Goal: Check status: Check status

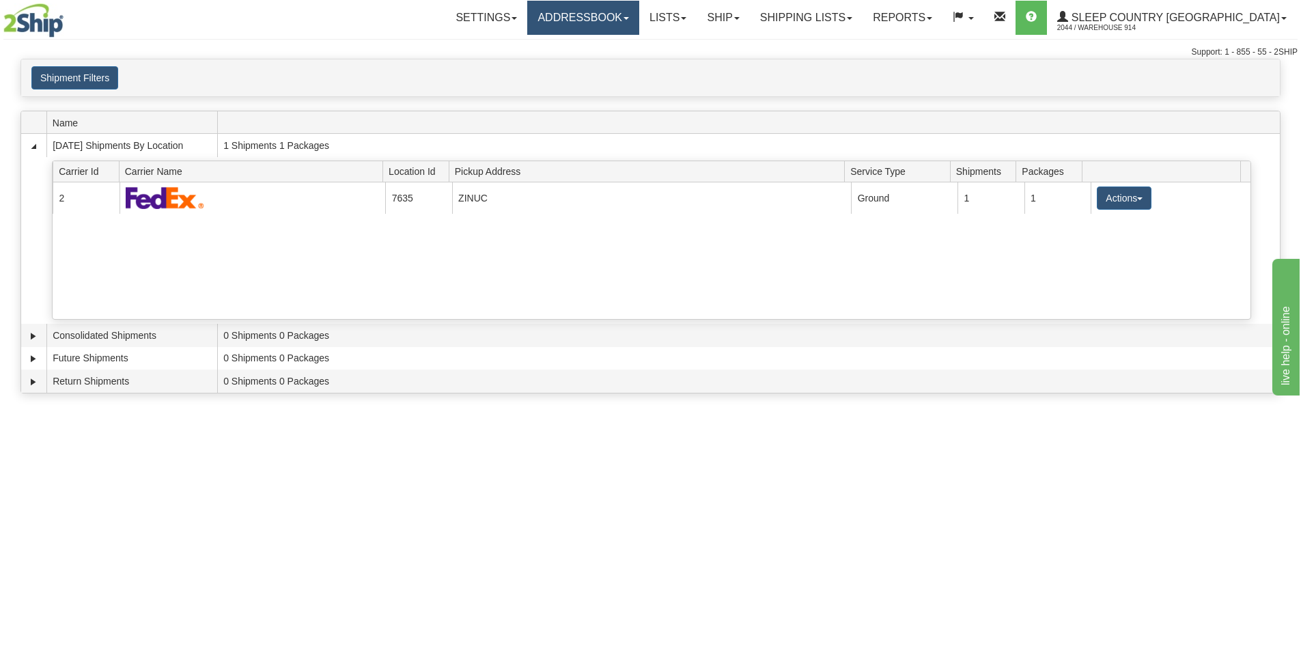
click at [639, 16] on link "Addressbook" at bounding box center [583, 18] width 112 height 34
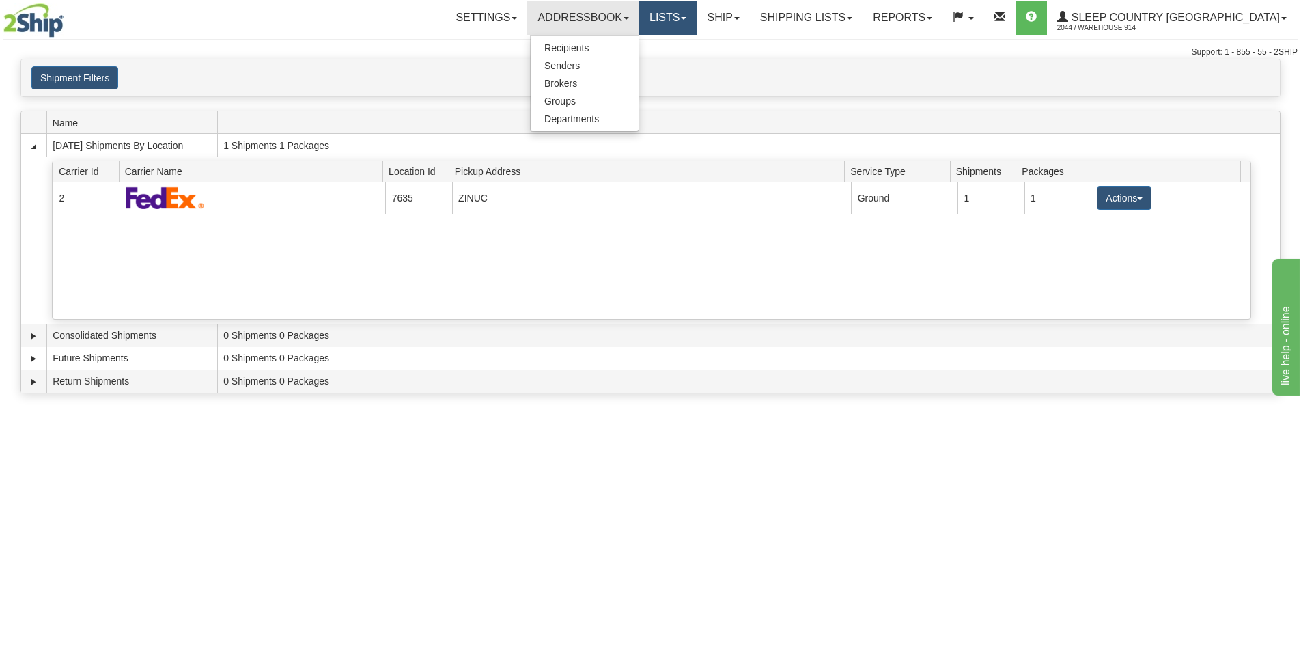
click at [697, 8] on link "Lists" at bounding box center [667, 18] width 57 height 34
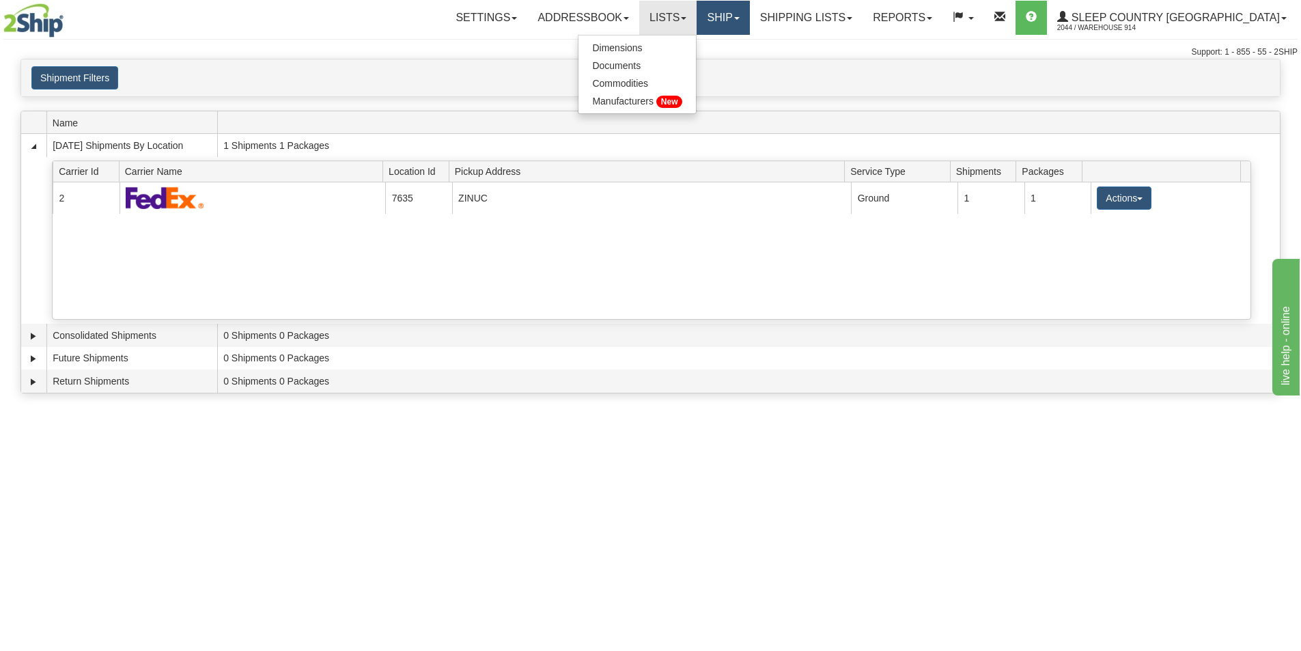
click at [749, 18] on link "Ship" at bounding box center [723, 18] width 53 height 34
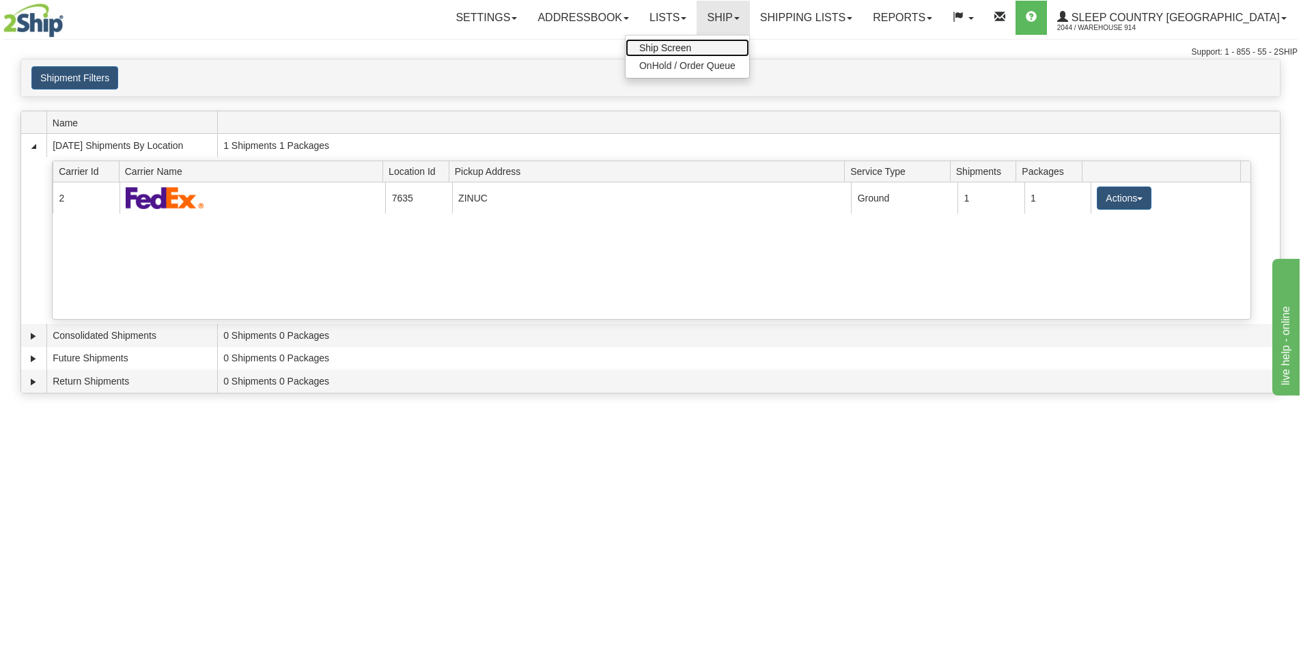
click at [749, 51] on link "Ship Screen" at bounding box center [688, 48] width 124 height 18
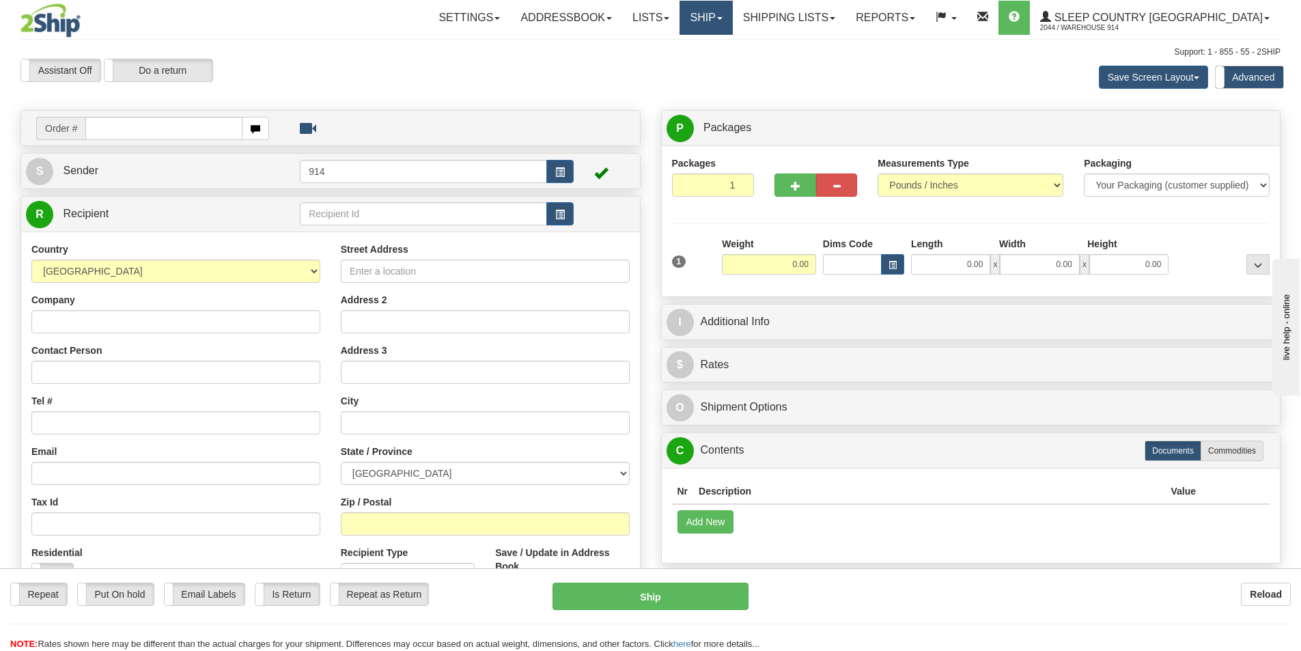
click at [732, 9] on link "Ship" at bounding box center [706, 18] width 53 height 34
click at [680, 16] on link "Lists" at bounding box center [650, 18] width 57 height 34
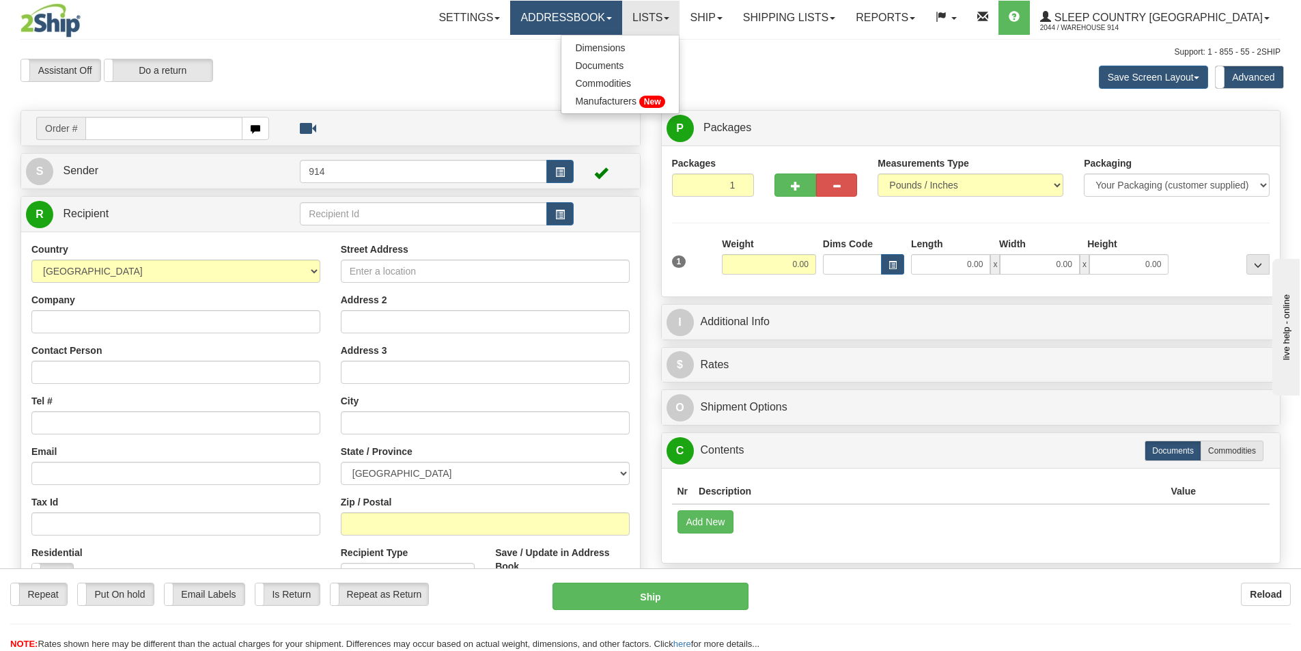
click at [622, 20] on link "Addressbook" at bounding box center [566, 18] width 112 height 34
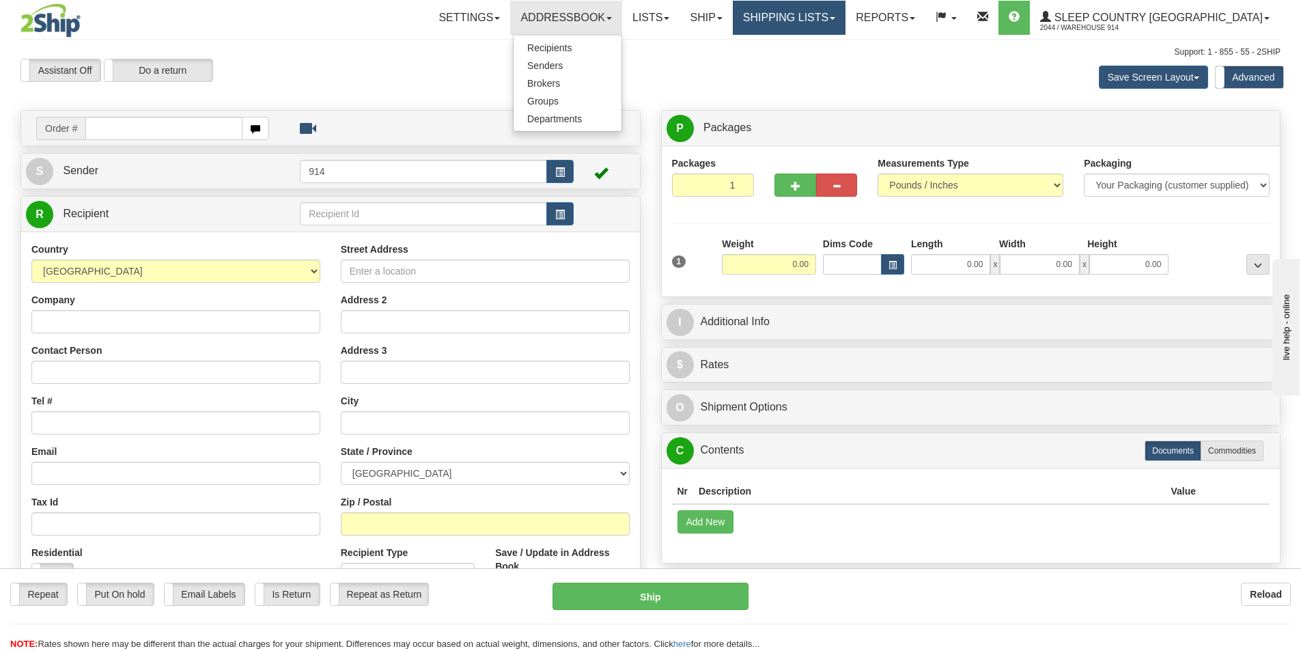
click at [833, 20] on link "Shipping lists" at bounding box center [789, 18] width 113 height 34
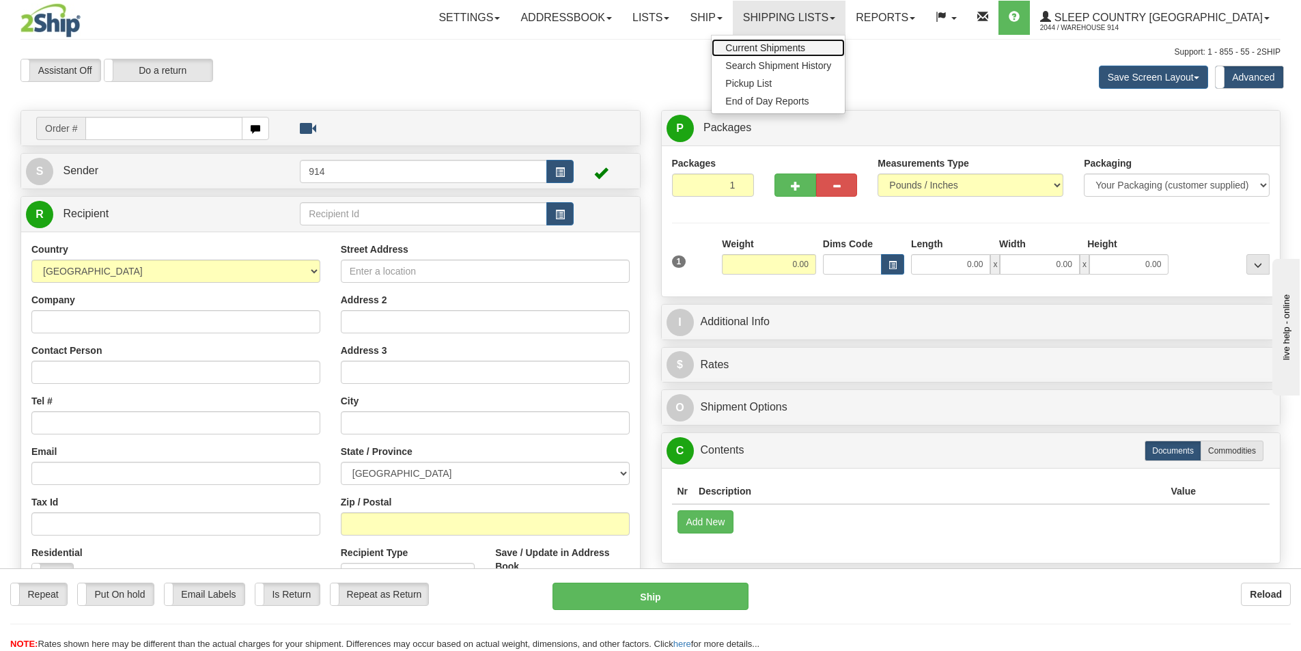
click at [805, 51] on span "Current Shipments" at bounding box center [765, 47] width 80 height 11
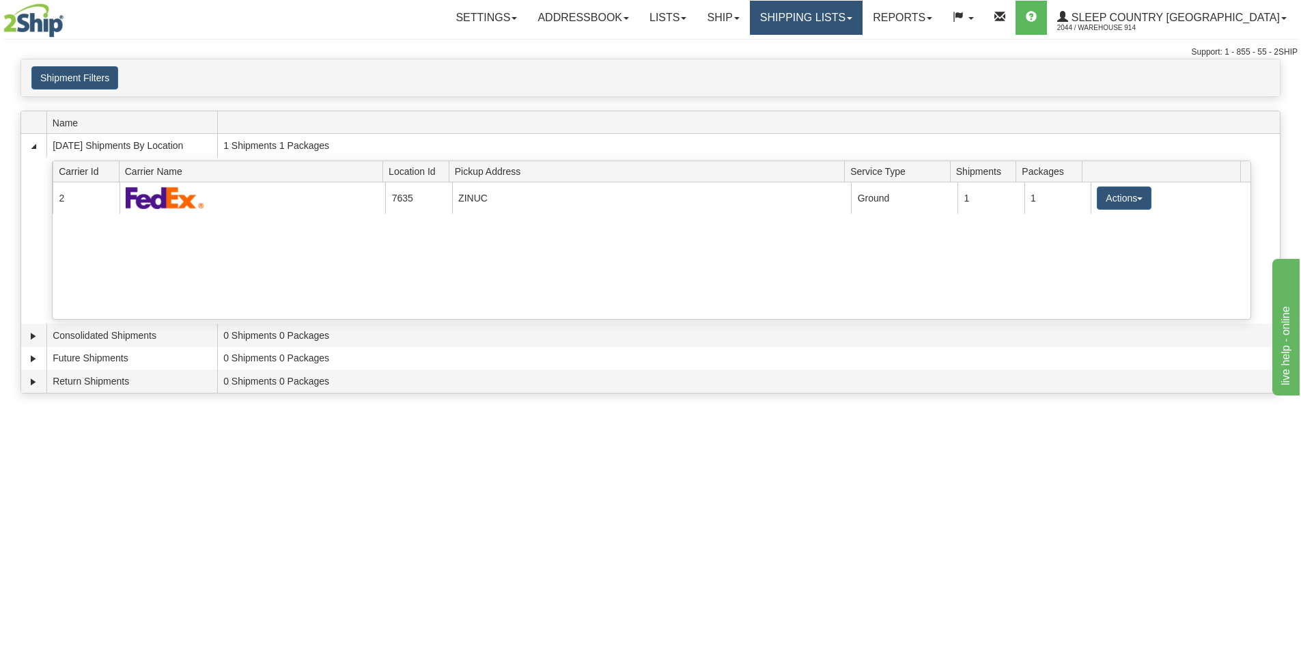
click at [863, 25] on link "Shipping lists" at bounding box center [806, 18] width 113 height 34
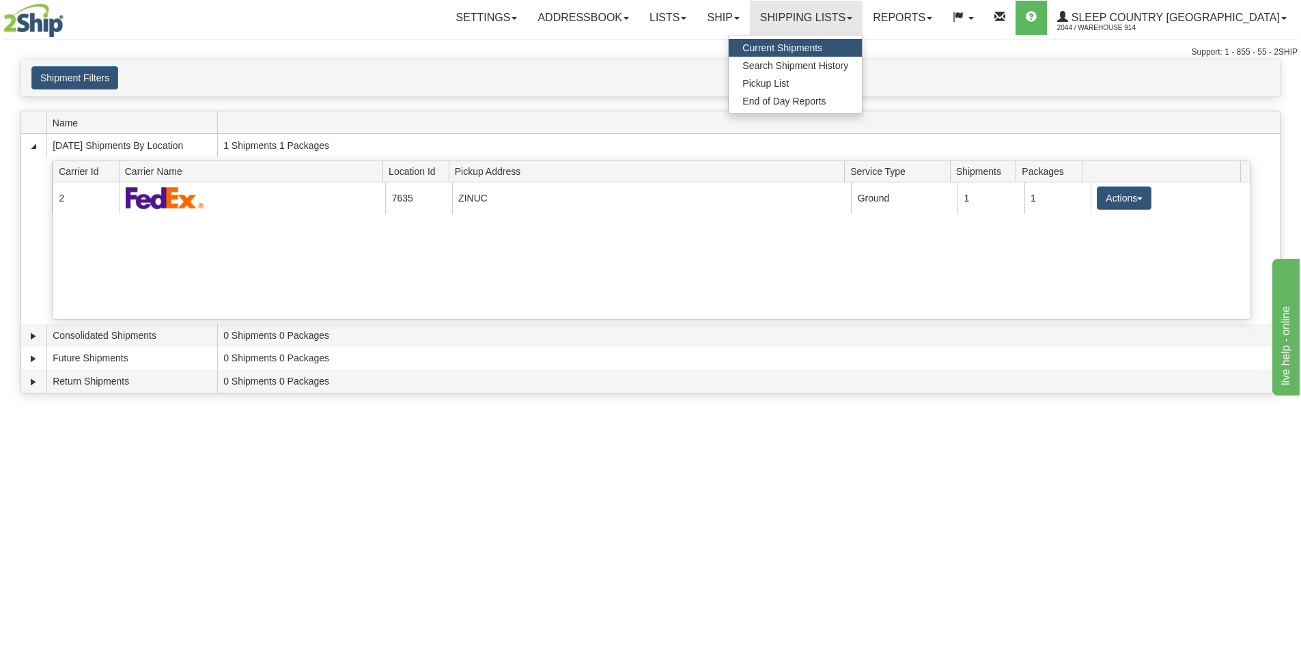
click at [822, 48] on span "Current Shipments" at bounding box center [783, 47] width 80 height 11
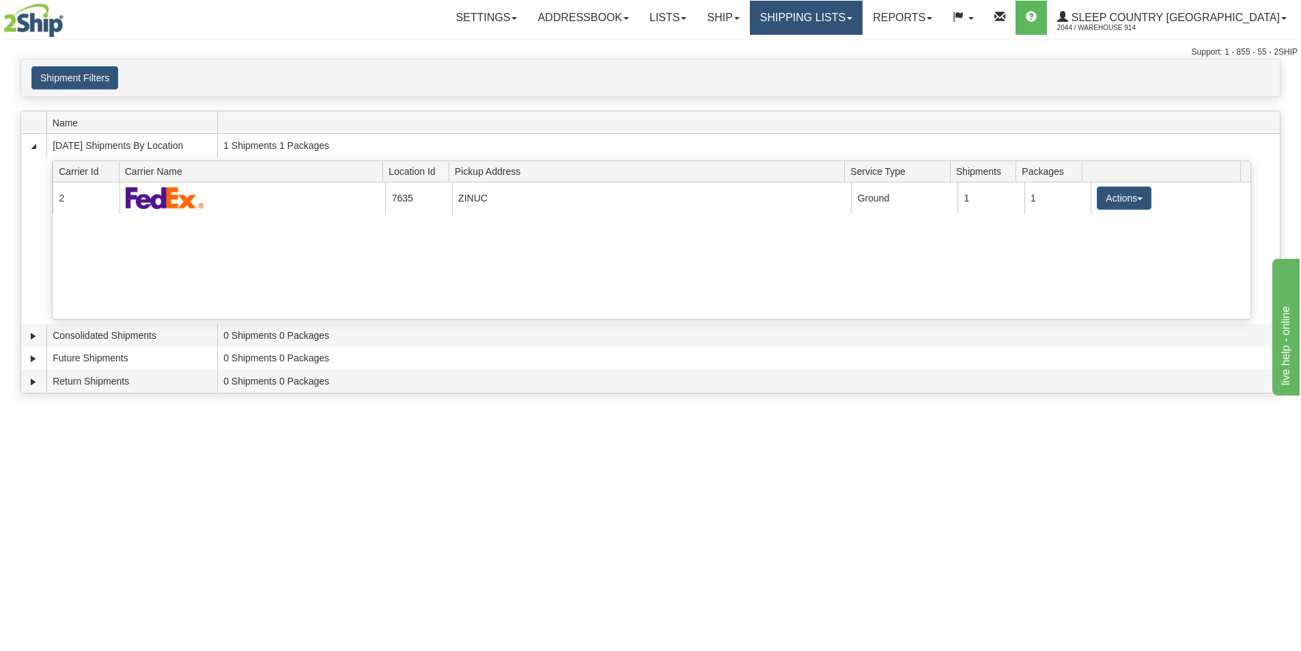
click at [863, 23] on link "Shipping lists" at bounding box center [806, 18] width 113 height 34
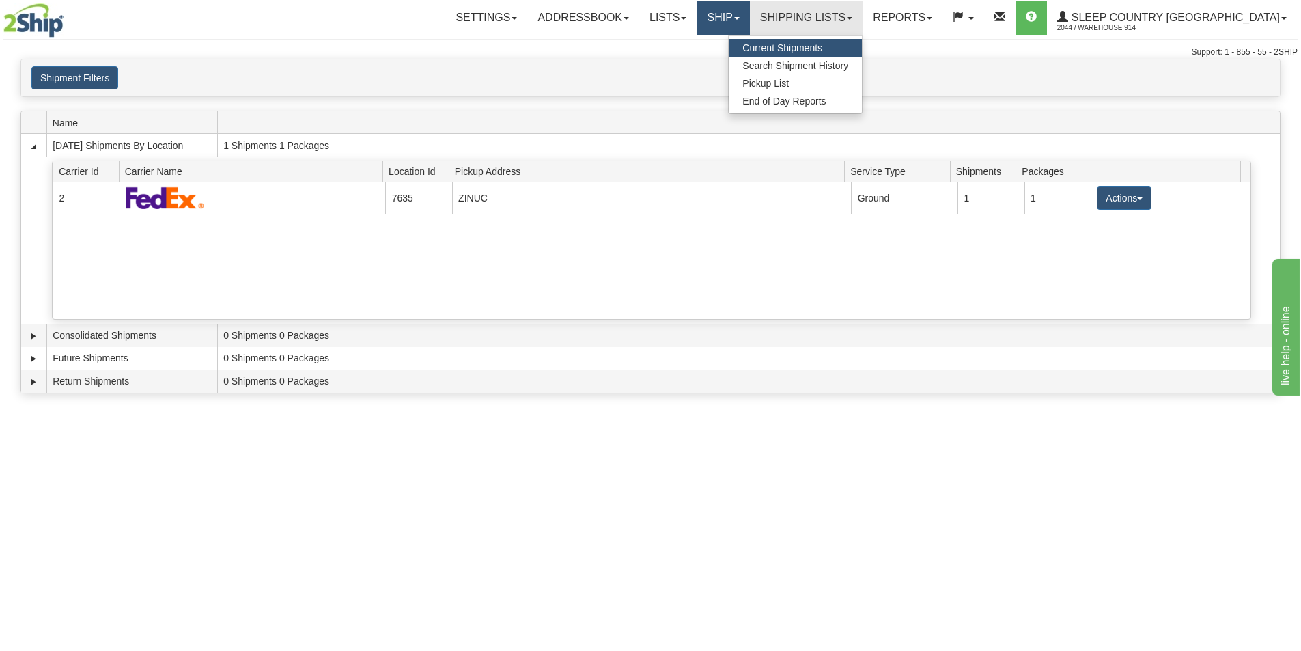
click at [749, 14] on link "Ship" at bounding box center [723, 18] width 53 height 34
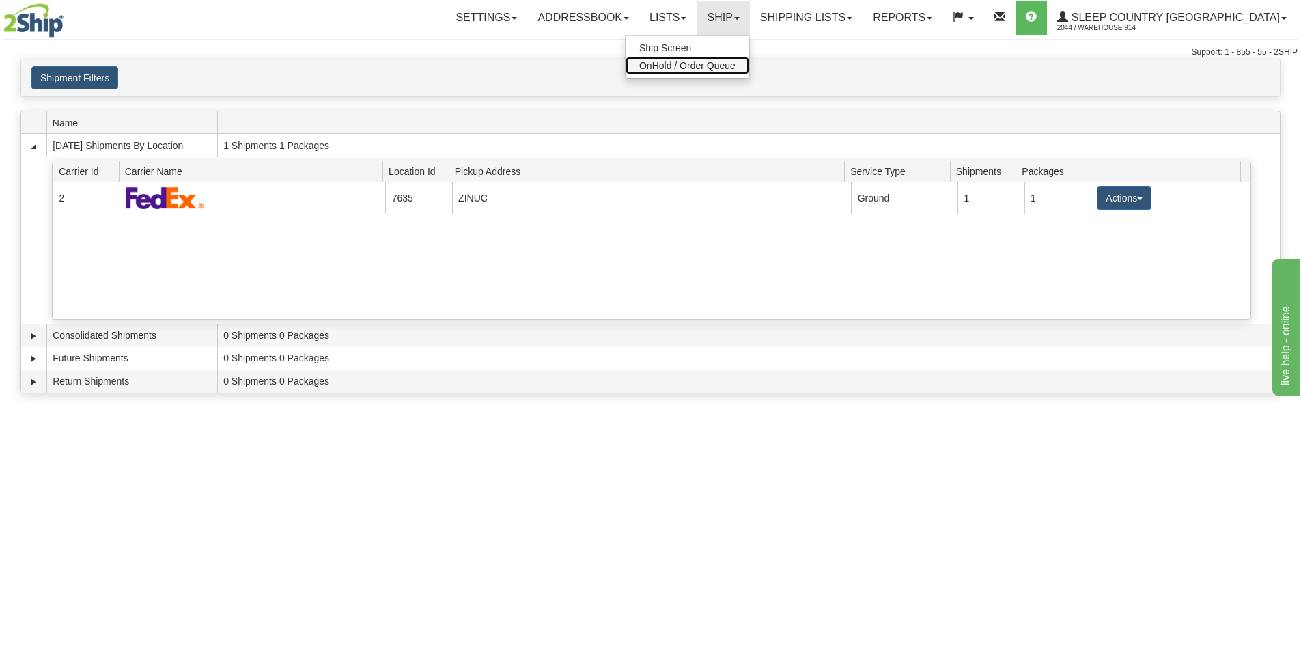
click at [736, 66] on span "OnHold / Order Queue" at bounding box center [687, 65] width 96 height 11
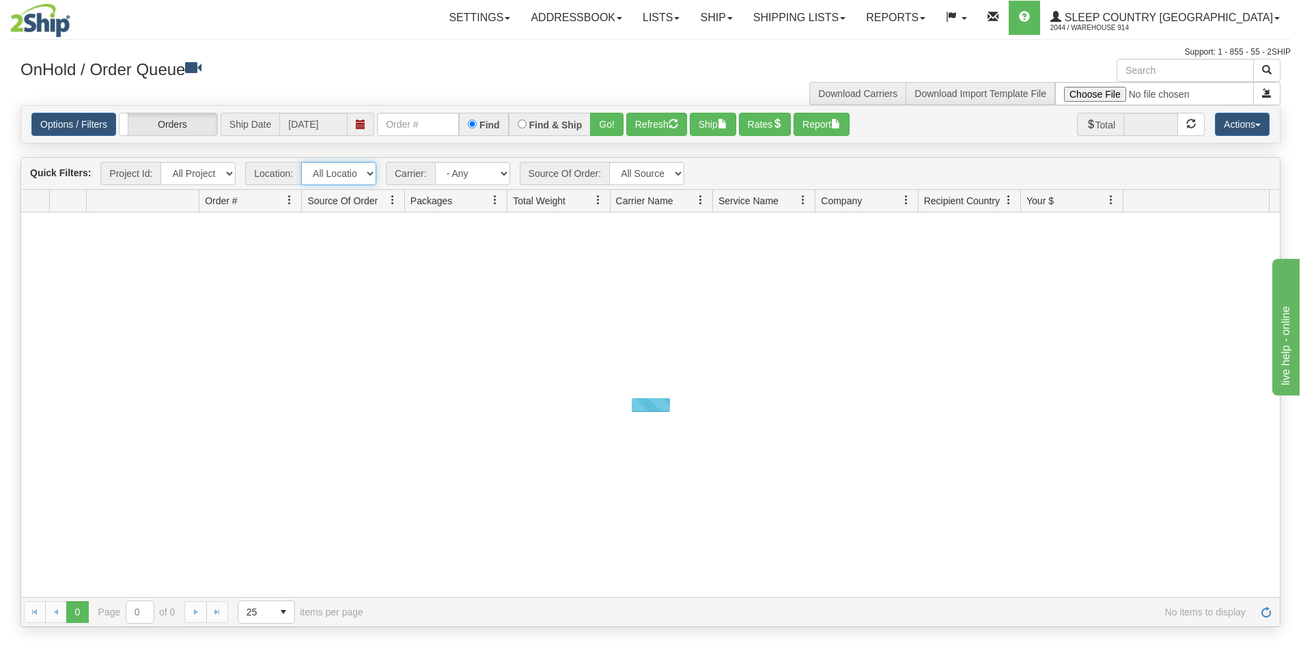
click at [349, 171] on select "All Locations 914 9009 [GEOGRAPHIC_DATA] SLE BEDDN ZINUC" at bounding box center [338, 173] width 75 height 23
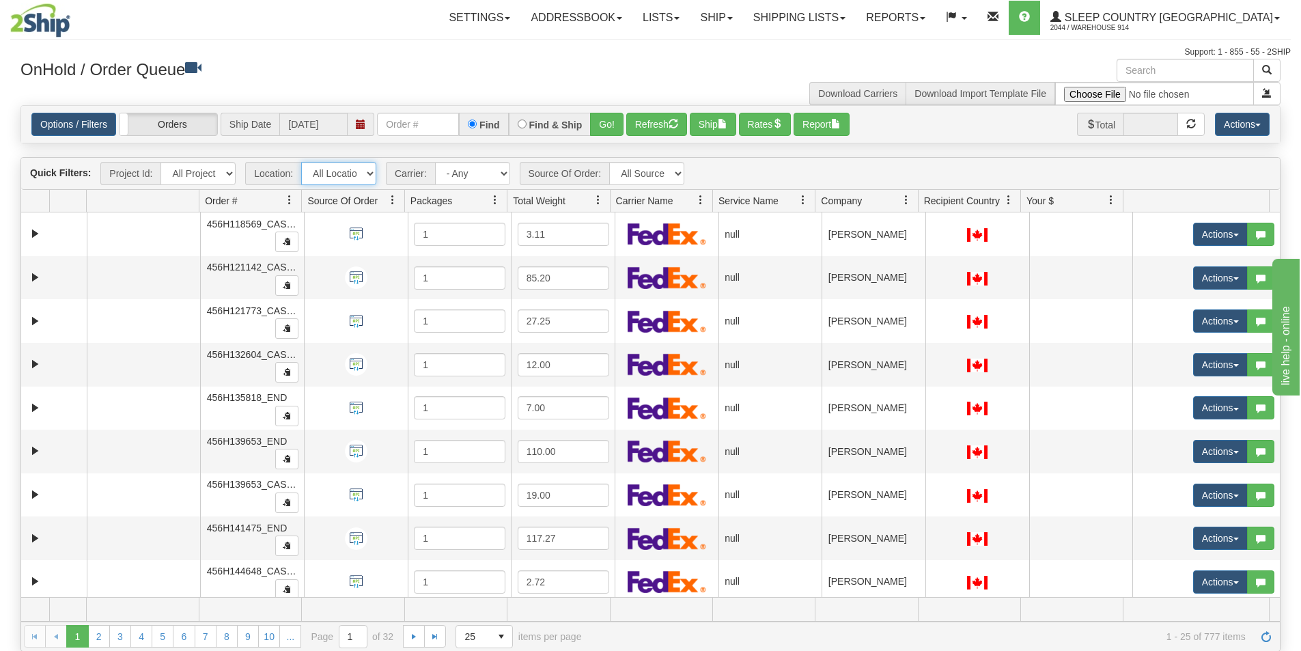
select select "7603"
click at [301, 162] on select "All Locations 914 9009 [GEOGRAPHIC_DATA] SLE BEDDN ZINUC" at bounding box center [338, 173] width 75 height 23
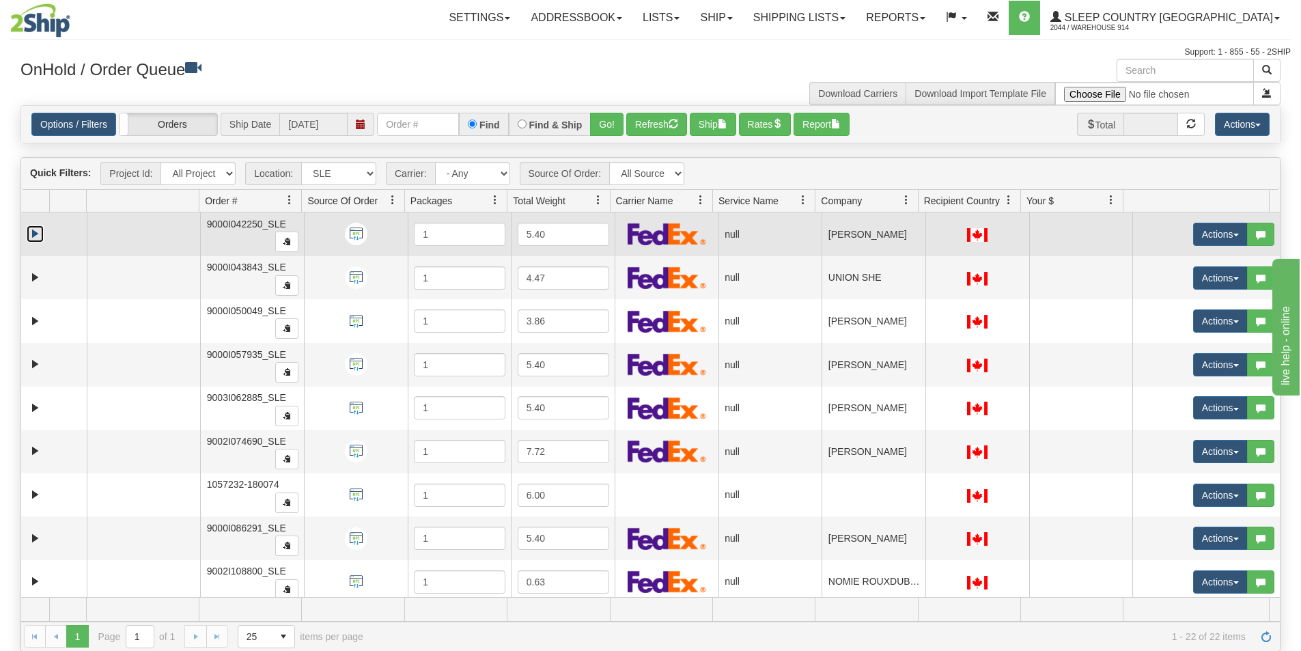
click at [31, 230] on link "Expand" at bounding box center [35, 233] width 17 height 17
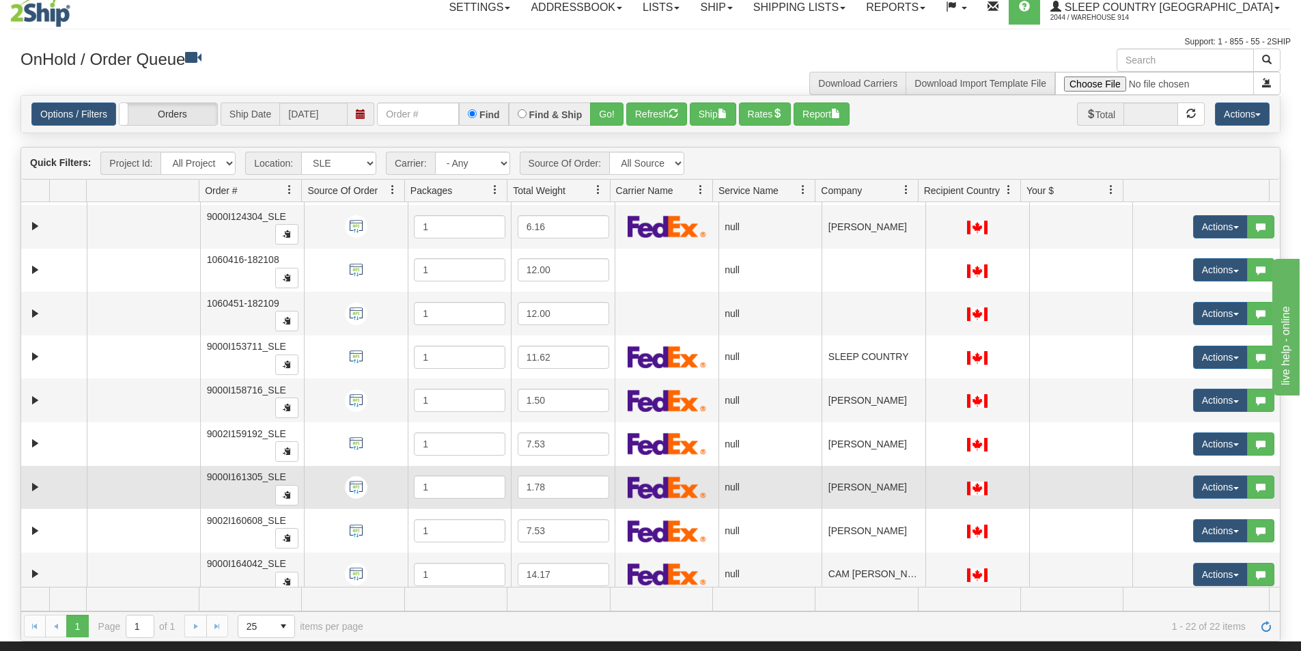
scroll to position [762, 0]
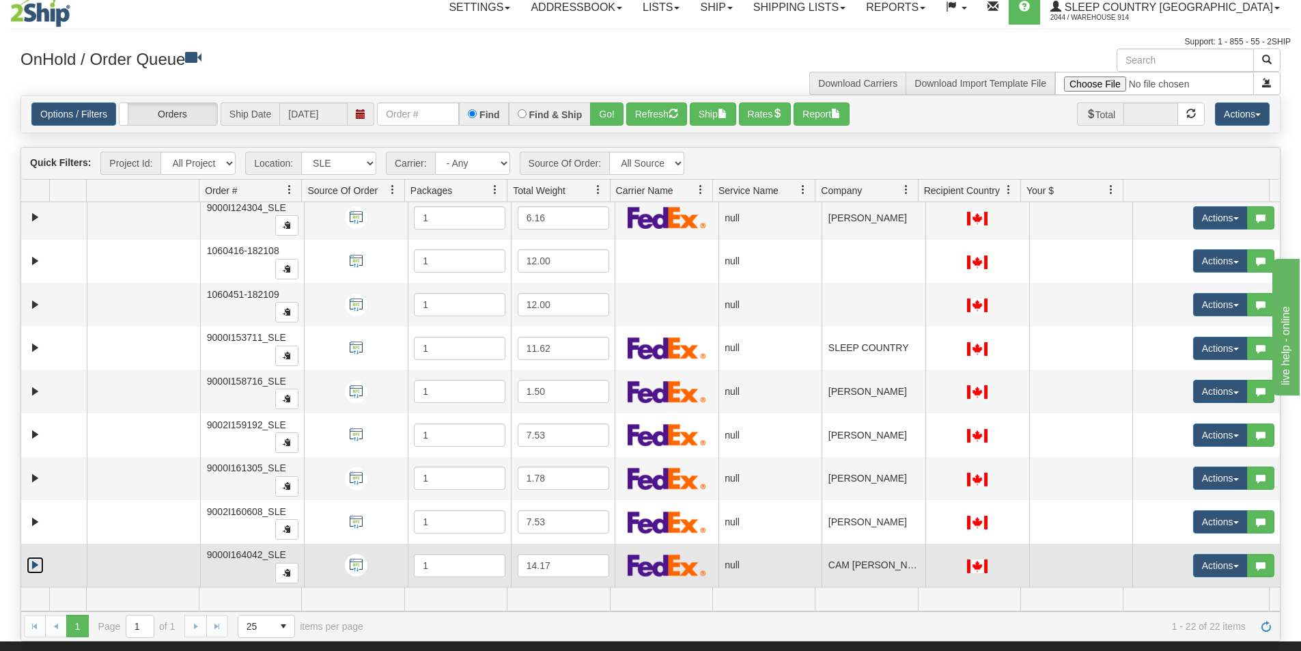
click at [37, 566] on link "Expand" at bounding box center [35, 565] width 17 height 17
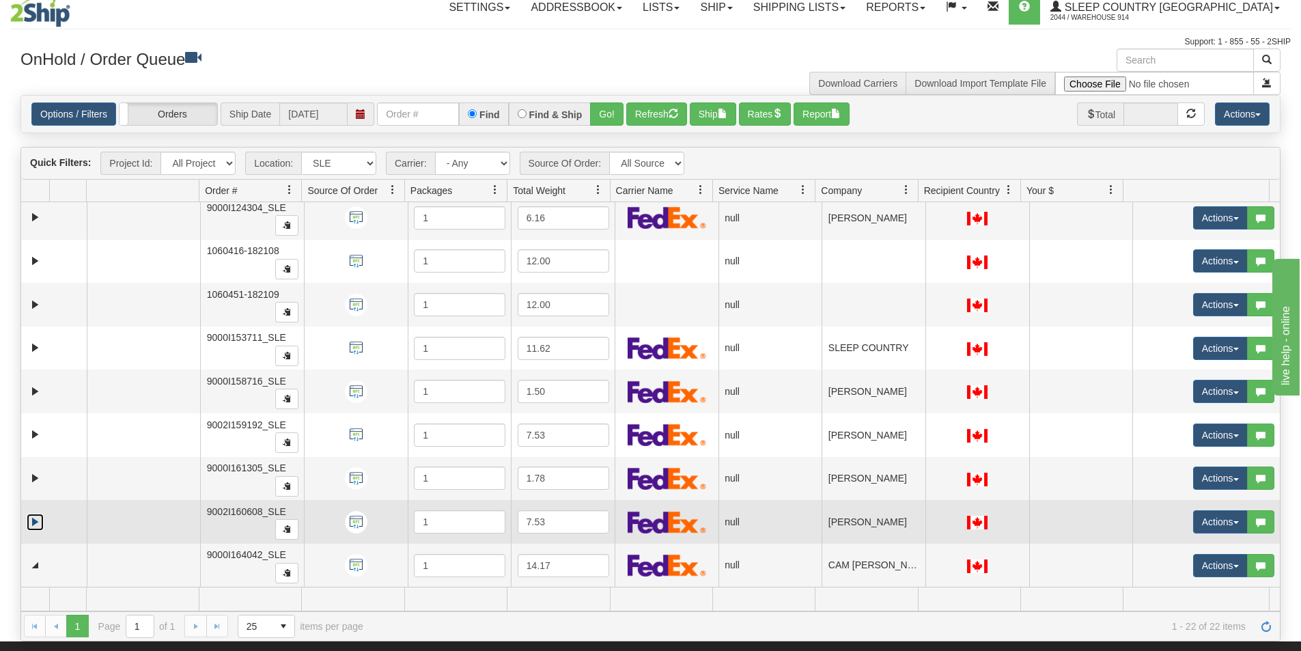
click at [31, 516] on link "Expand" at bounding box center [35, 522] width 17 height 17
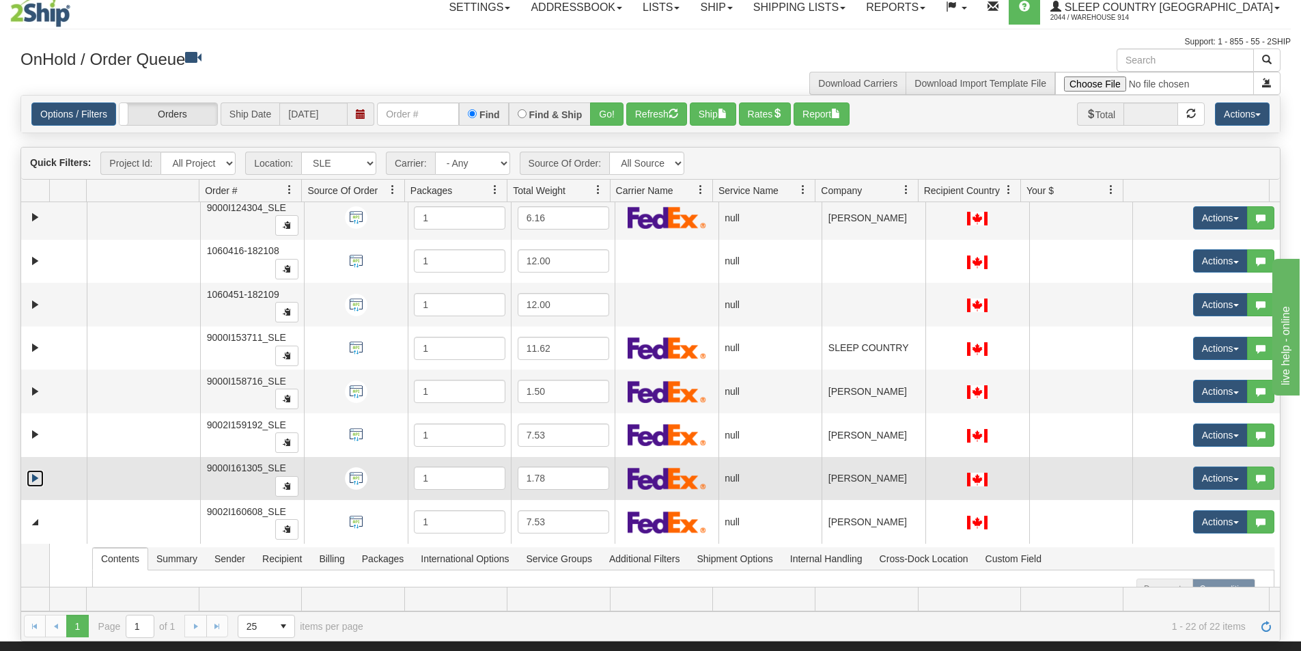
click at [38, 475] on link "Expand" at bounding box center [35, 478] width 17 height 17
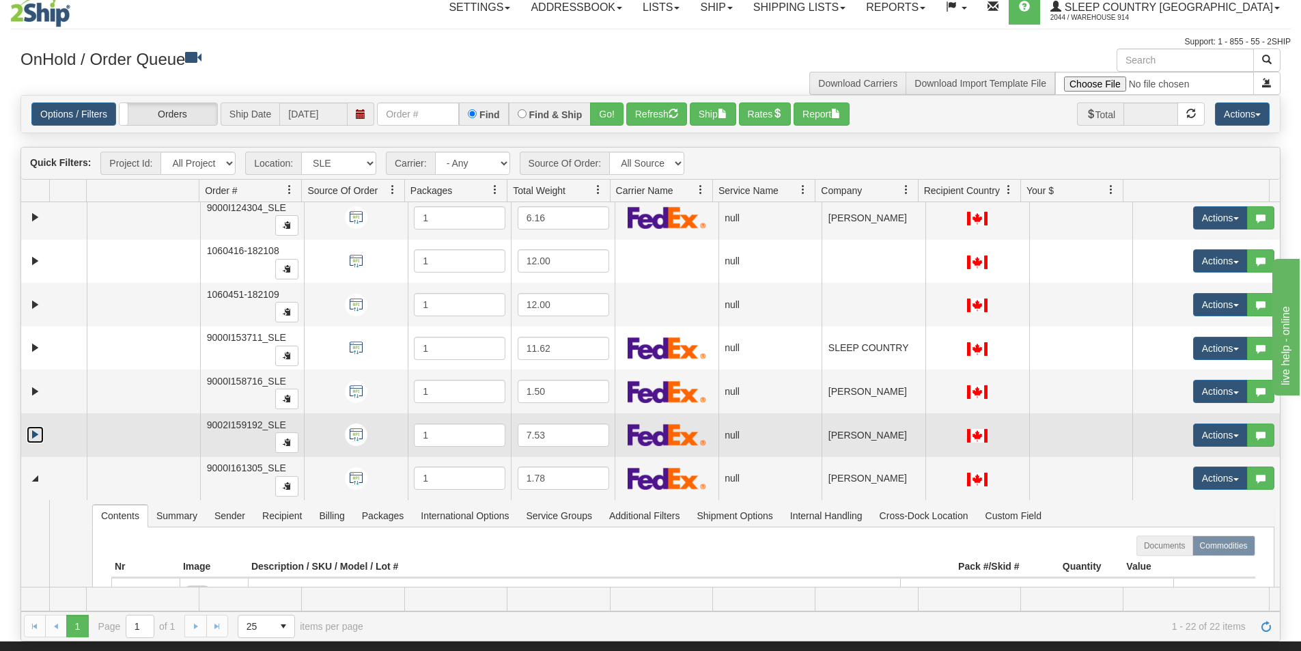
click at [37, 432] on link "Expand" at bounding box center [35, 434] width 17 height 17
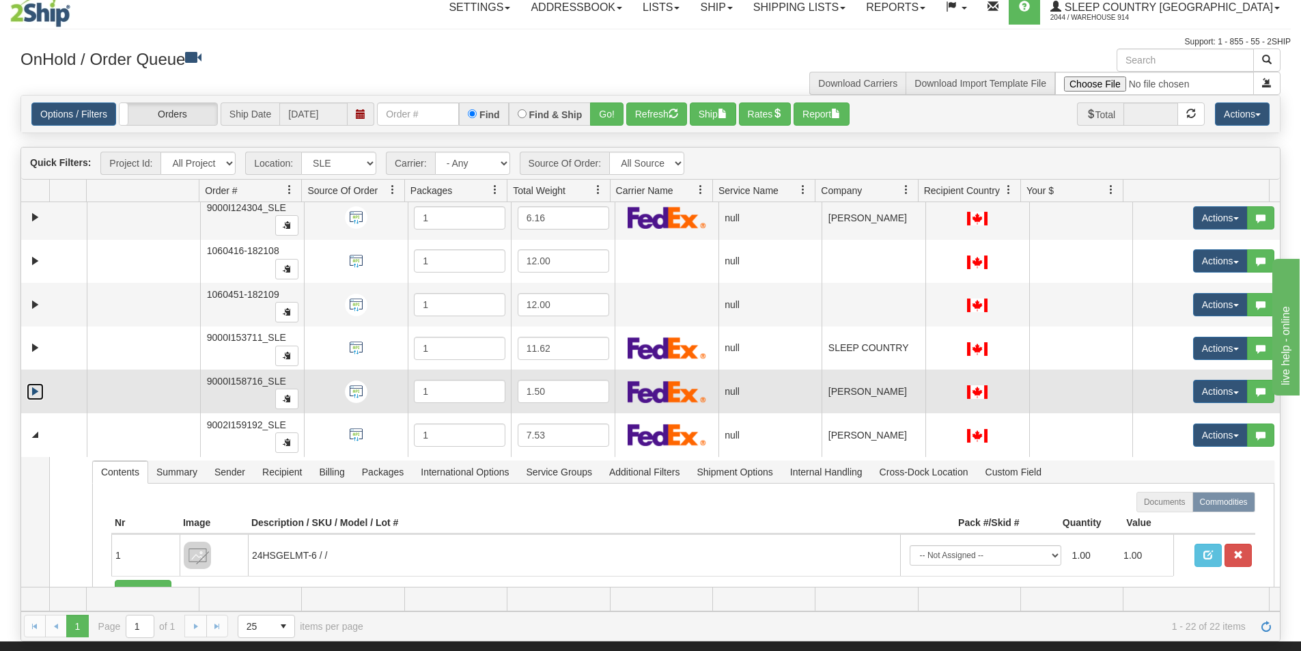
click at [32, 389] on link "Expand" at bounding box center [35, 391] width 17 height 17
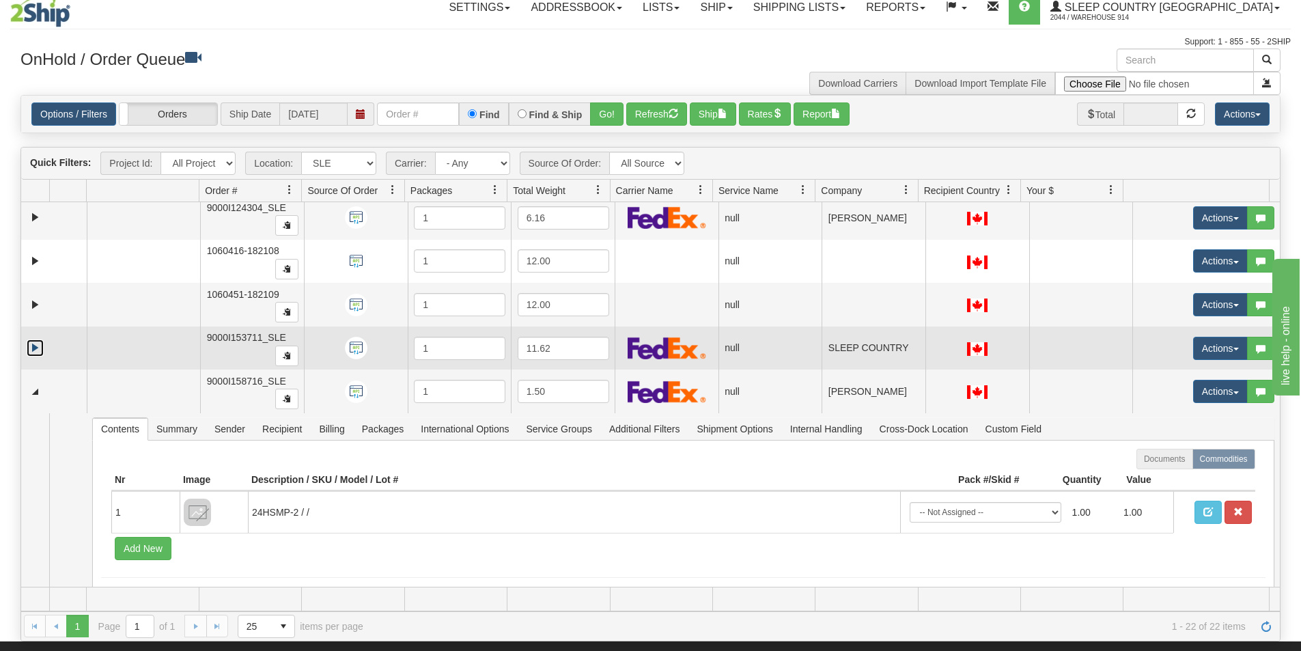
click at [39, 342] on link "Expand" at bounding box center [35, 348] width 17 height 17
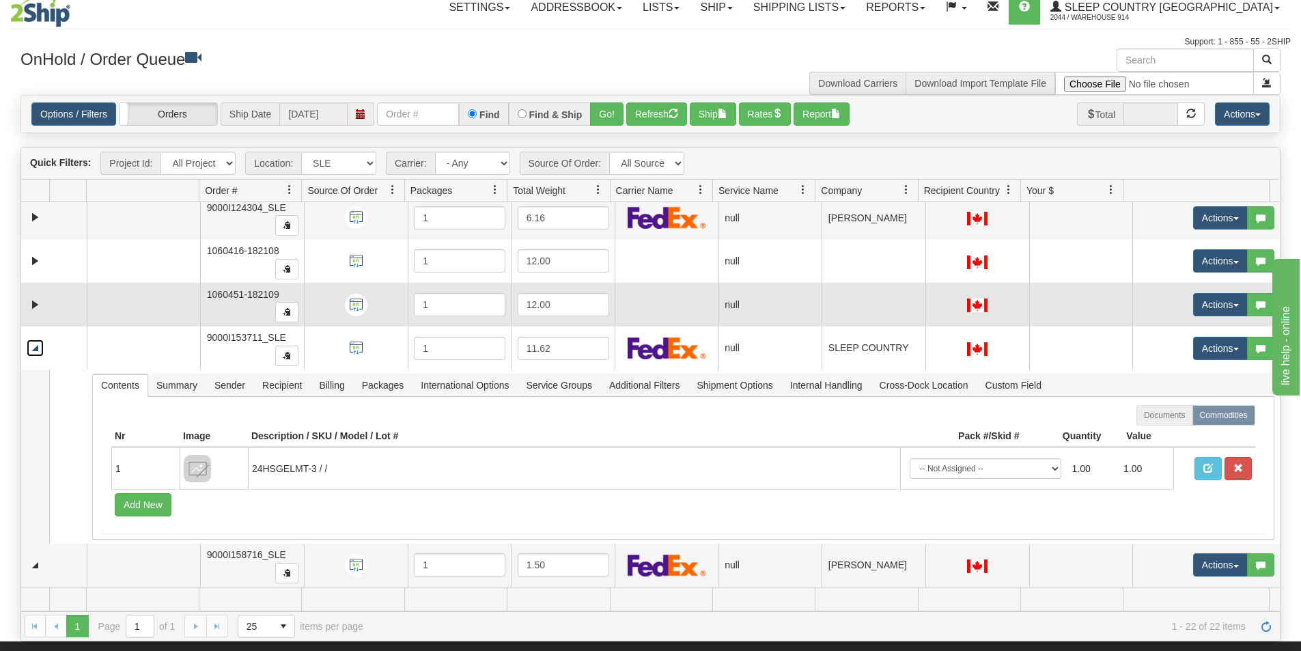
click at [33, 291] on td at bounding box center [54, 305] width 66 height 44
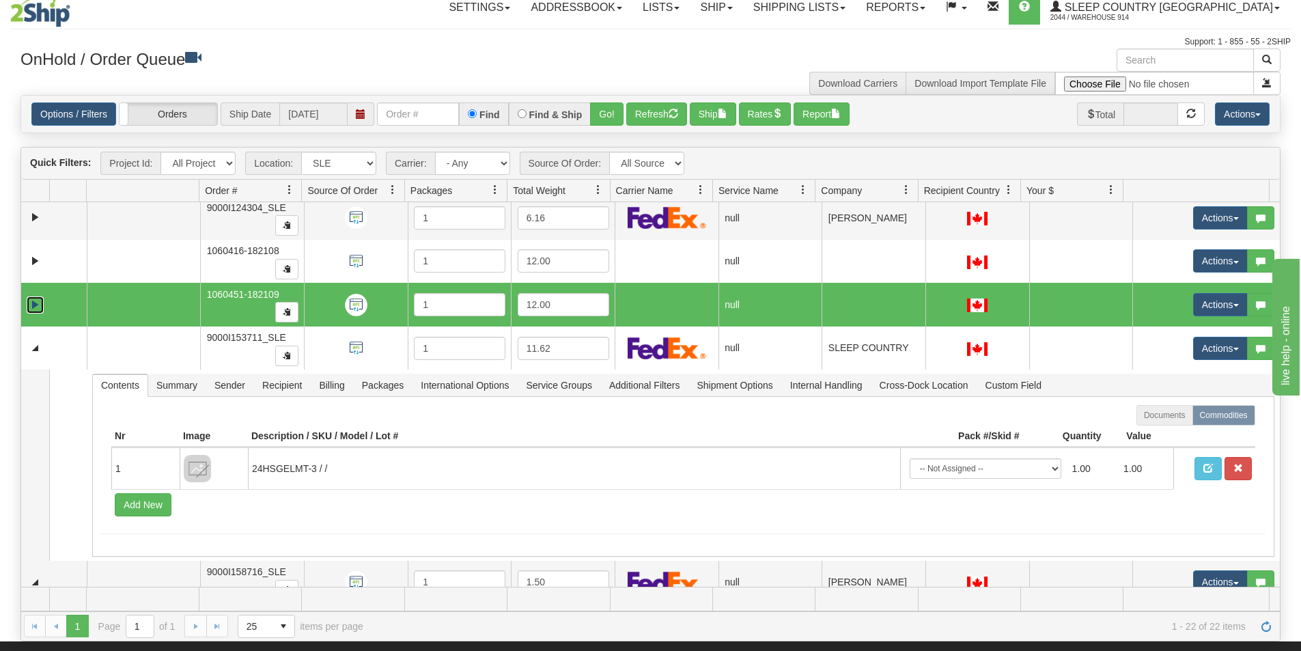
click at [37, 299] on link "Expand" at bounding box center [35, 304] width 17 height 17
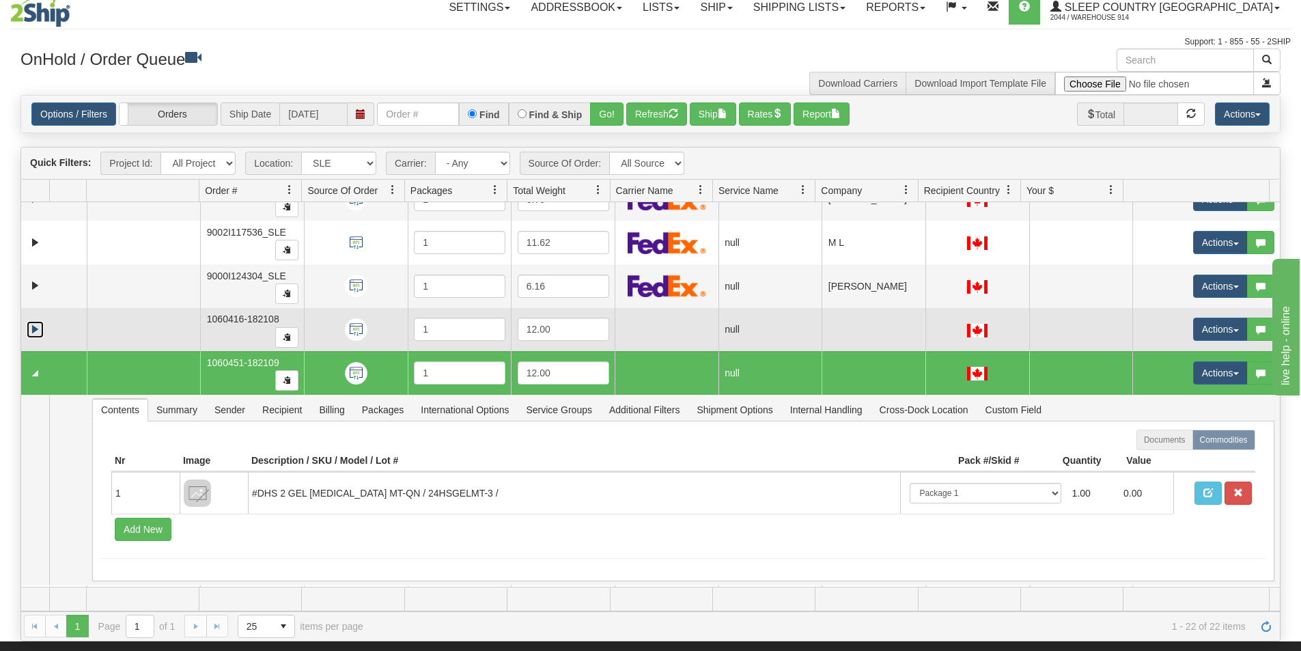
click at [36, 332] on link "Expand" at bounding box center [35, 329] width 17 height 17
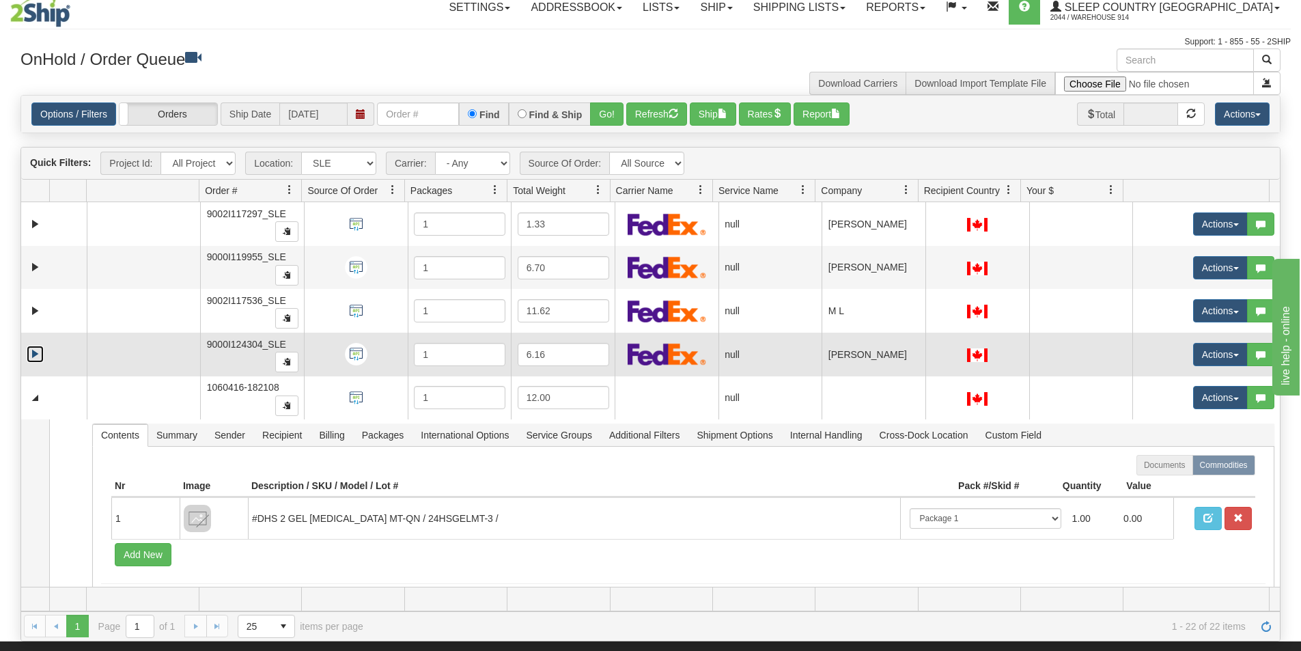
click at [33, 354] on link "Expand" at bounding box center [35, 354] width 17 height 17
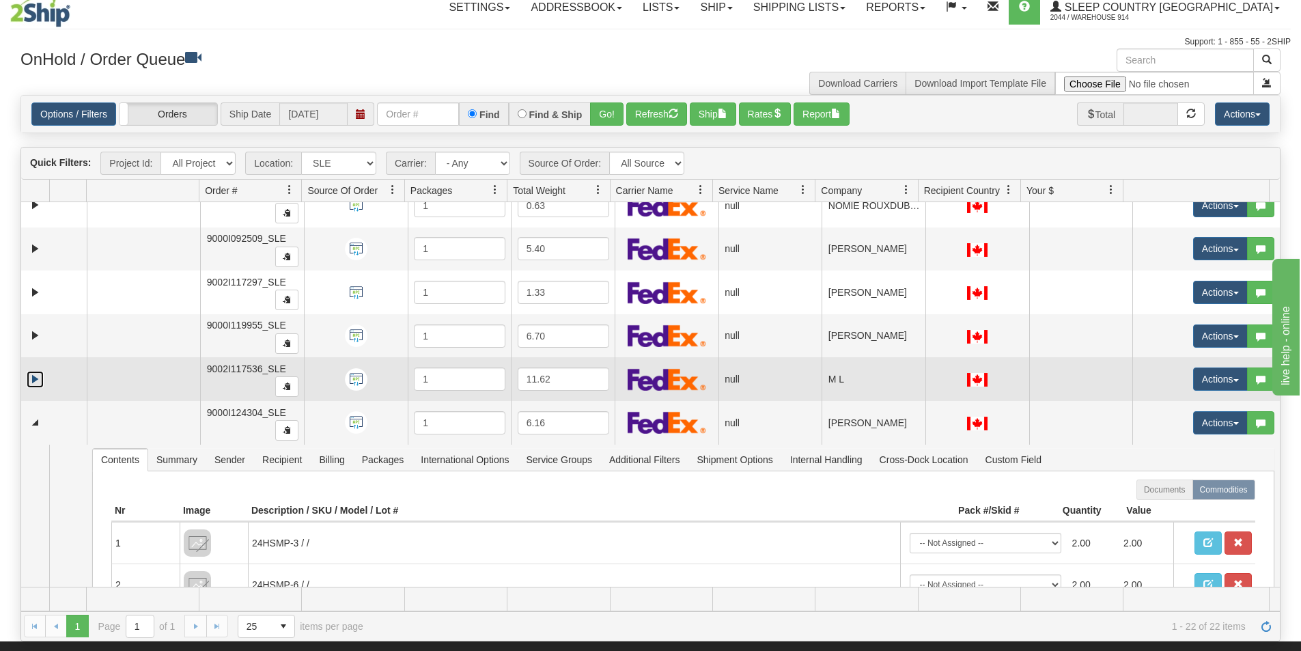
click at [35, 374] on link "Expand" at bounding box center [35, 379] width 17 height 17
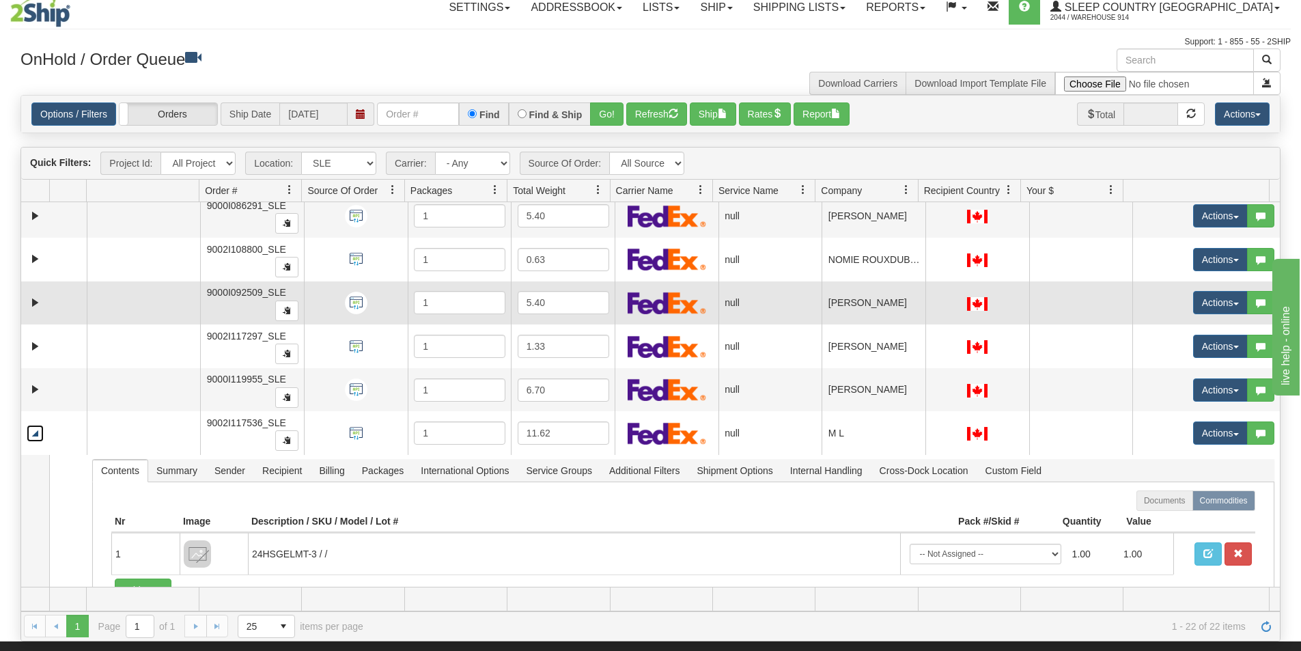
scroll to position [420, 0]
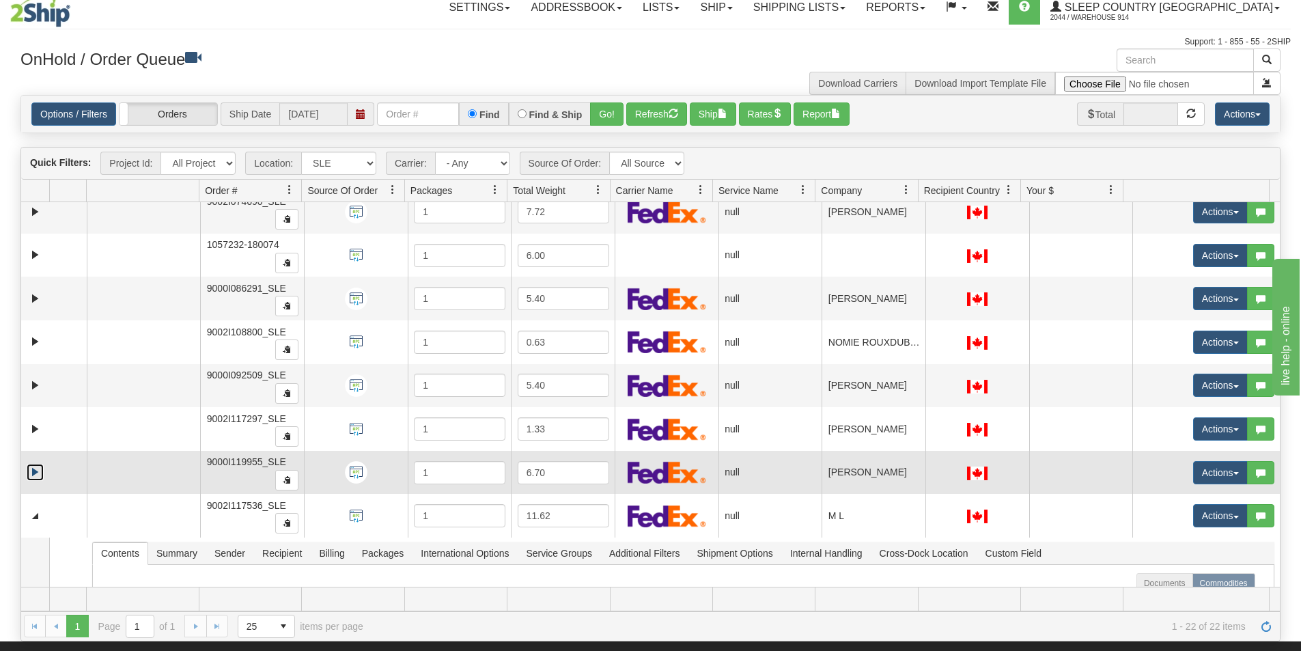
click at [36, 470] on link "Expand" at bounding box center [35, 472] width 17 height 17
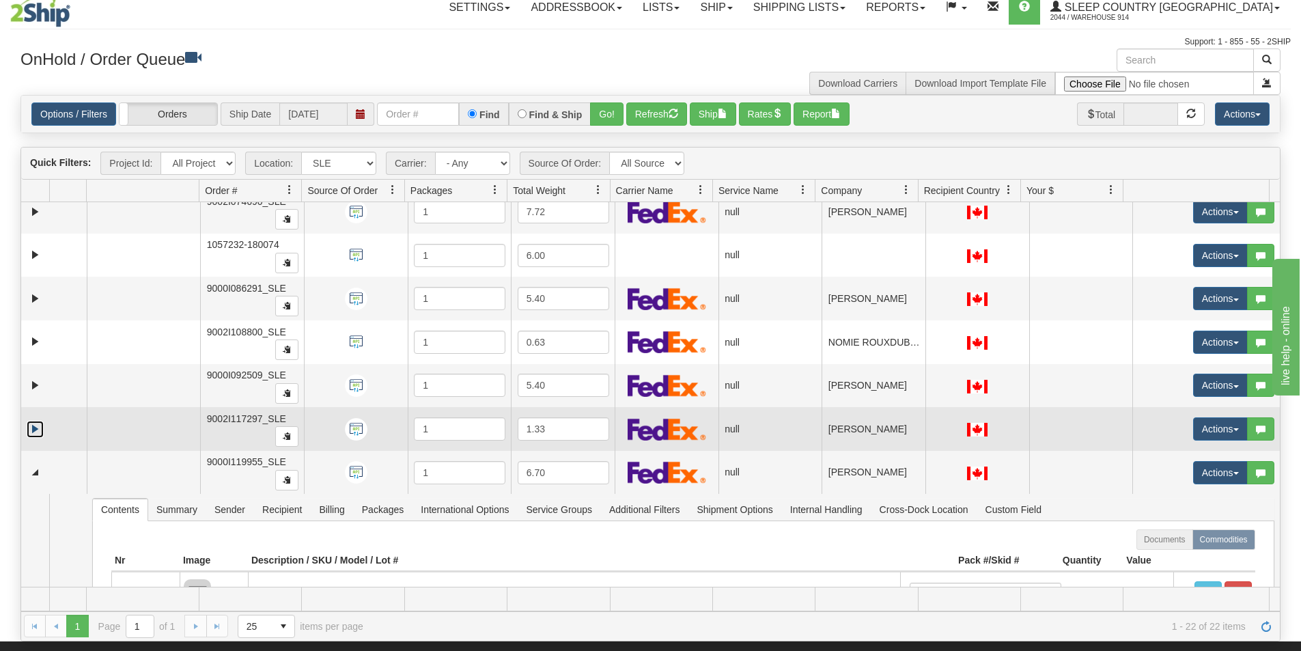
click at [33, 427] on link "Expand" at bounding box center [35, 429] width 17 height 17
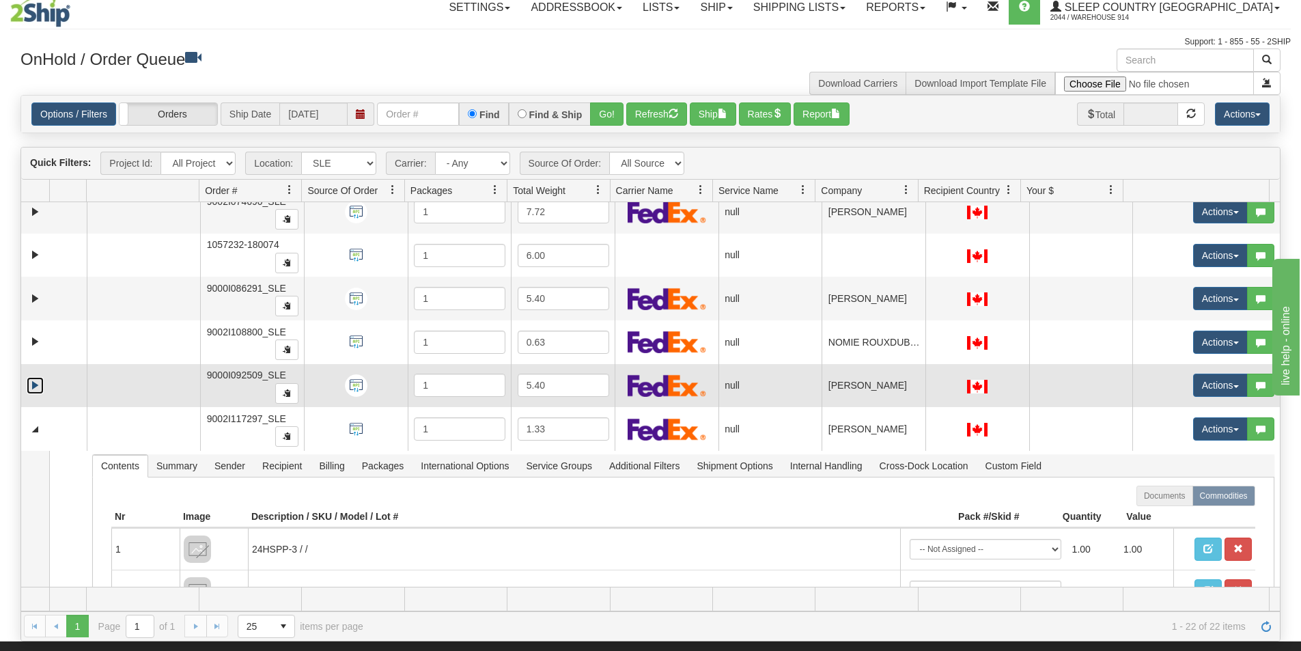
click at [33, 387] on link "Expand" at bounding box center [35, 385] width 17 height 17
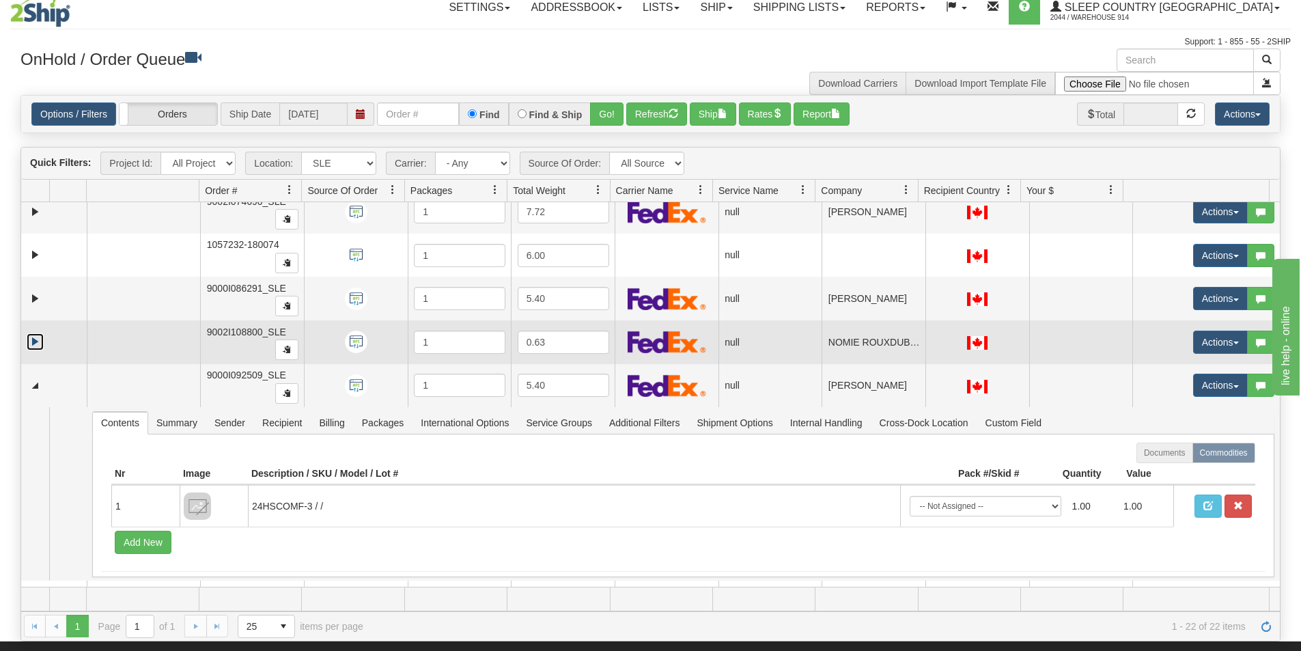
click at [36, 337] on link "Expand" at bounding box center [35, 341] width 17 height 17
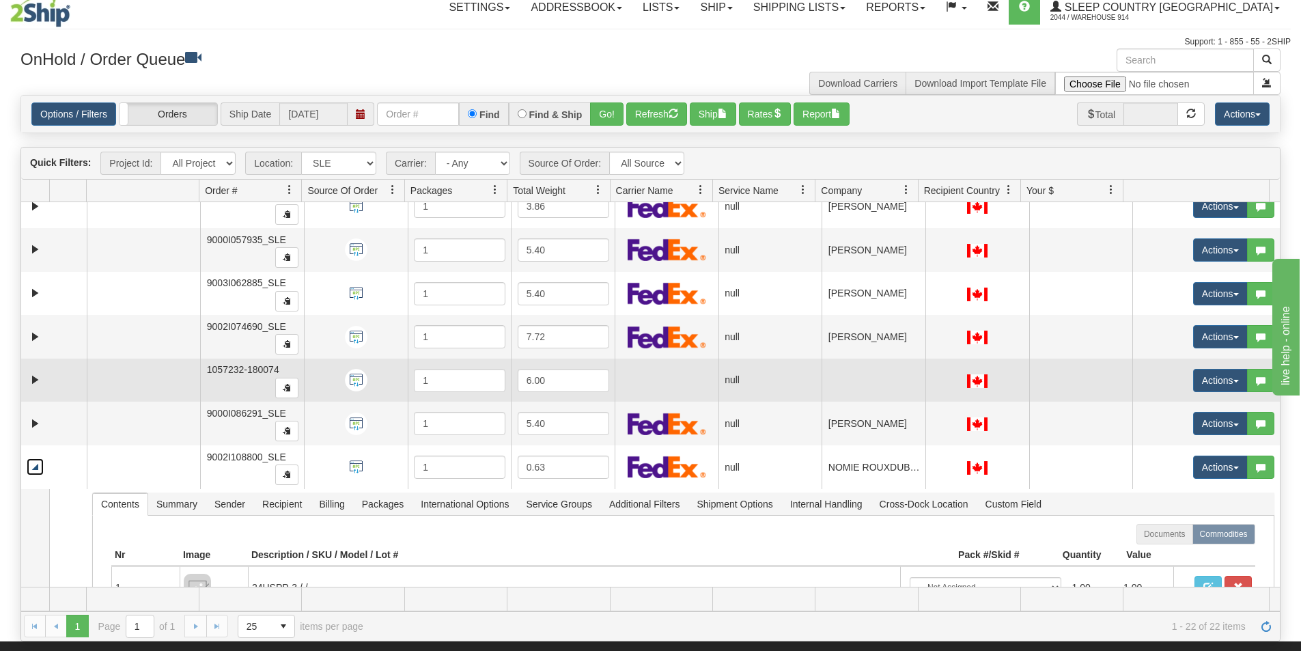
scroll to position [283, 0]
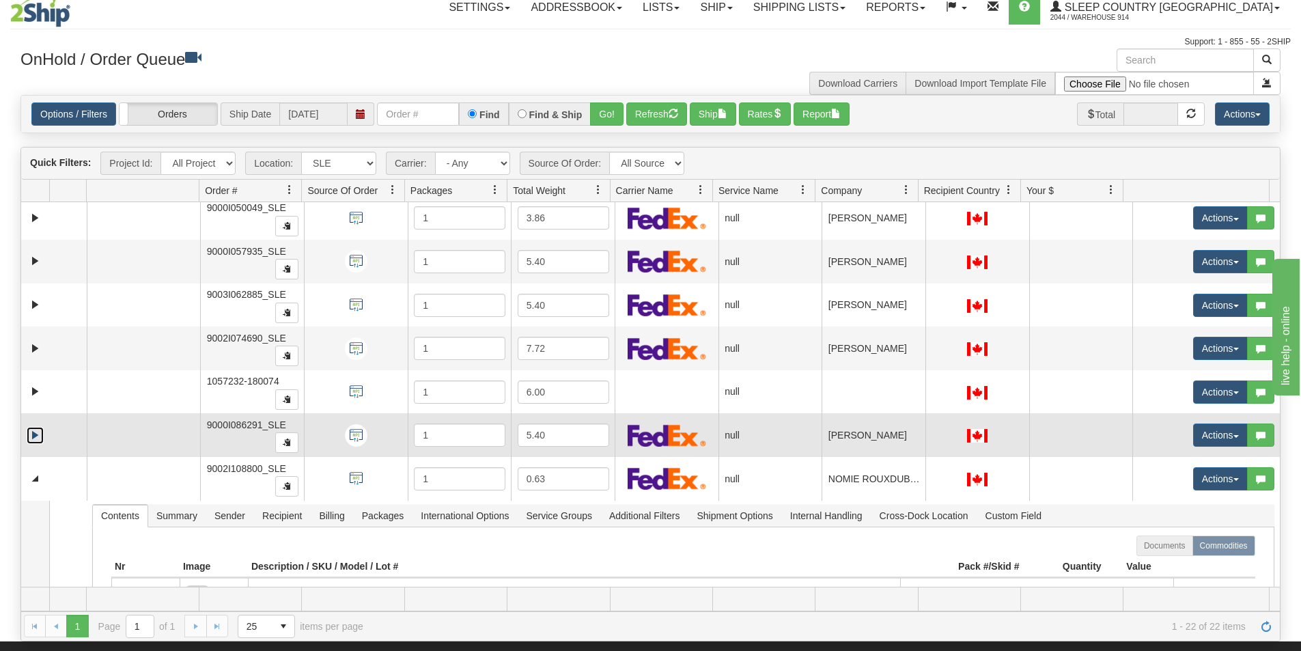
click at [34, 430] on link "Expand" at bounding box center [35, 435] width 17 height 17
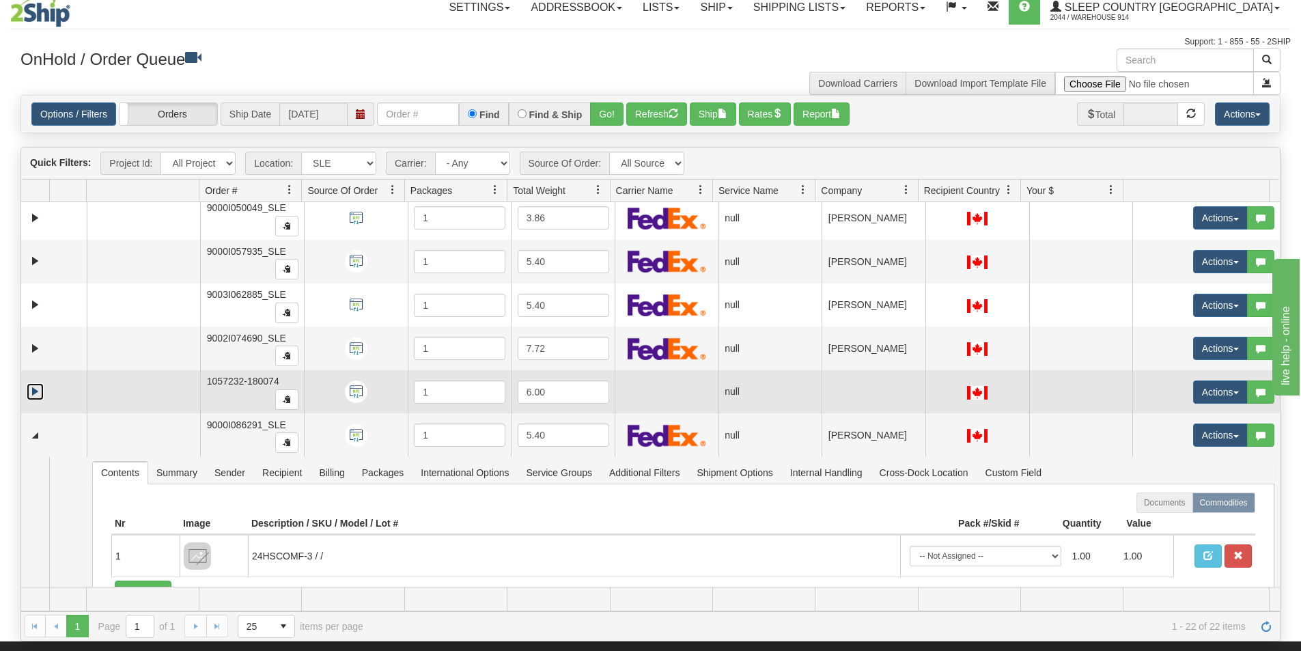
click at [33, 393] on link "Expand" at bounding box center [35, 391] width 17 height 17
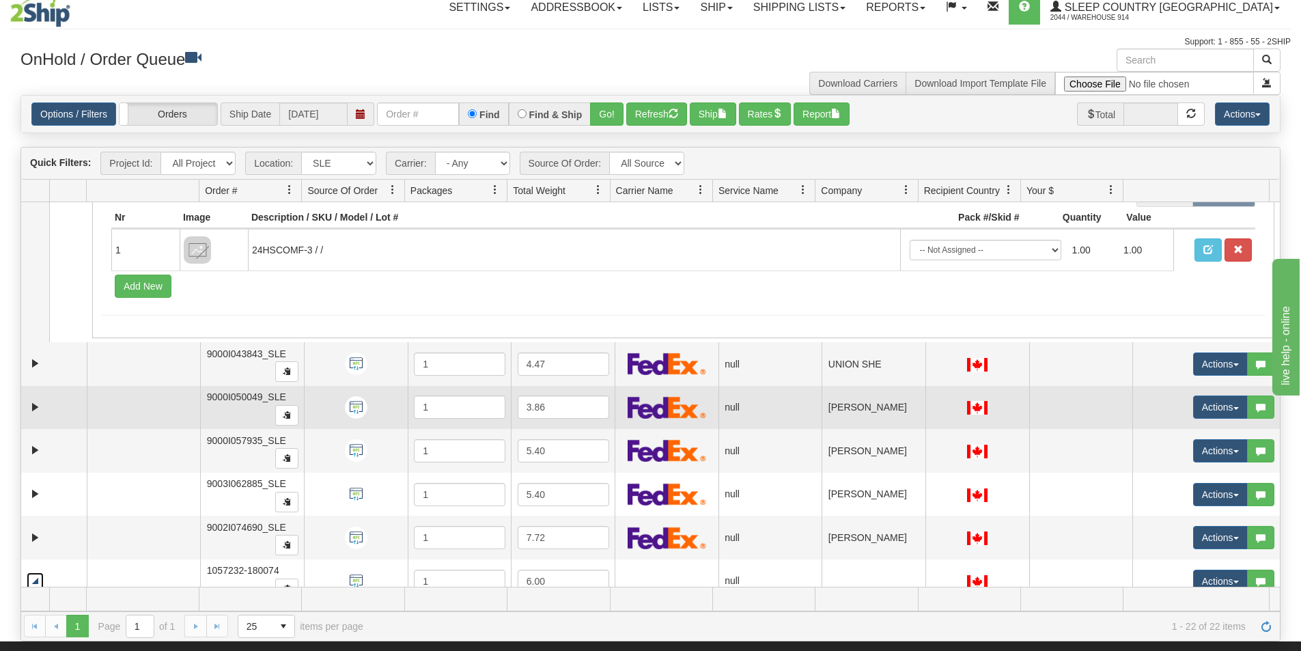
scroll to position [79, 0]
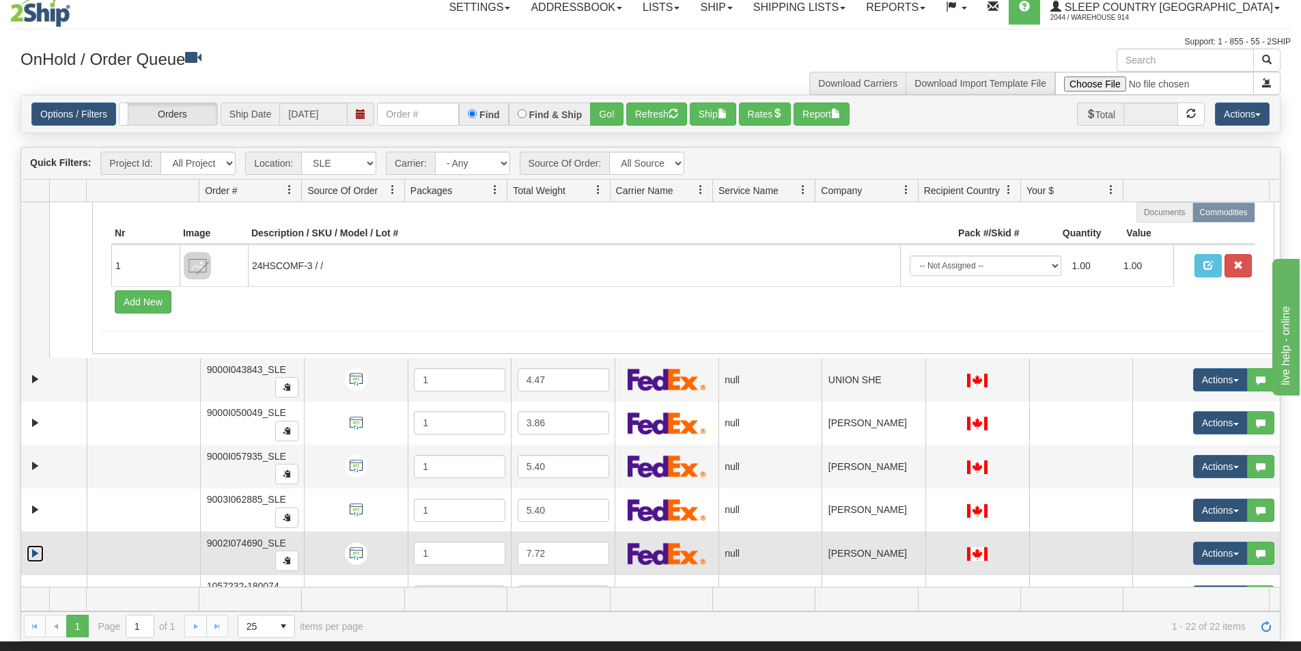
click at [33, 553] on link "Expand" at bounding box center [35, 553] width 17 height 17
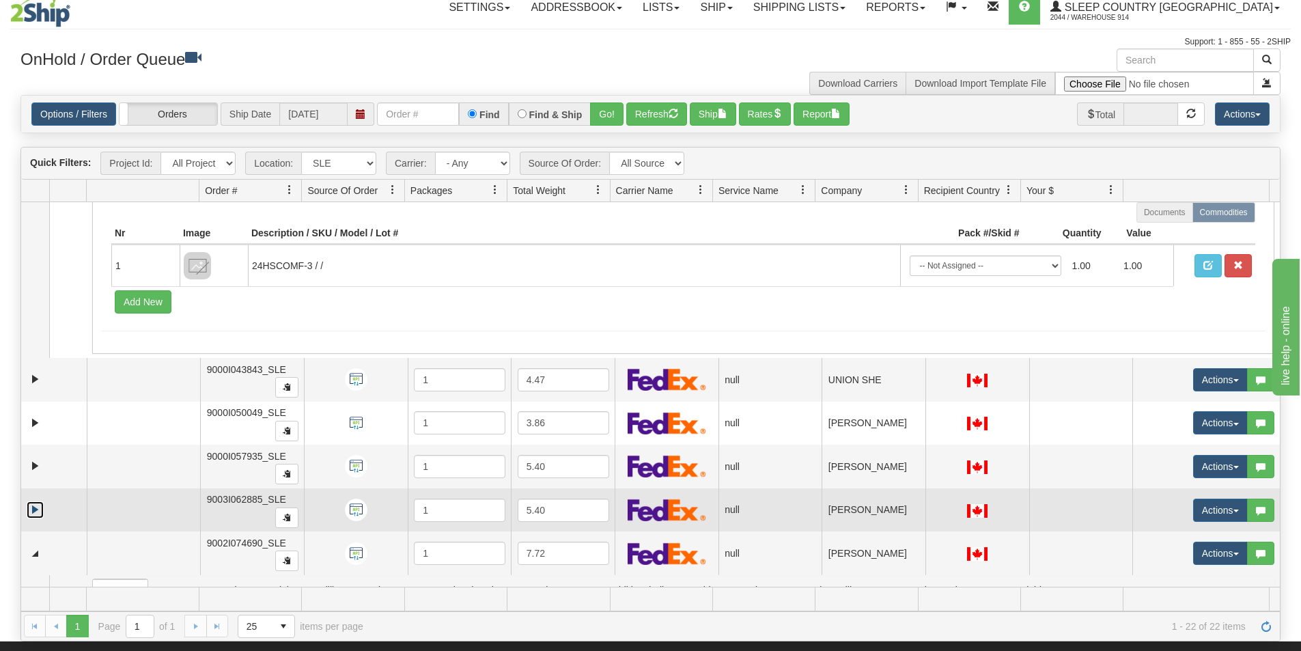
click at [32, 512] on link "Expand" at bounding box center [35, 509] width 17 height 17
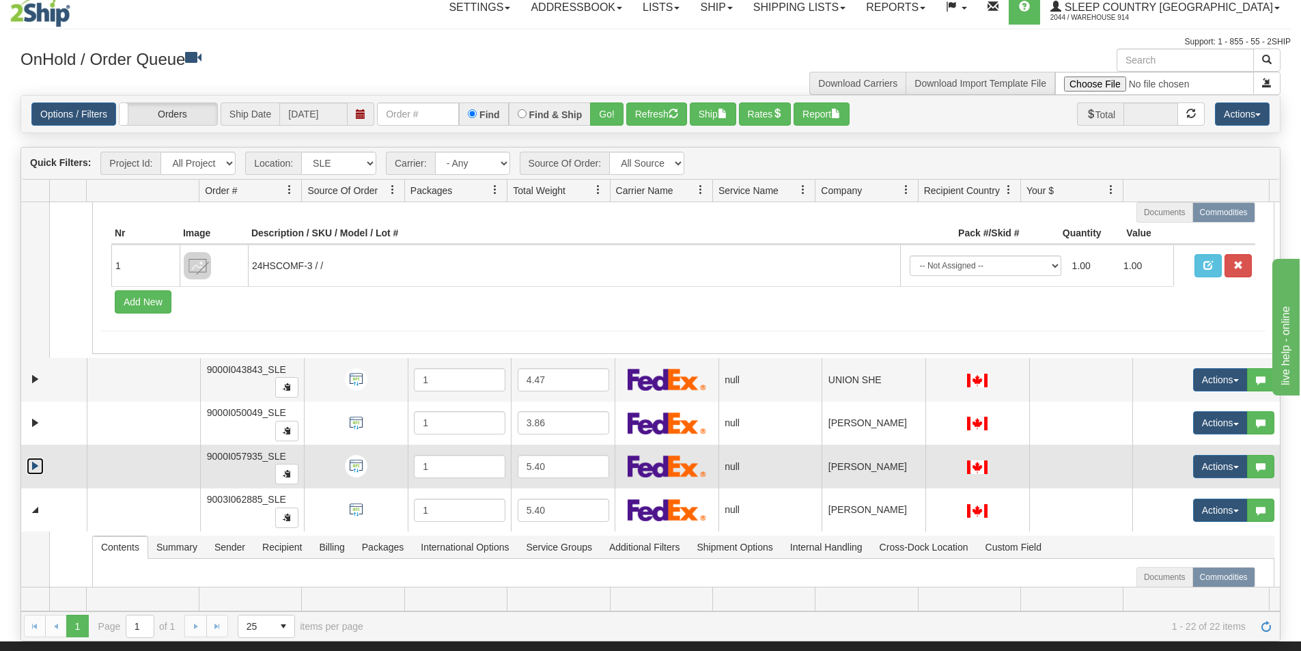
click at [33, 467] on link "Expand" at bounding box center [35, 466] width 17 height 17
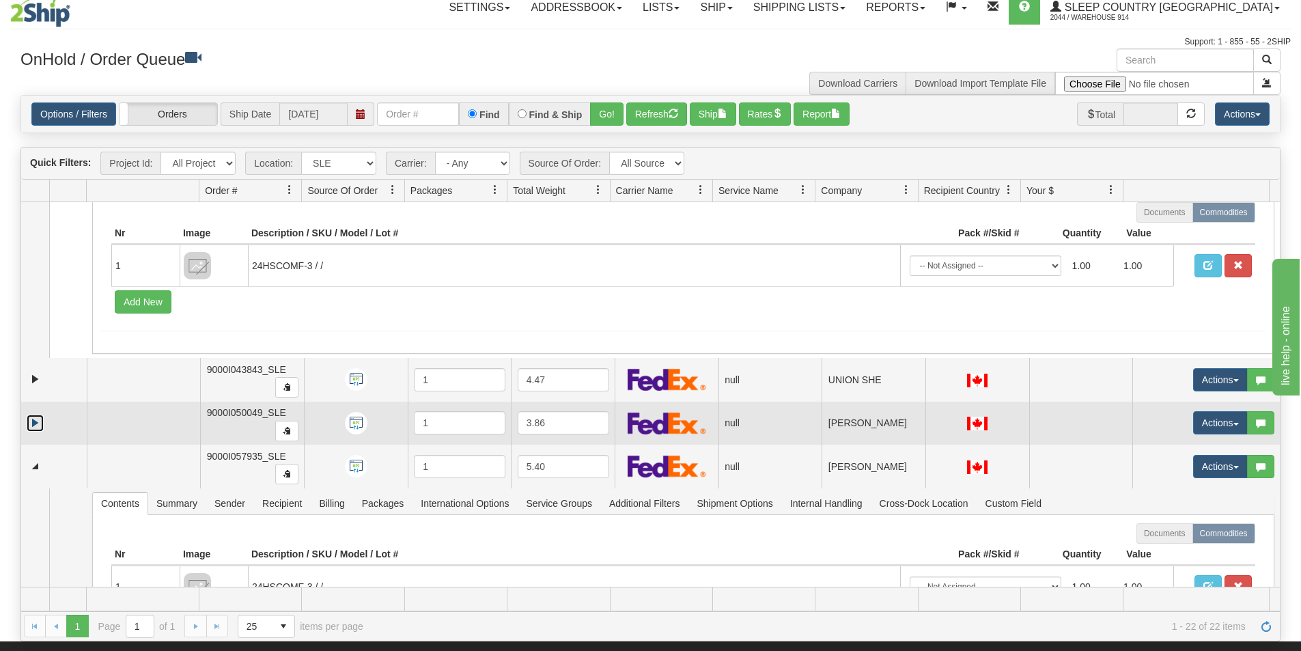
click at [34, 424] on link "Expand" at bounding box center [35, 423] width 17 height 17
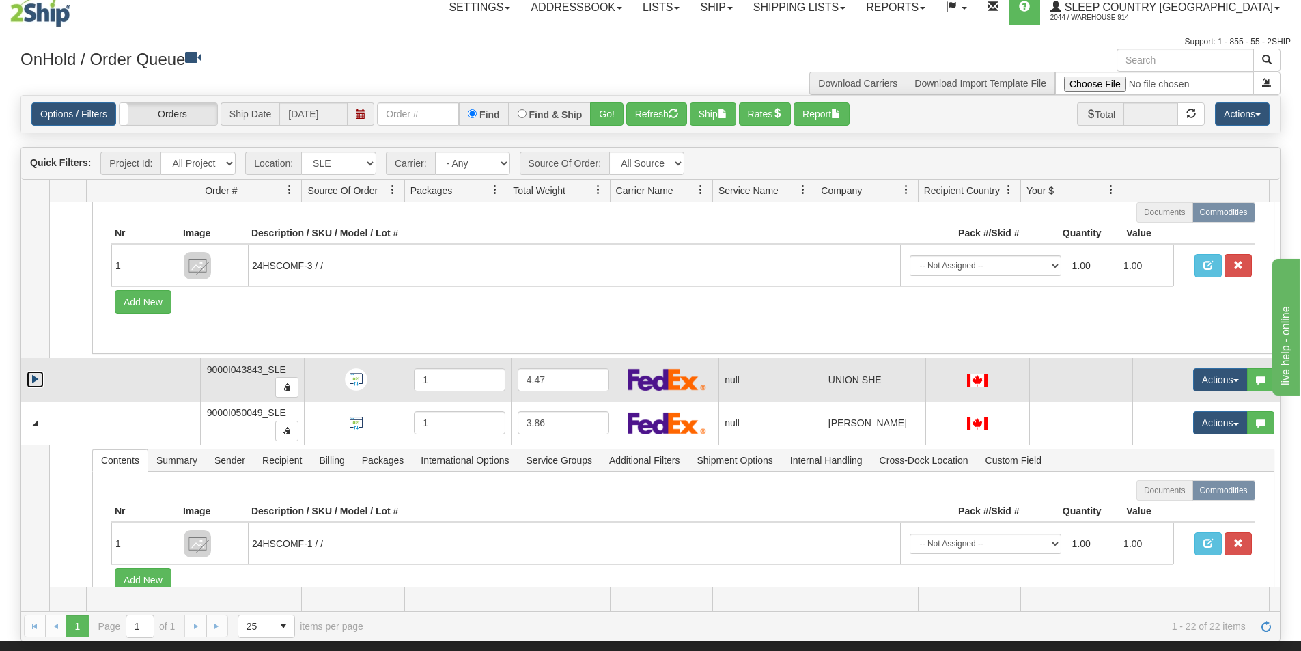
click at [35, 382] on link "Expand" at bounding box center [35, 379] width 17 height 17
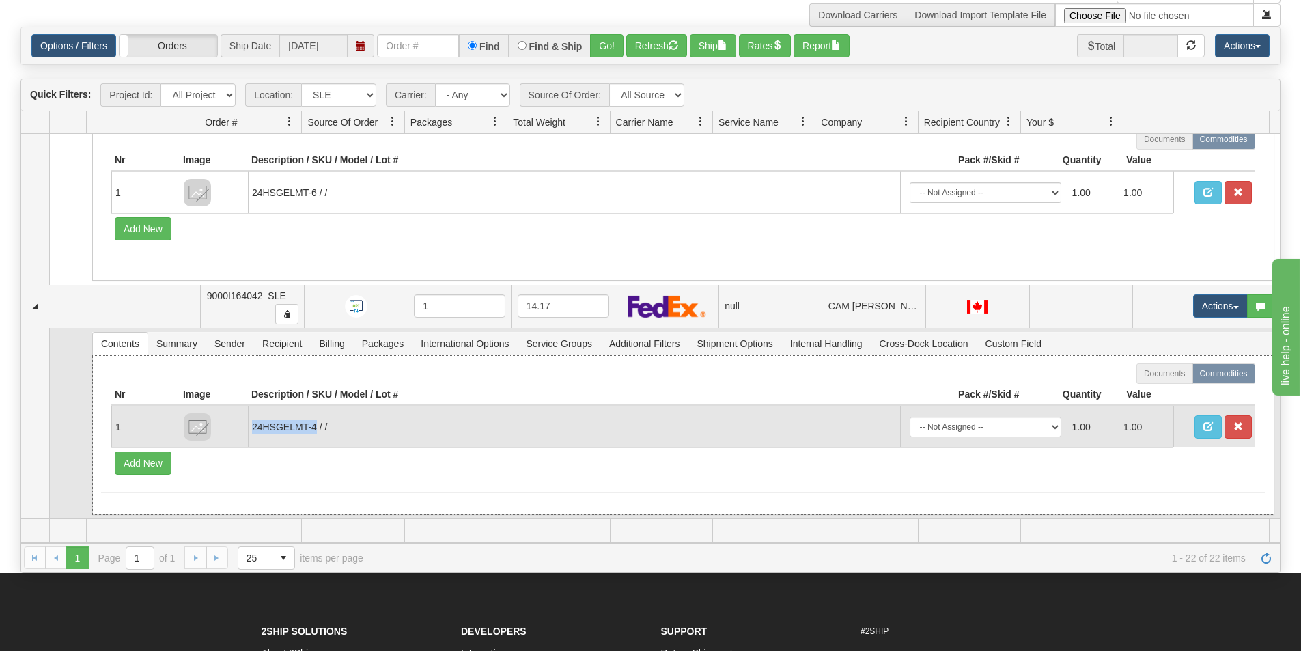
drag, startPoint x: 315, startPoint y: 427, endPoint x: 250, endPoint y: 421, distance: 65.2
click at [250, 421] on td "24HSGELMT-4 / /" at bounding box center [574, 427] width 652 height 42
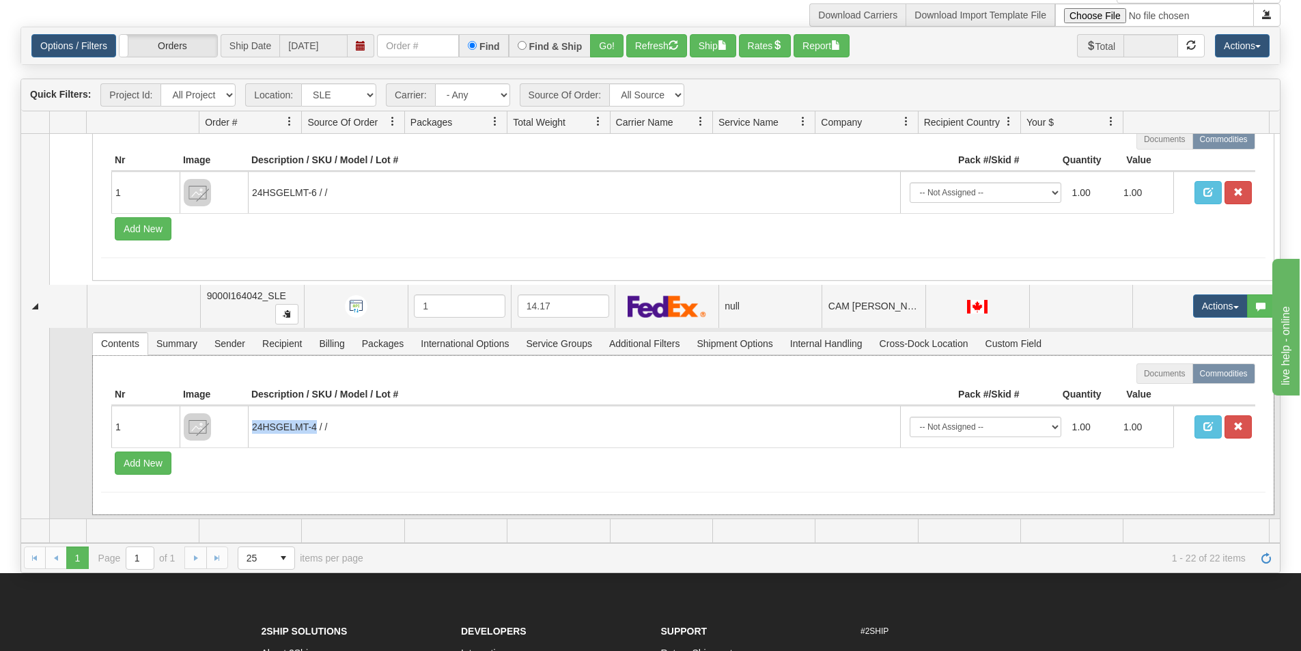
copy td "24HSGELMT-4"
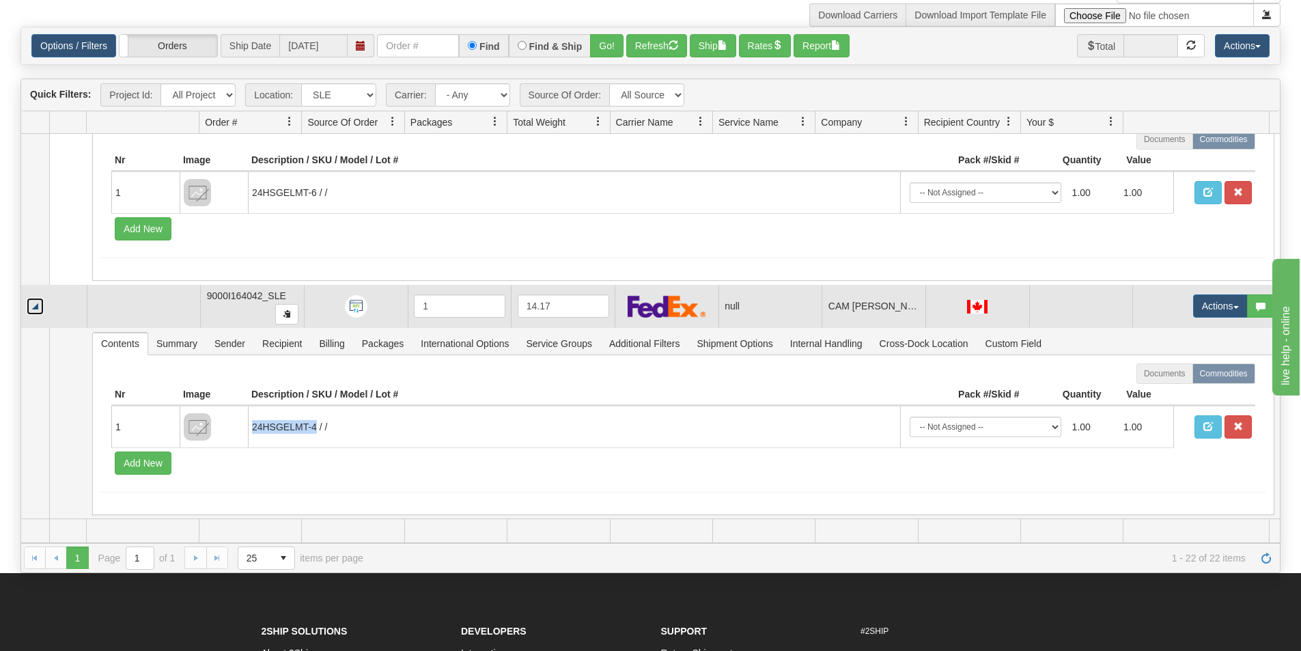
click at [28, 301] on link "Collapse" at bounding box center [35, 306] width 17 height 17
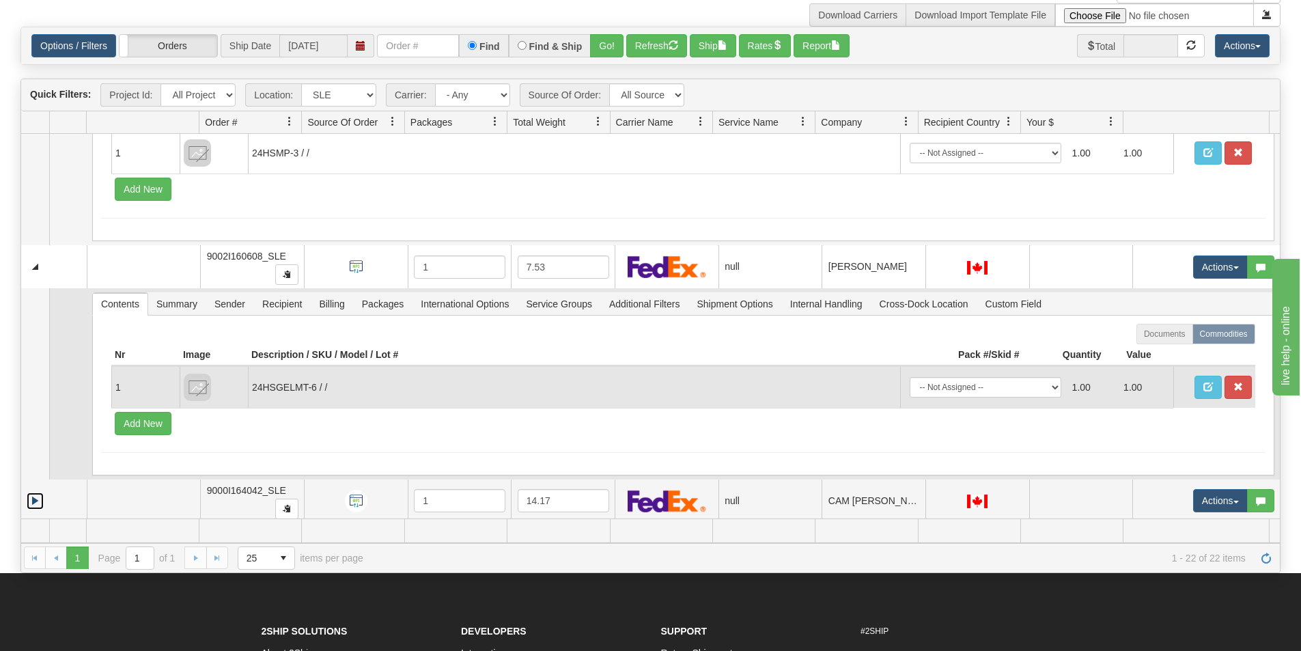
scroll to position [4659, 0]
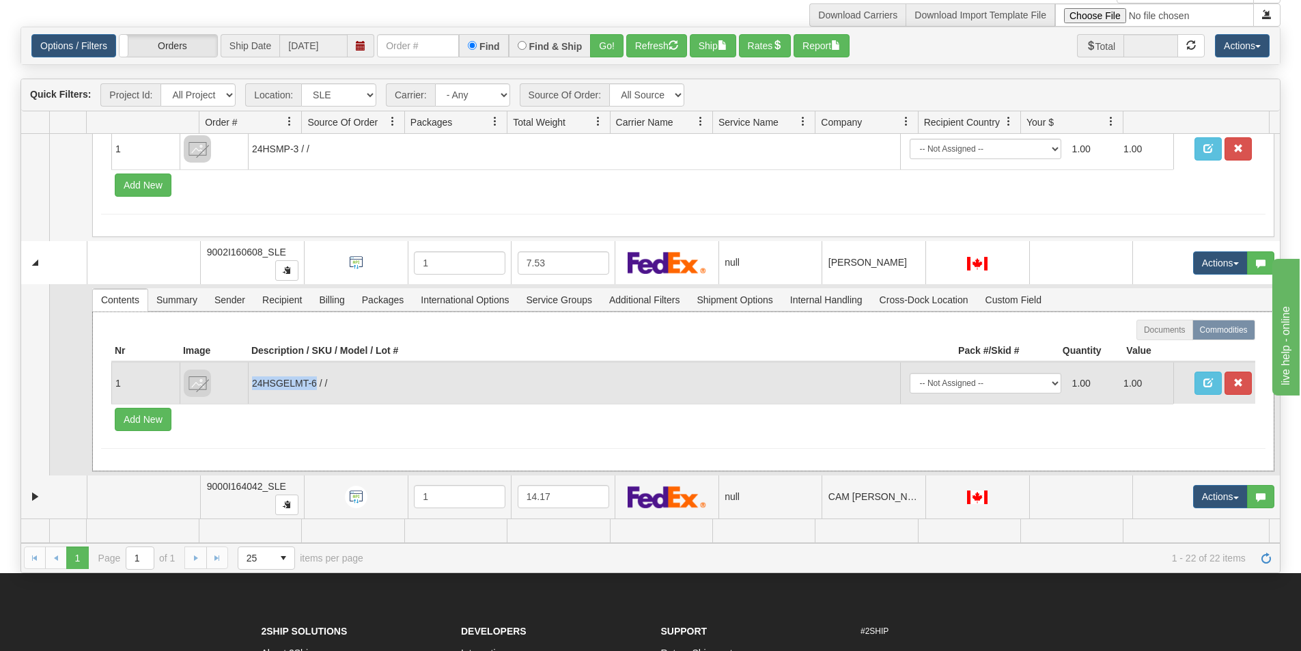
drag, startPoint x: 317, startPoint y: 383, endPoint x: 254, endPoint y: 379, distance: 62.9
click at [254, 379] on td "24HSGELMT-6 / /" at bounding box center [574, 383] width 652 height 42
copy td "24HSGELMT-6"
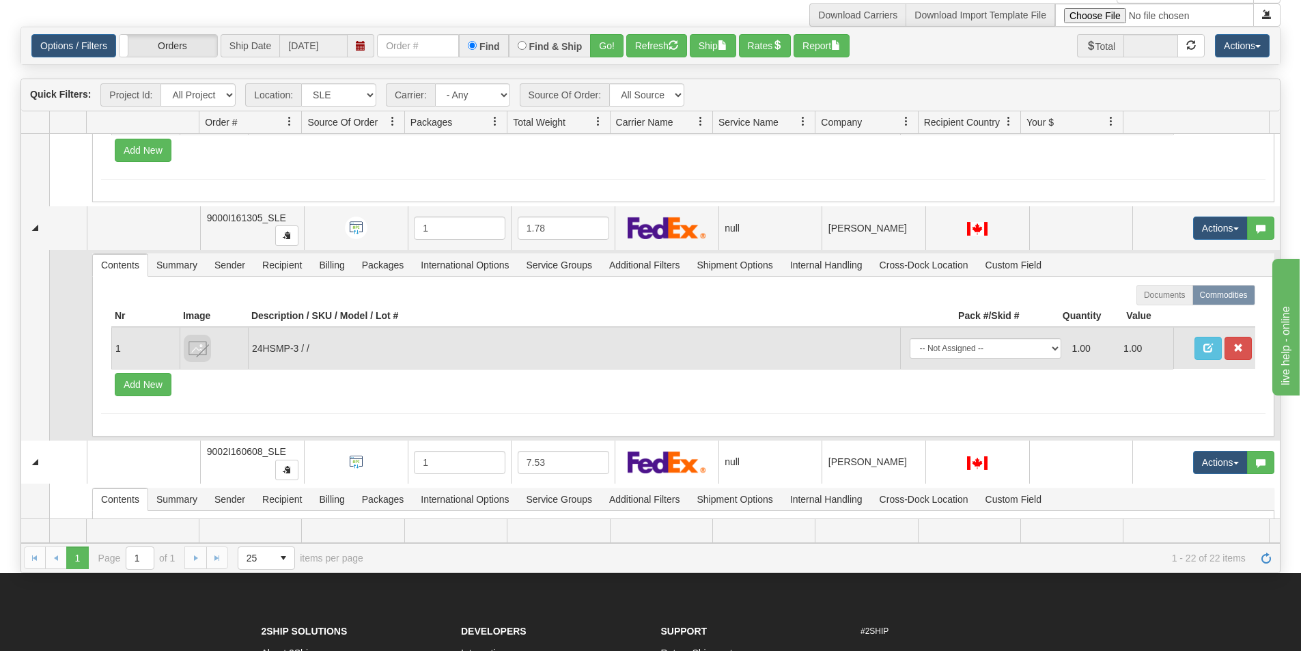
scroll to position [4454, 0]
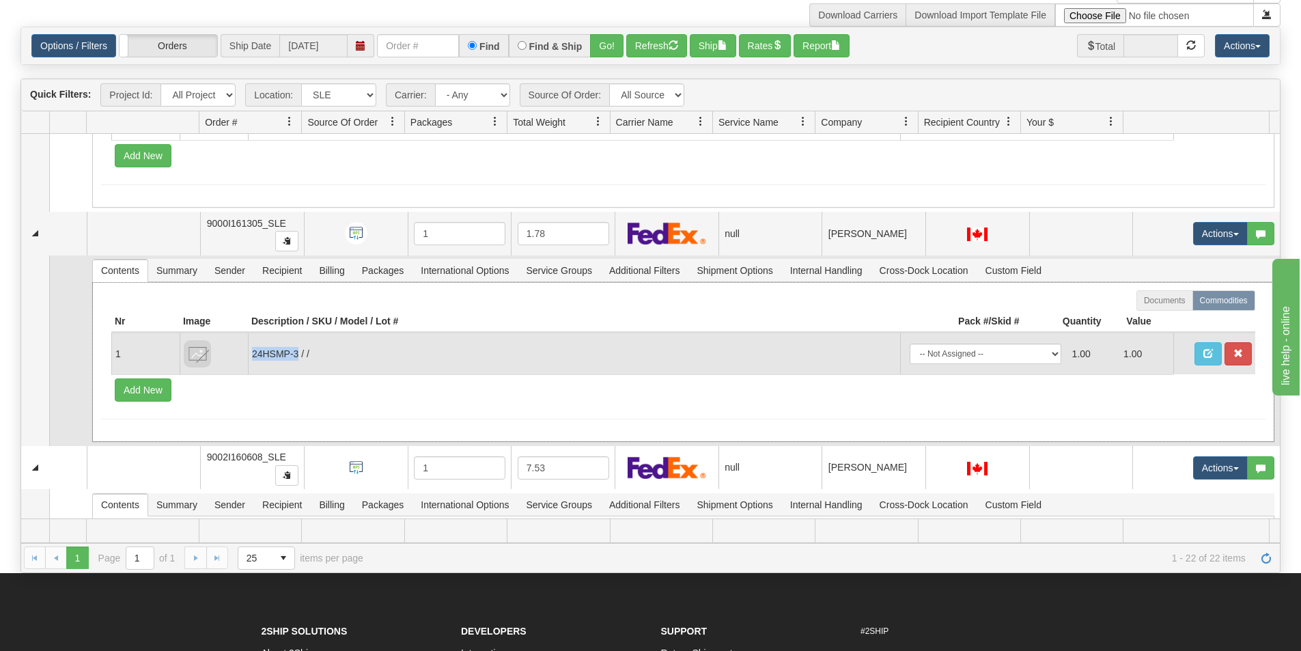
drag, startPoint x: 296, startPoint y: 351, endPoint x: 251, endPoint y: 350, distance: 45.1
click at [251, 350] on td "24HSMP-3 / /" at bounding box center [574, 354] width 652 height 42
copy td "24HSMP-3"
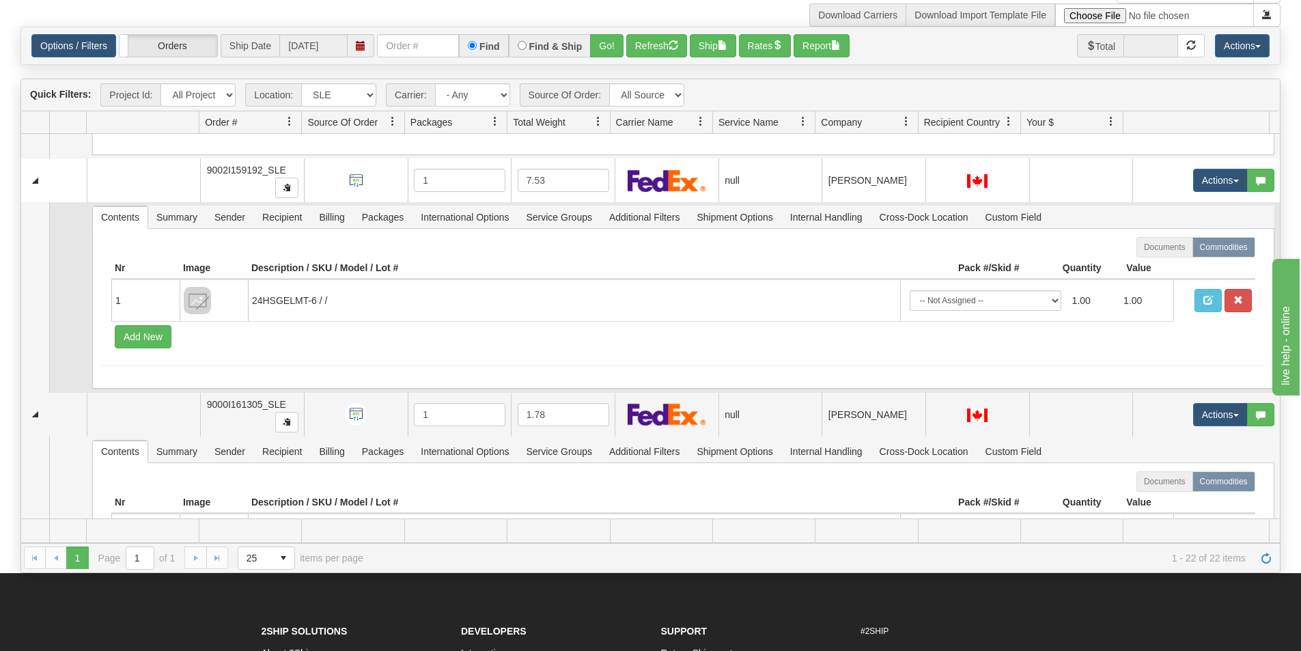
scroll to position [4250, 0]
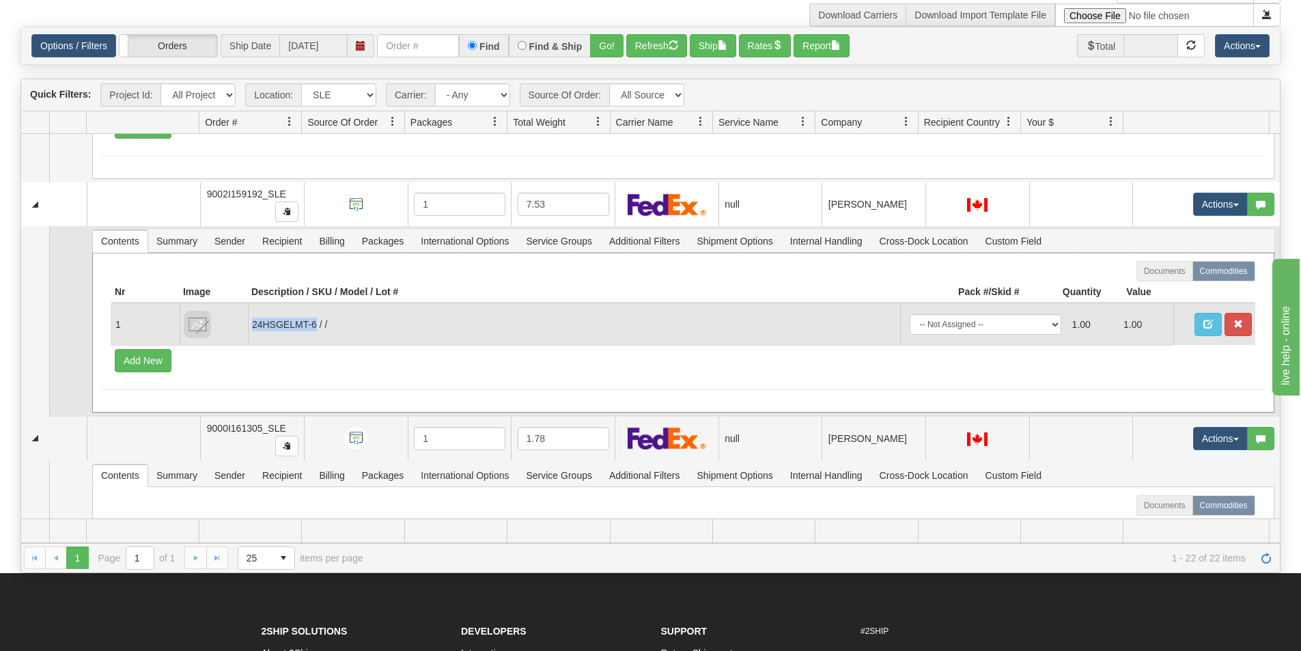
drag, startPoint x: 316, startPoint y: 325, endPoint x: 253, endPoint y: 318, distance: 64.0
click at [253, 318] on td "24HSGELMT-6 / /" at bounding box center [574, 324] width 652 height 42
copy td "24HSGELMT-6"
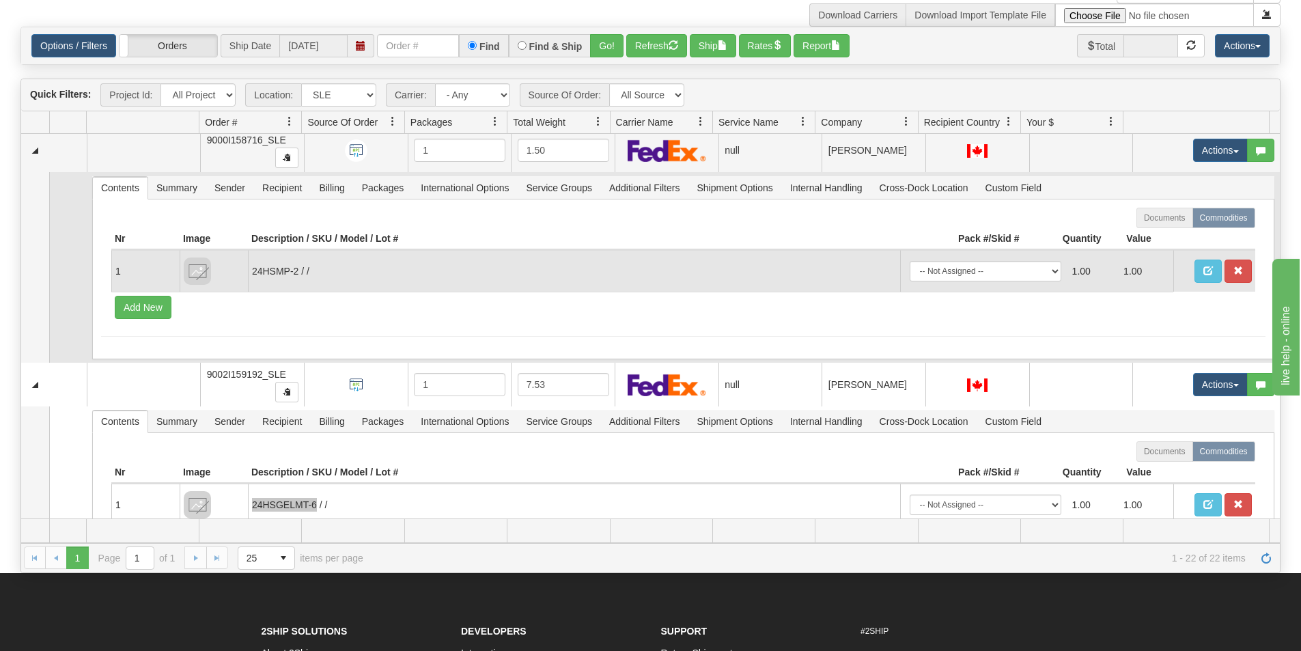
scroll to position [4045, 0]
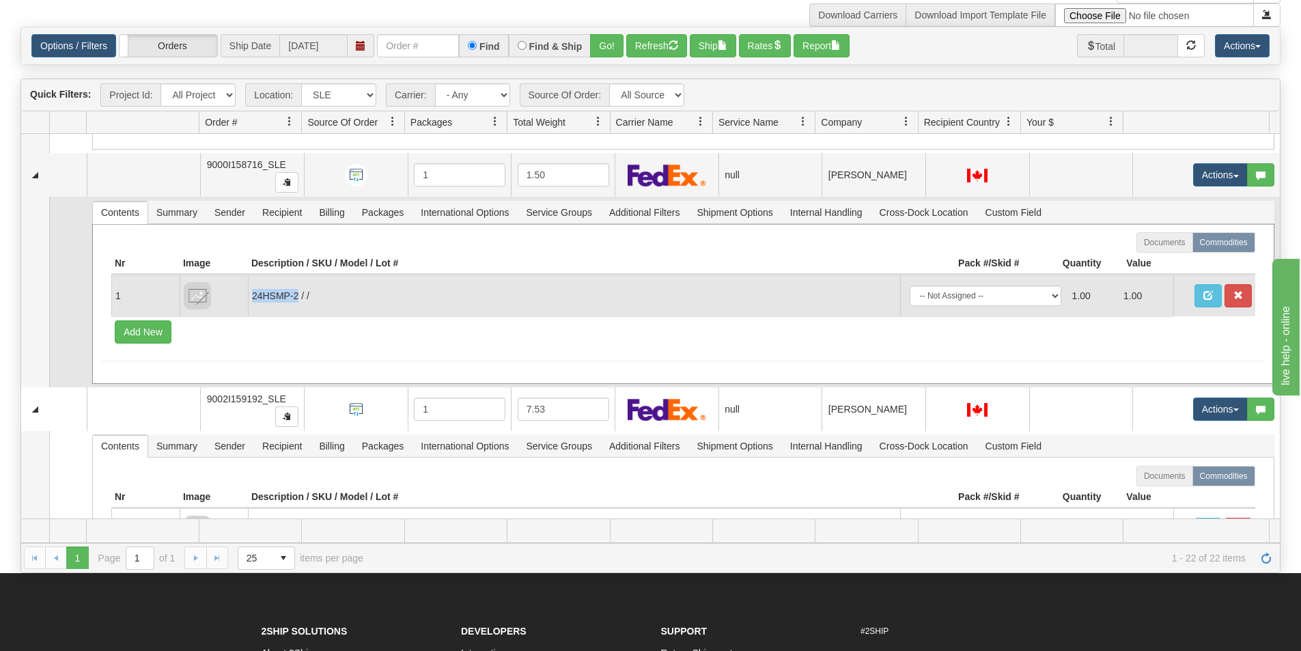
drag, startPoint x: 296, startPoint y: 294, endPoint x: 250, endPoint y: 294, distance: 46.5
click at [250, 294] on td "24HSMP-2 / /" at bounding box center [574, 296] width 652 height 42
copy td "24HSMP-2"
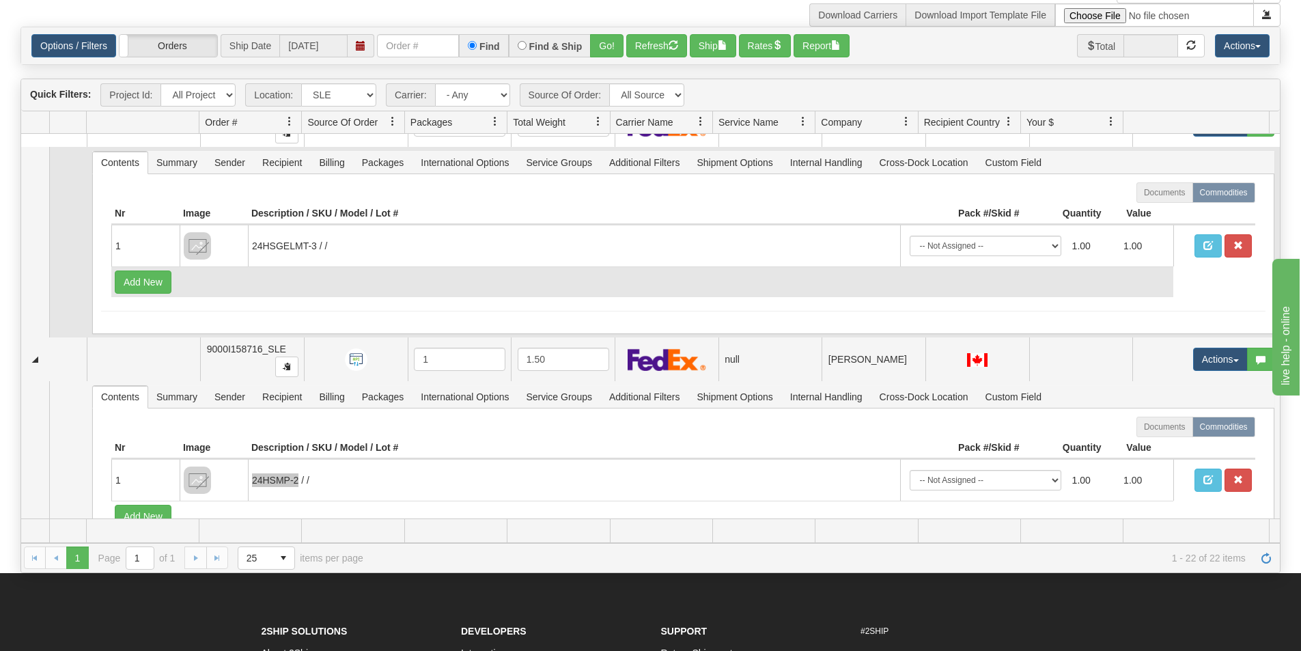
scroll to position [3840, 0]
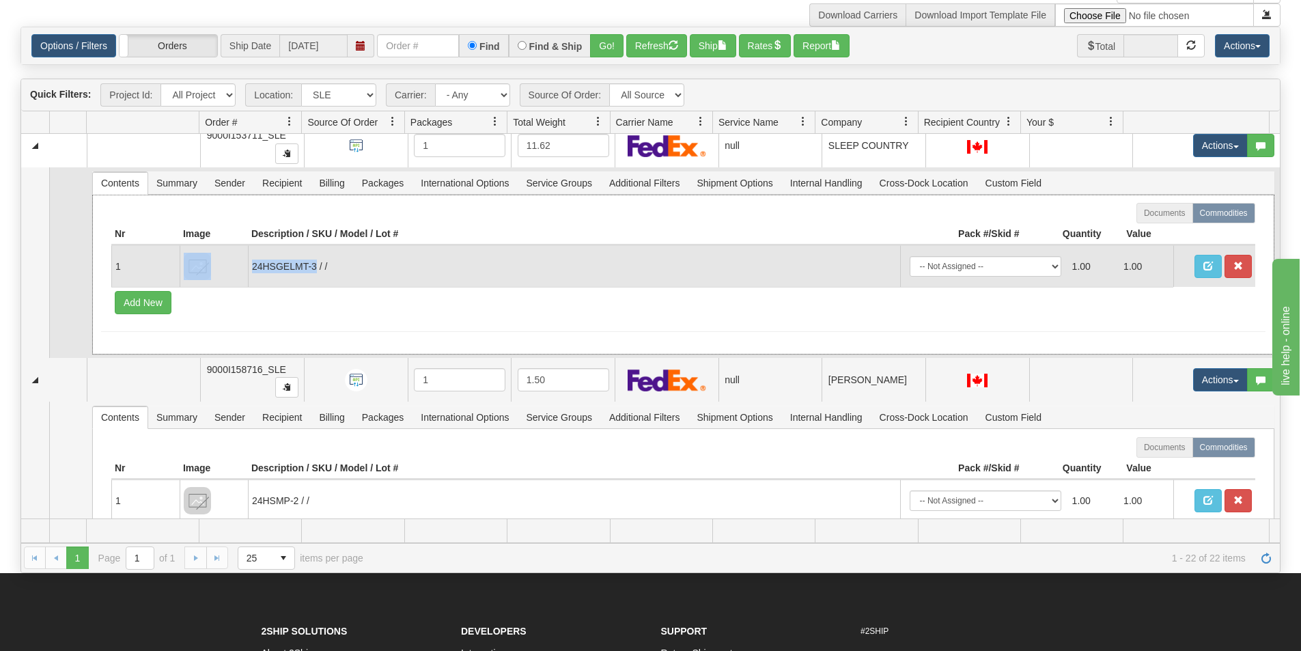
drag, startPoint x: 314, startPoint y: 266, endPoint x: 249, endPoint y: 268, distance: 65.0
click at [249, 269] on td "24HSGELMT-3 / /" at bounding box center [574, 266] width 652 height 42
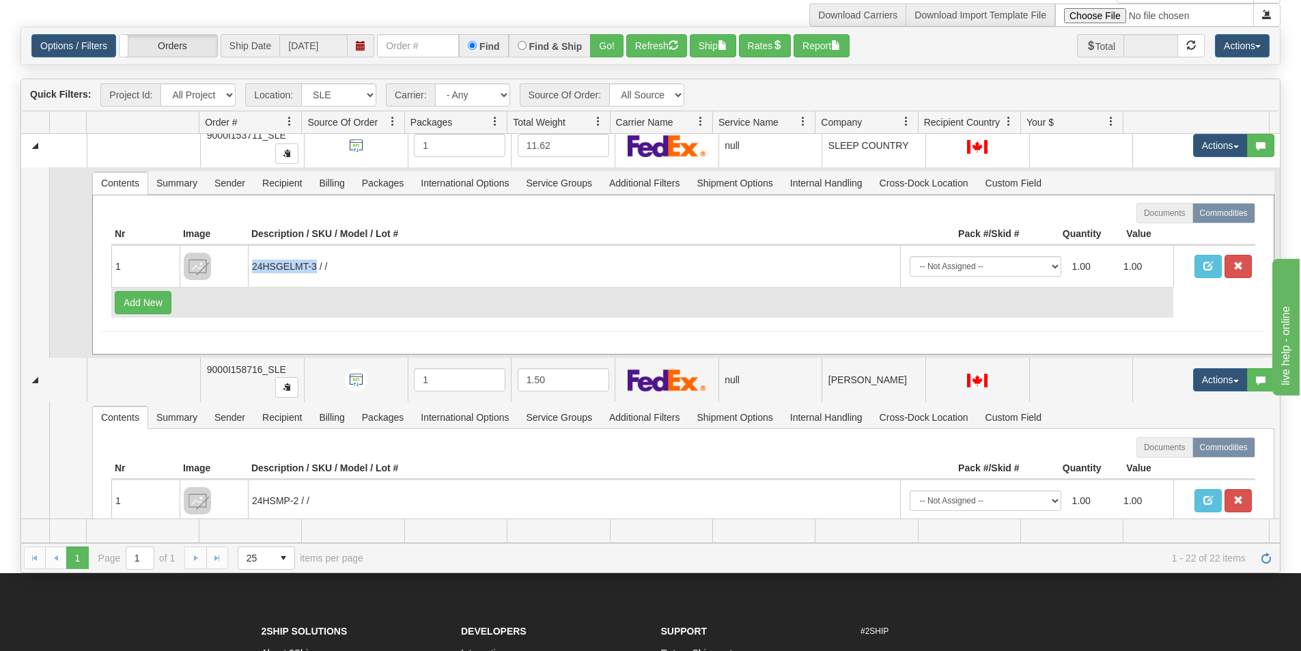
copy td "24HSGELMT-3"
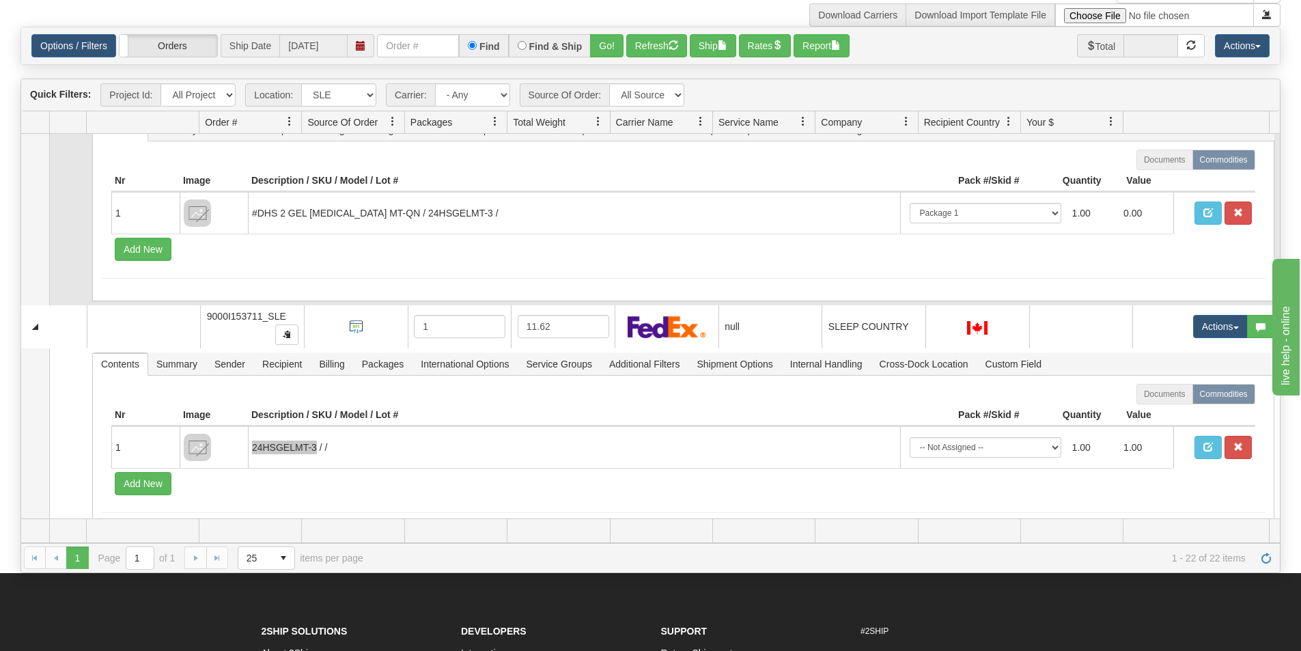
scroll to position [3635, 0]
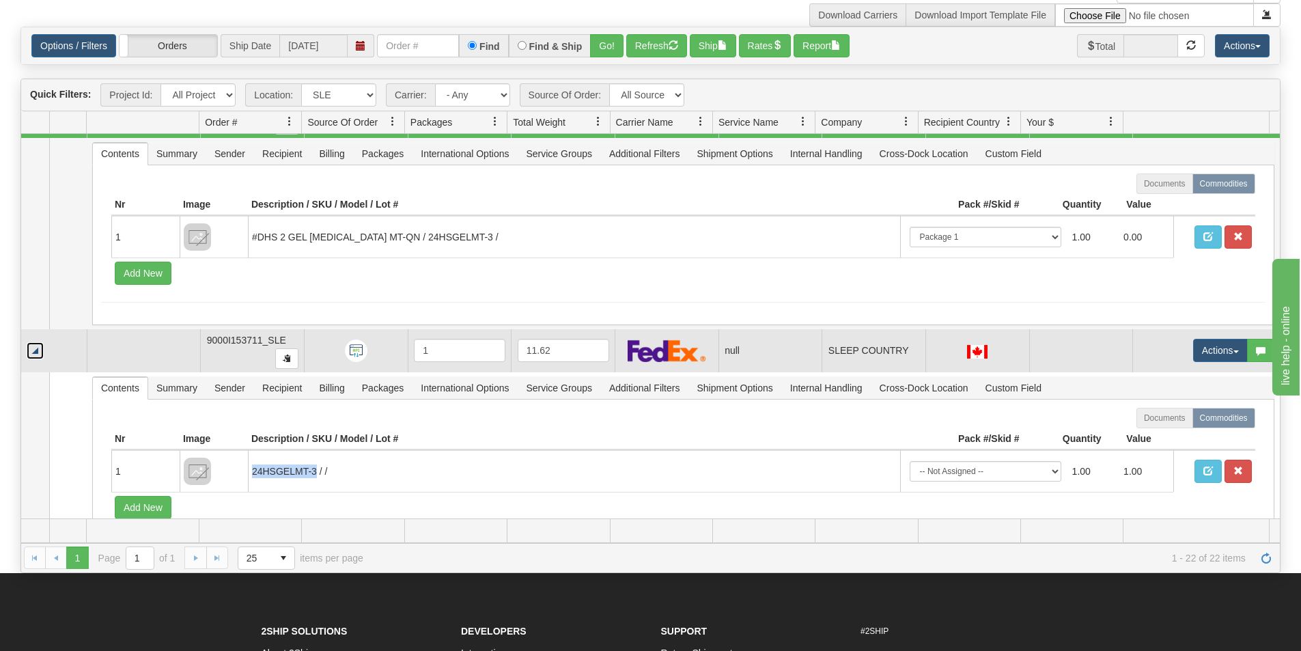
click at [33, 346] on link "Collapse" at bounding box center [35, 350] width 17 height 17
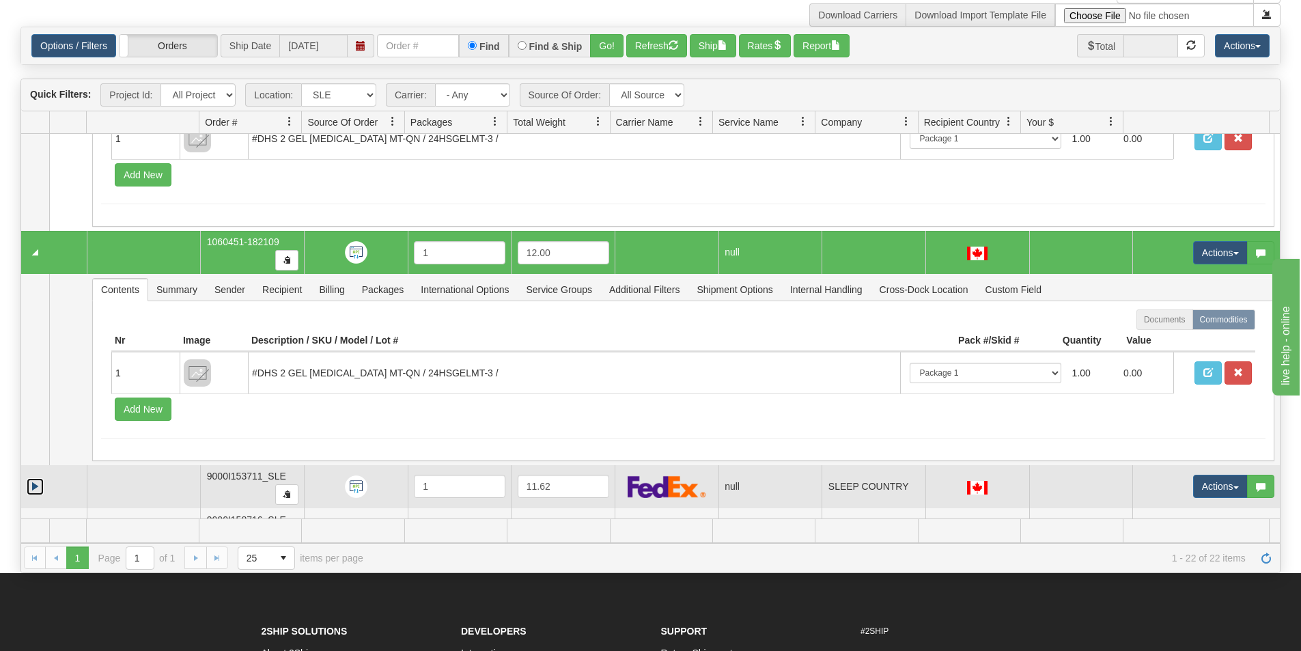
scroll to position [3498, 0]
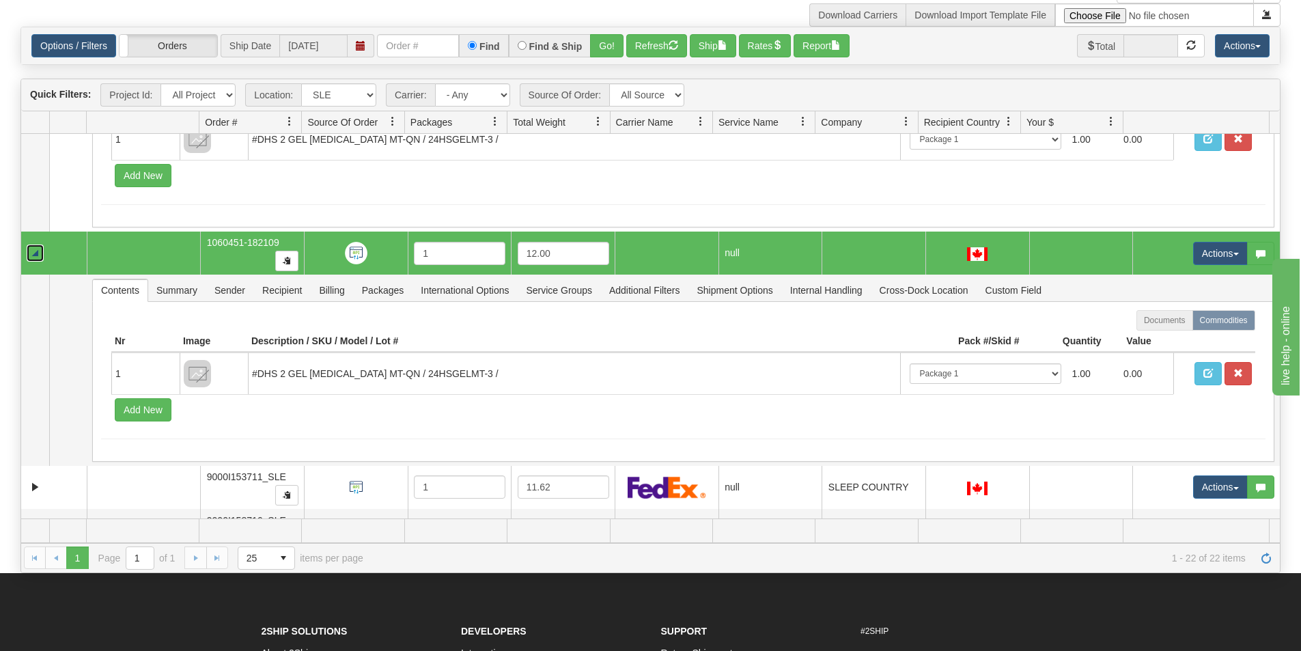
click at [36, 259] on link "Collapse" at bounding box center [35, 253] width 17 height 17
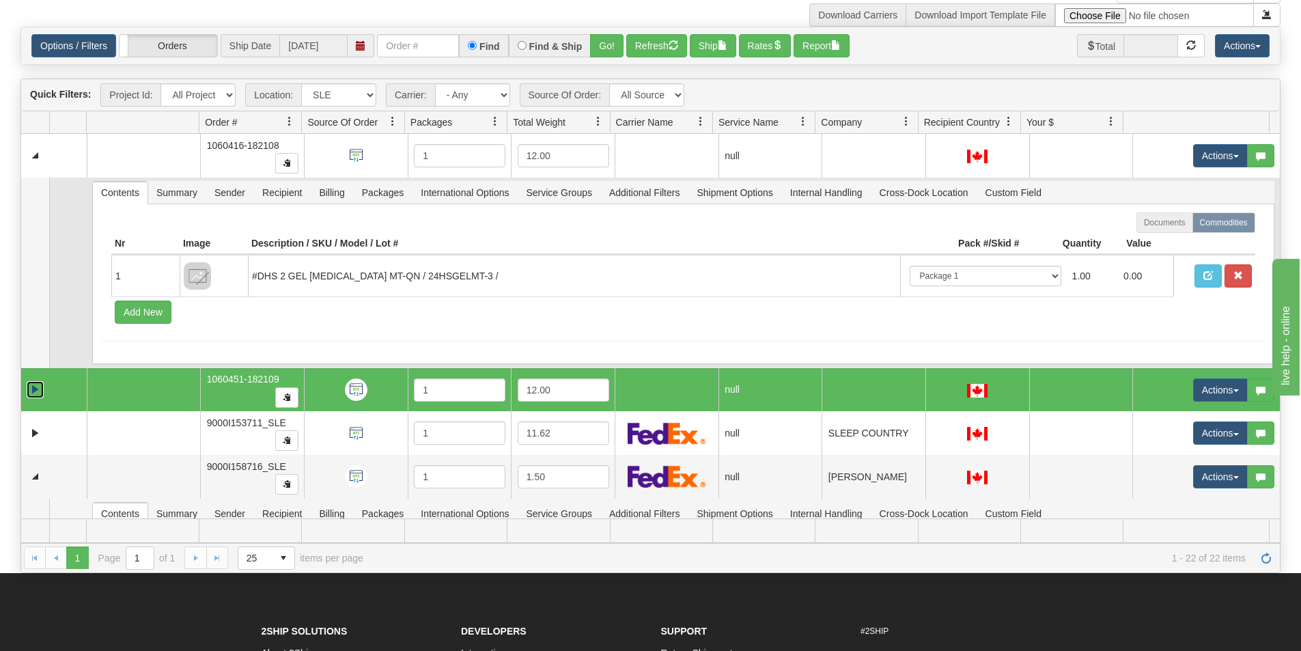
scroll to position [3293, 0]
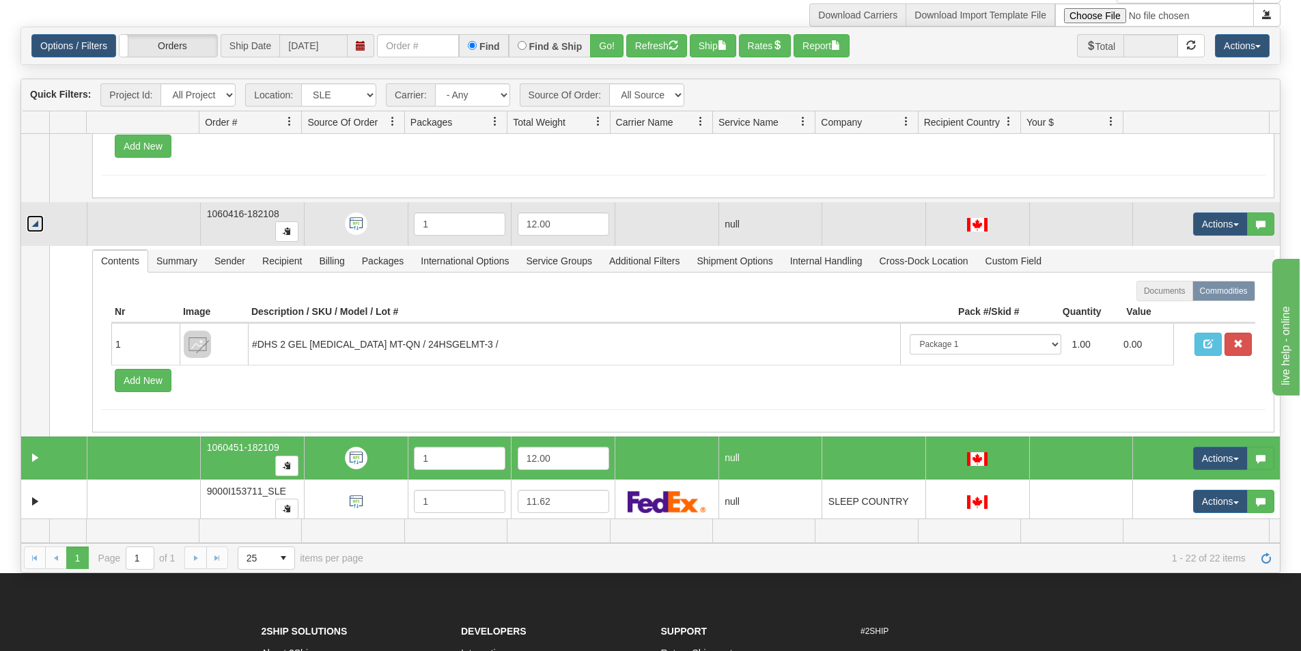
click at [38, 223] on link "Collapse" at bounding box center [35, 223] width 17 height 17
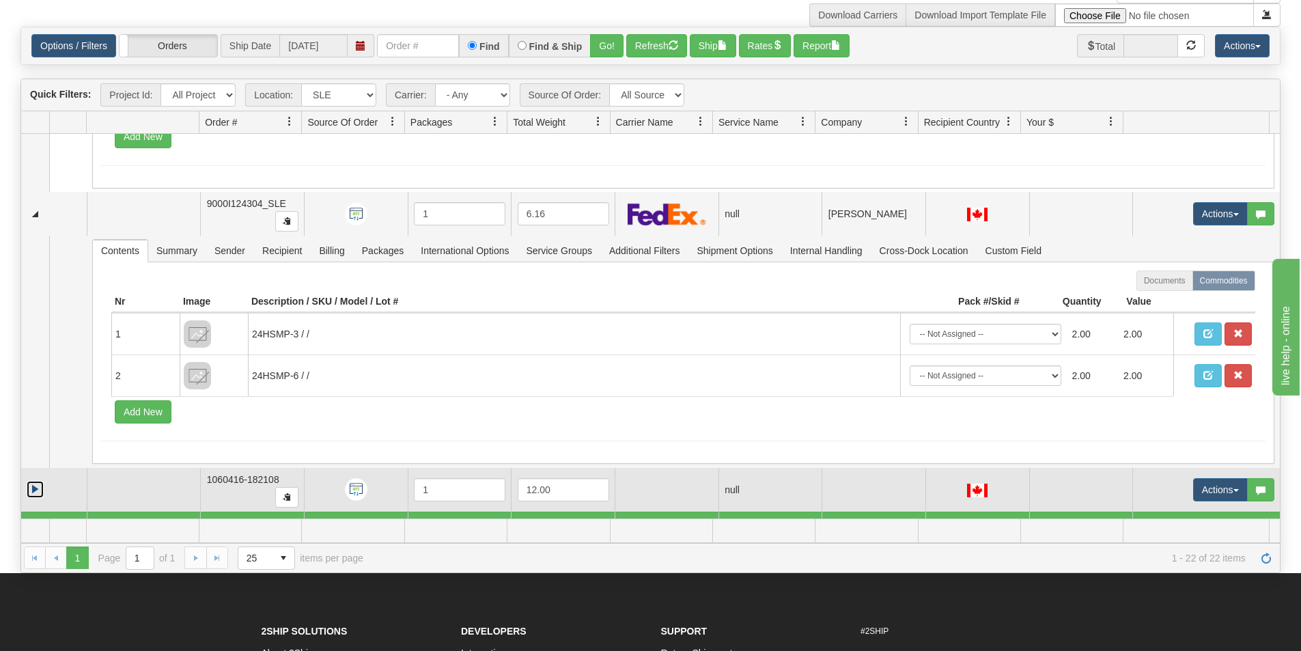
scroll to position [3020, 0]
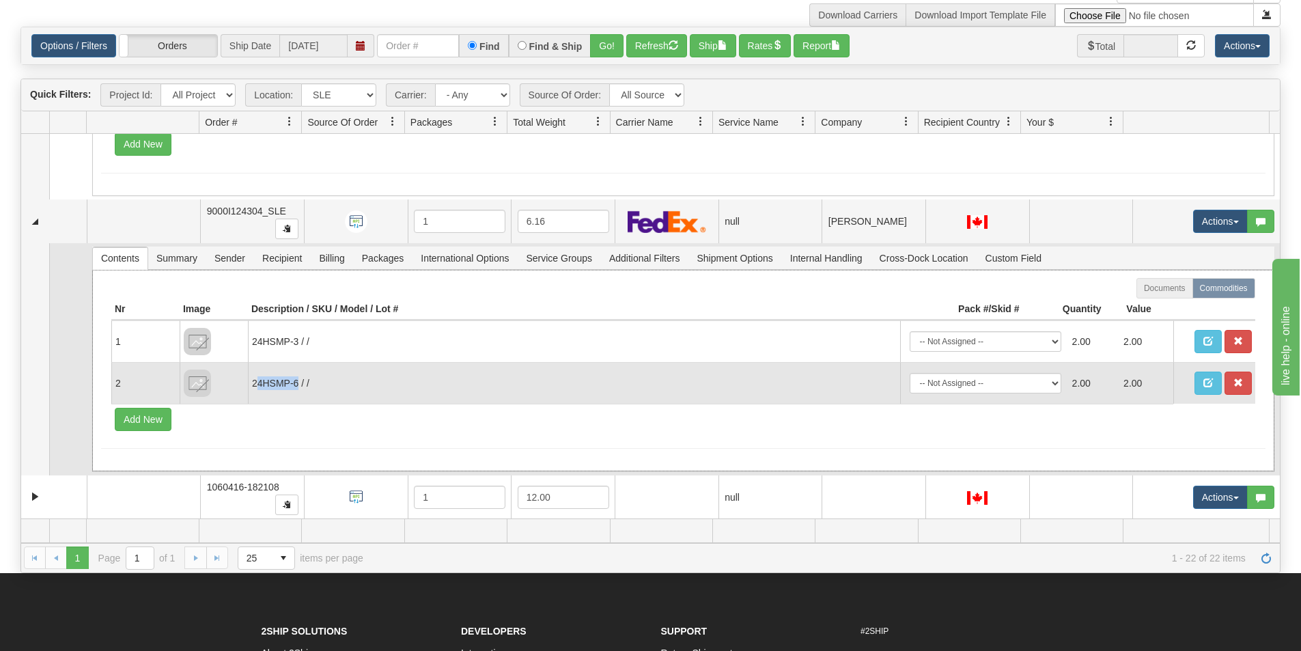
drag, startPoint x: 296, startPoint y: 382, endPoint x: 256, endPoint y: 384, distance: 40.4
click at [256, 384] on td "24HSMP-6 / /" at bounding box center [574, 383] width 652 height 42
click at [291, 398] on td "24HSMP-6 / /" at bounding box center [574, 383] width 652 height 42
drag, startPoint x: 297, startPoint y: 381, endPoint x: 249, endPoint y: 383, distance: 48.5
click at [249, 383] on td "24HSMP-6 / /" at bounding box center [574, 383] width 652 height 42
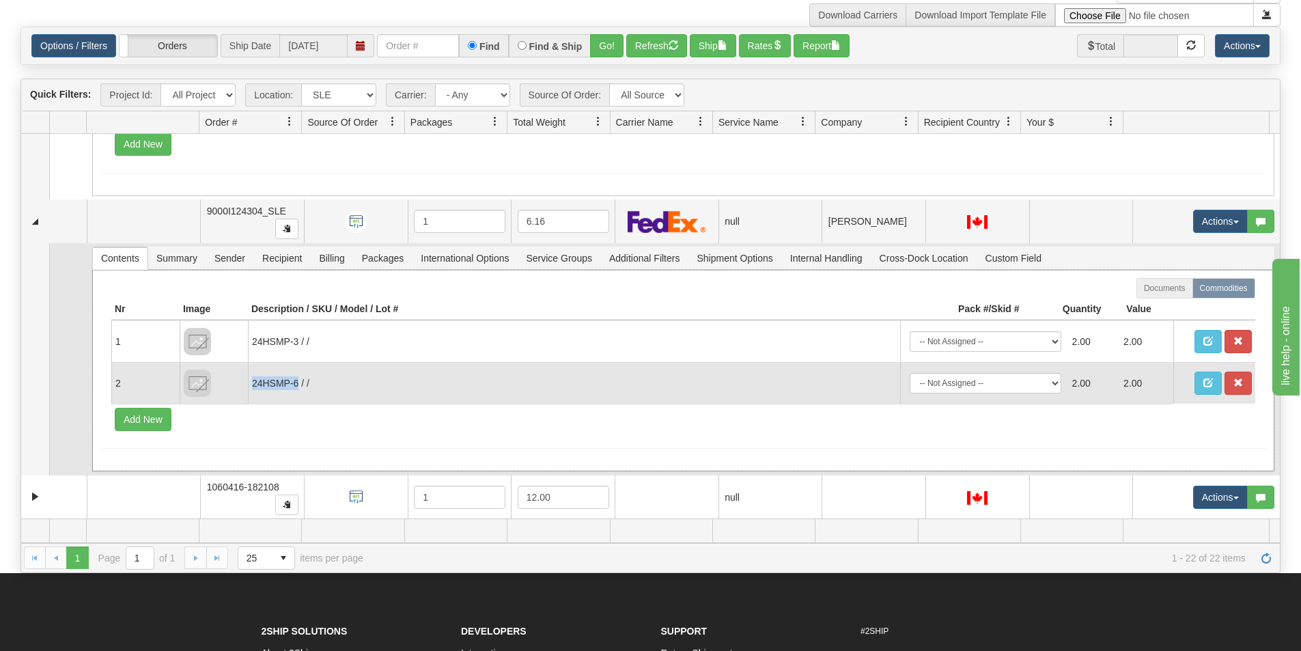
copy td "24HSMP-6"
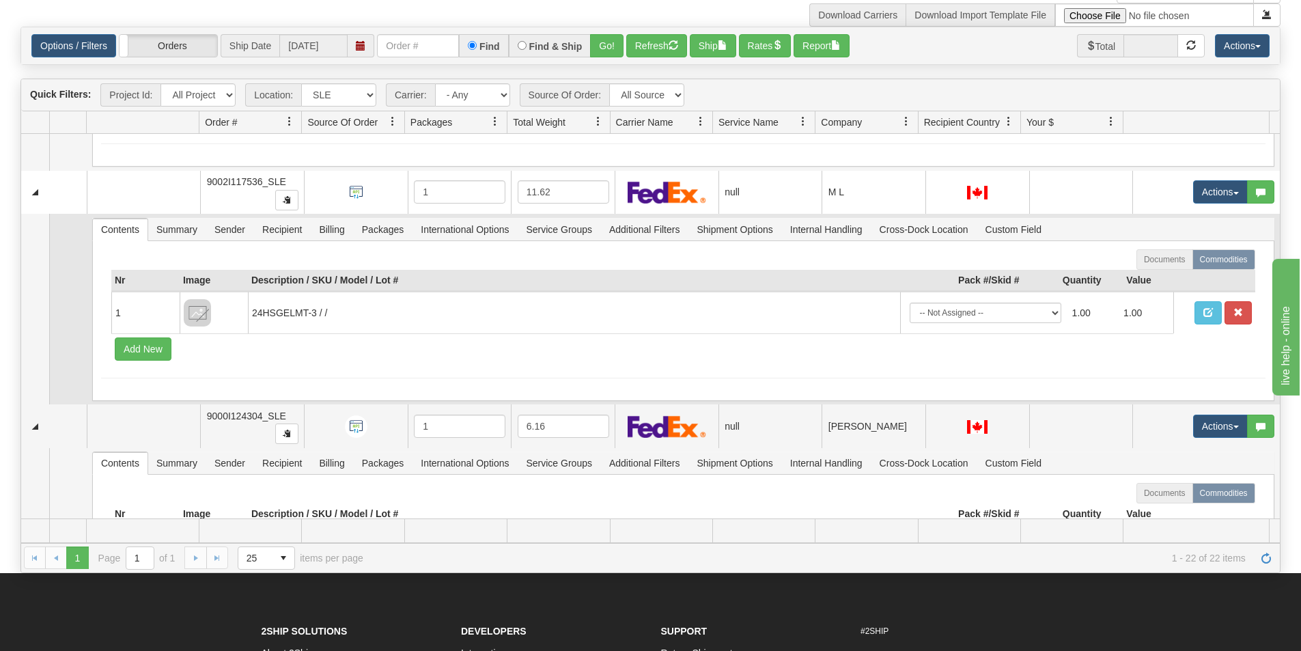
scroll to position [2747, 0]
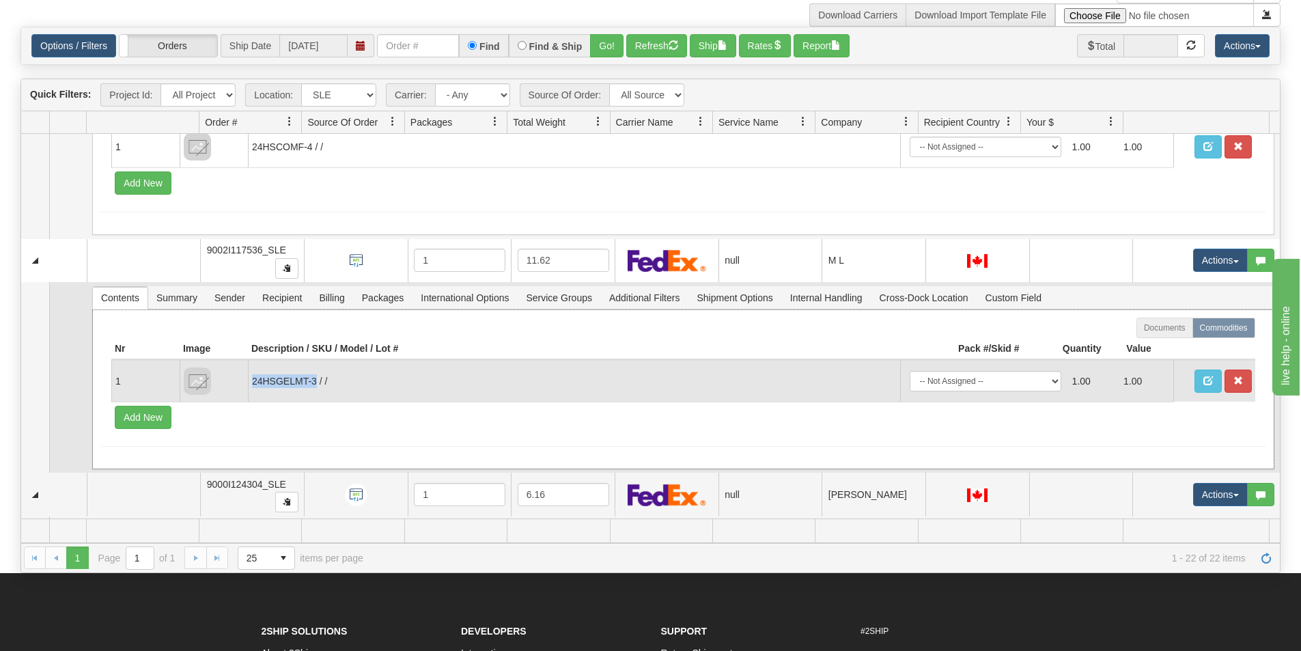
drag, startPoint x: 316, startPoint y: 382, endPoint x: 251, endPoint y: 384, distance: 64.9
click at [251, 384] on td "24HSGELMT-3 / /" at bounding box center [574, 381] width 652 height 42
copy td "24HSGELMT-3"
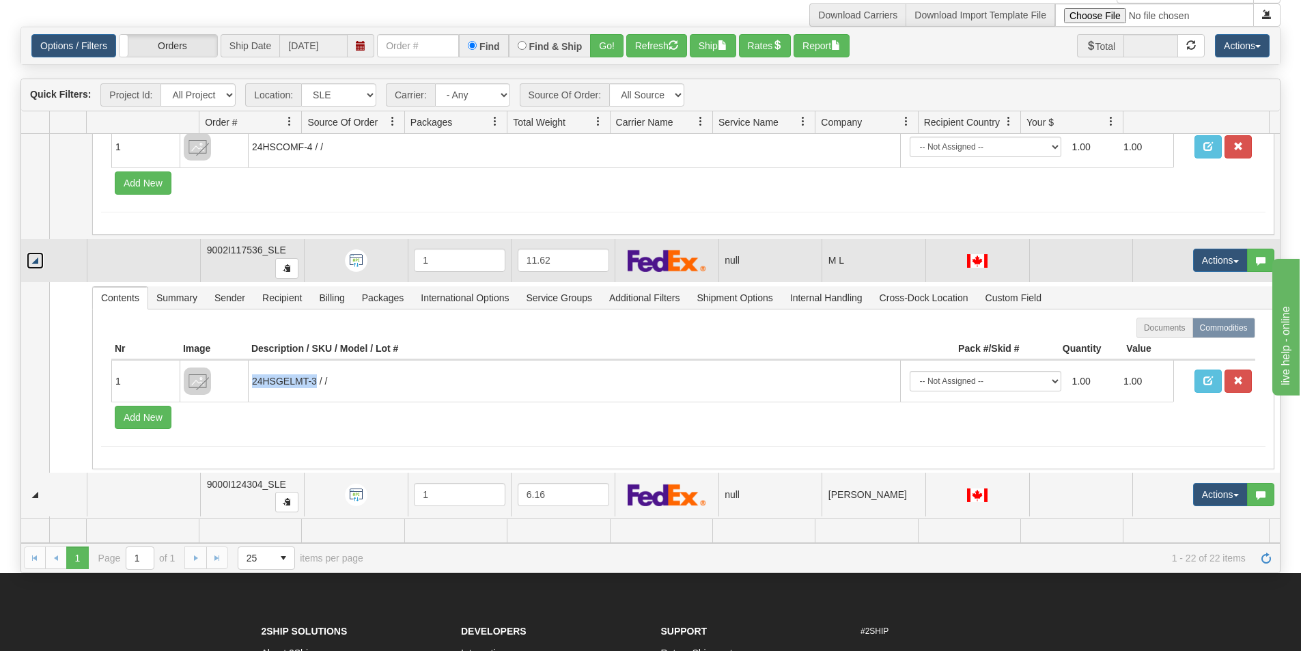
click at [40, 258] on link "Collapse" at bounding box center [35, 260] width 17 height 17
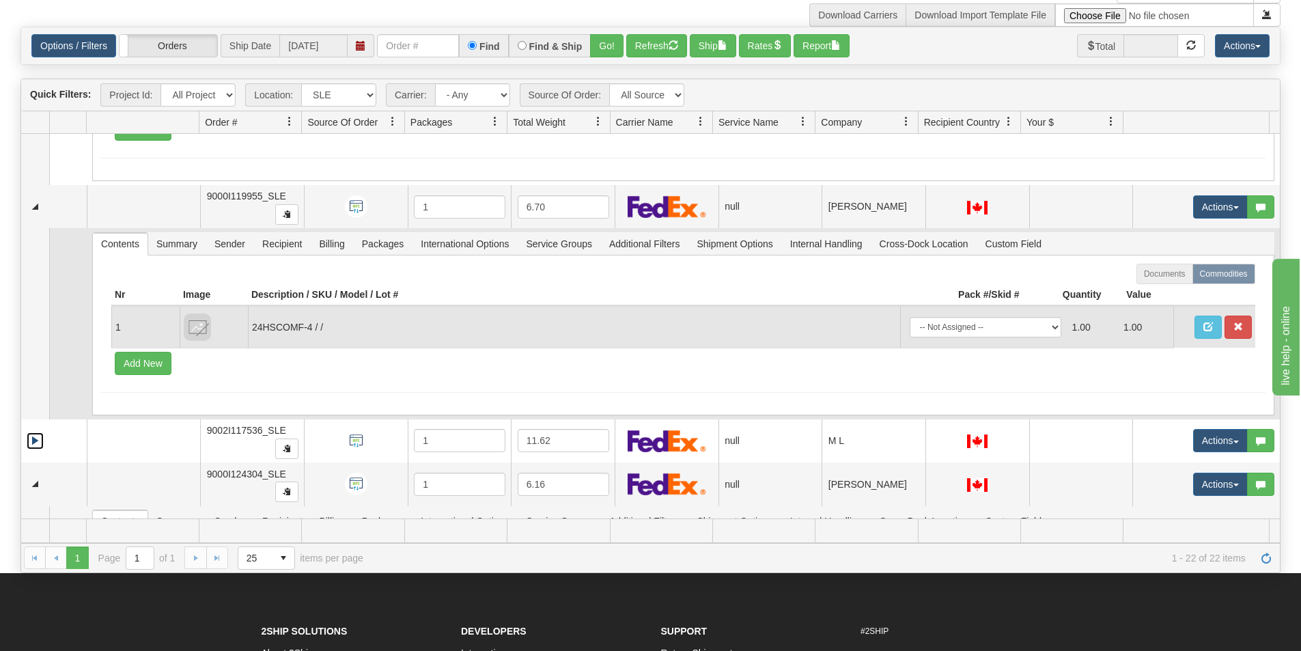
scroll to position [2542, 0]
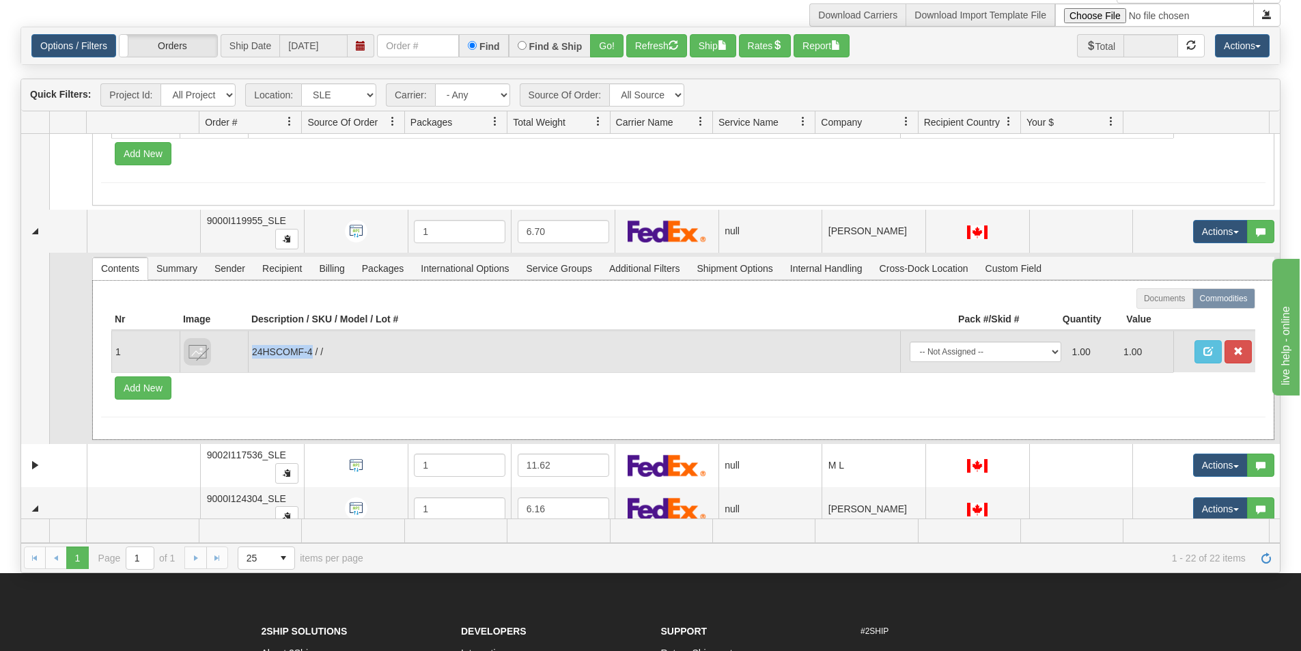
drag, startPoint x: 311, startPoint y: 351, endPoint x: 253, endPoint y: 348, distance: 58.8
click at [253, 348] on td "24HSCOMF-4 / /" at bounding box center [574, 352] width 652 height 42
copy td "24HSCOMF-4"
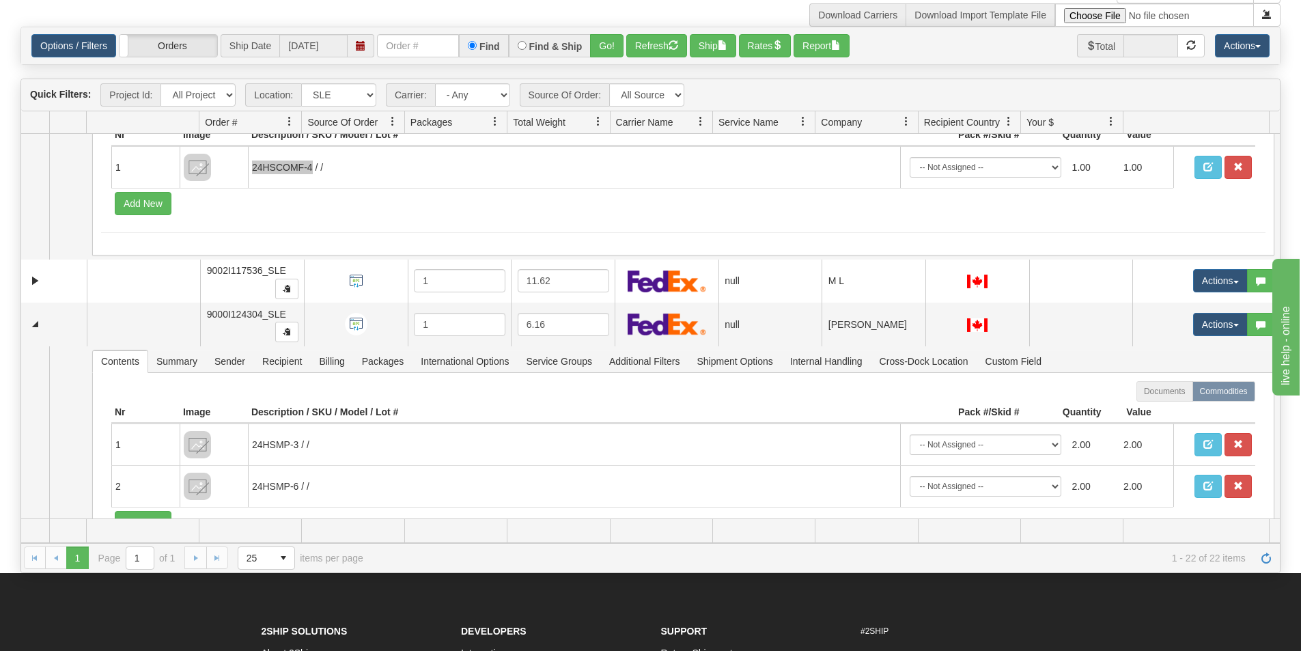
scroll to position [2815, 0]
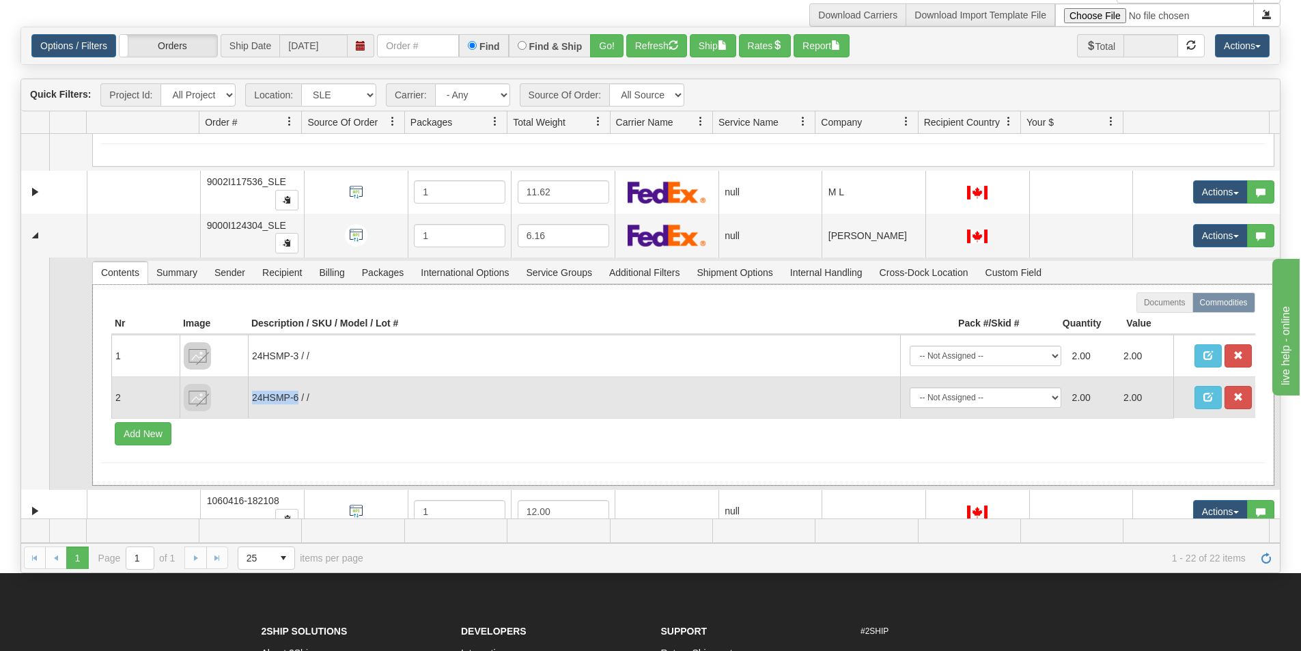
drag, startPoint x: 296, startPoint y: 398, endPoint x: 253, endPoint y: 396, distance: 43.1
click at [253, 396] on td "24HSMP-6 / /" at bounding box center [574, 397] width 652 height 42
copy td "24HSMP-6"
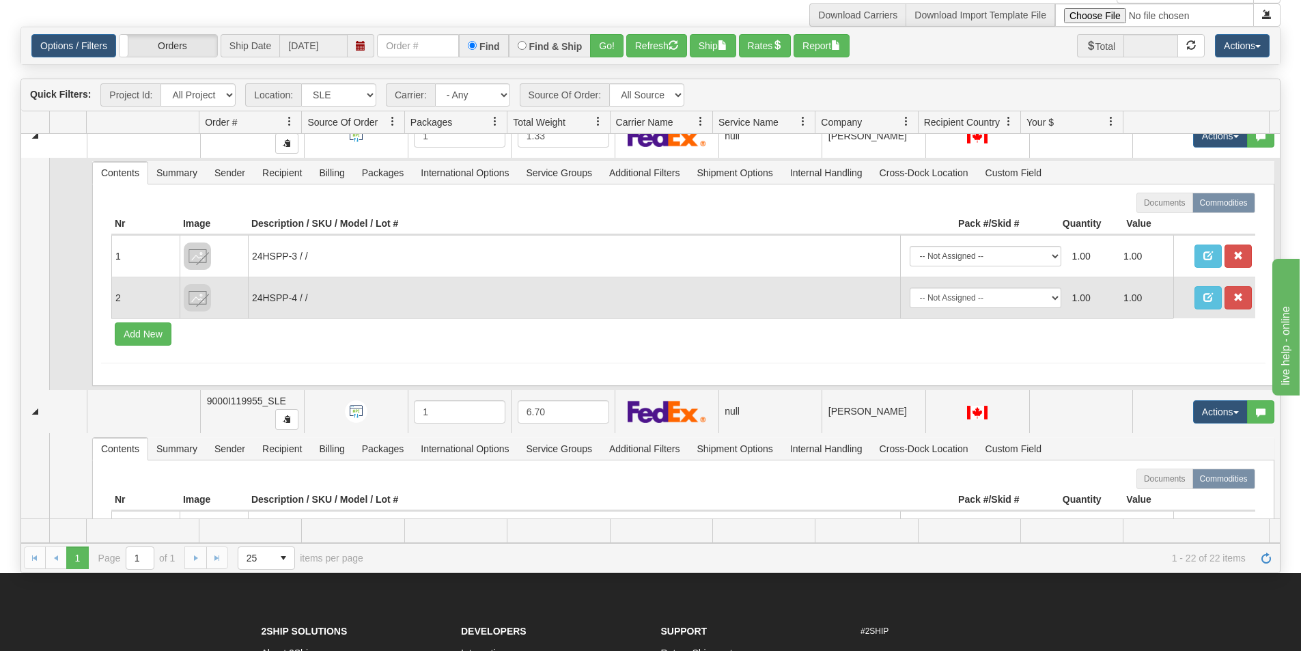
scroll to position [2337, 0]
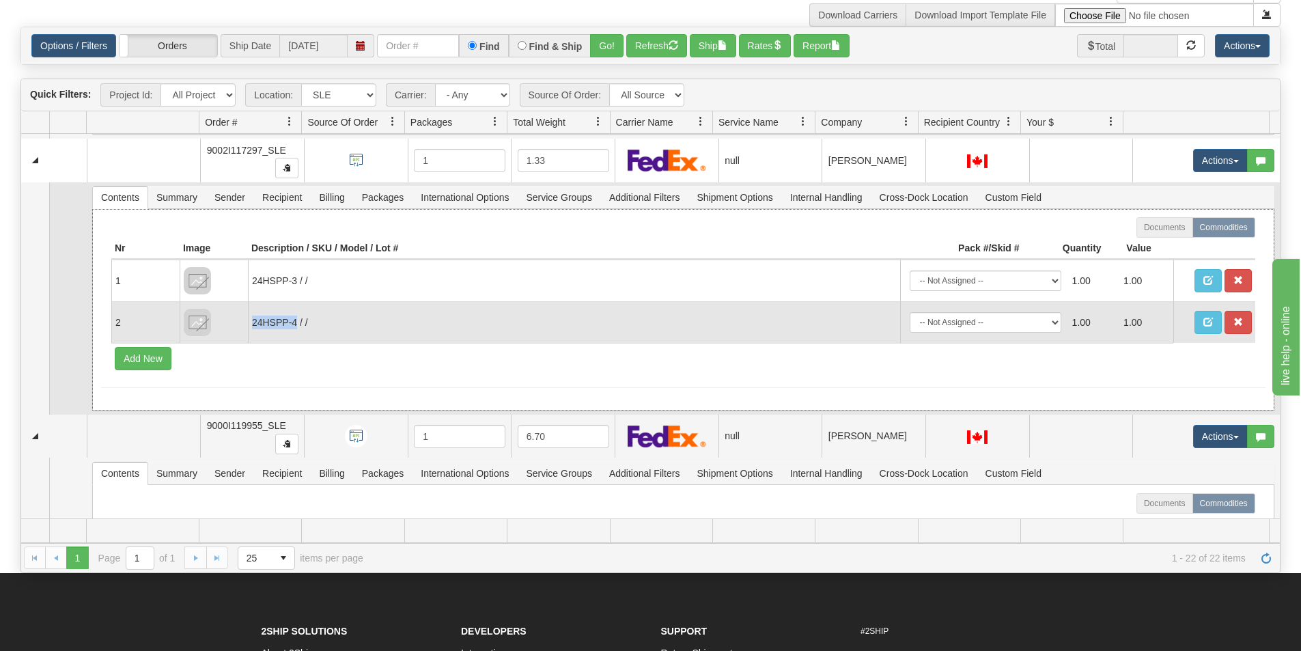
drag, startPoint x: 295, startPoint y: 322, endPoint x: 251, endPoint y: 322, distance: 43.7
click at [251, 322] on td "24HSPP-4 / /" at bounding box center [574, 322] width 652 height 42
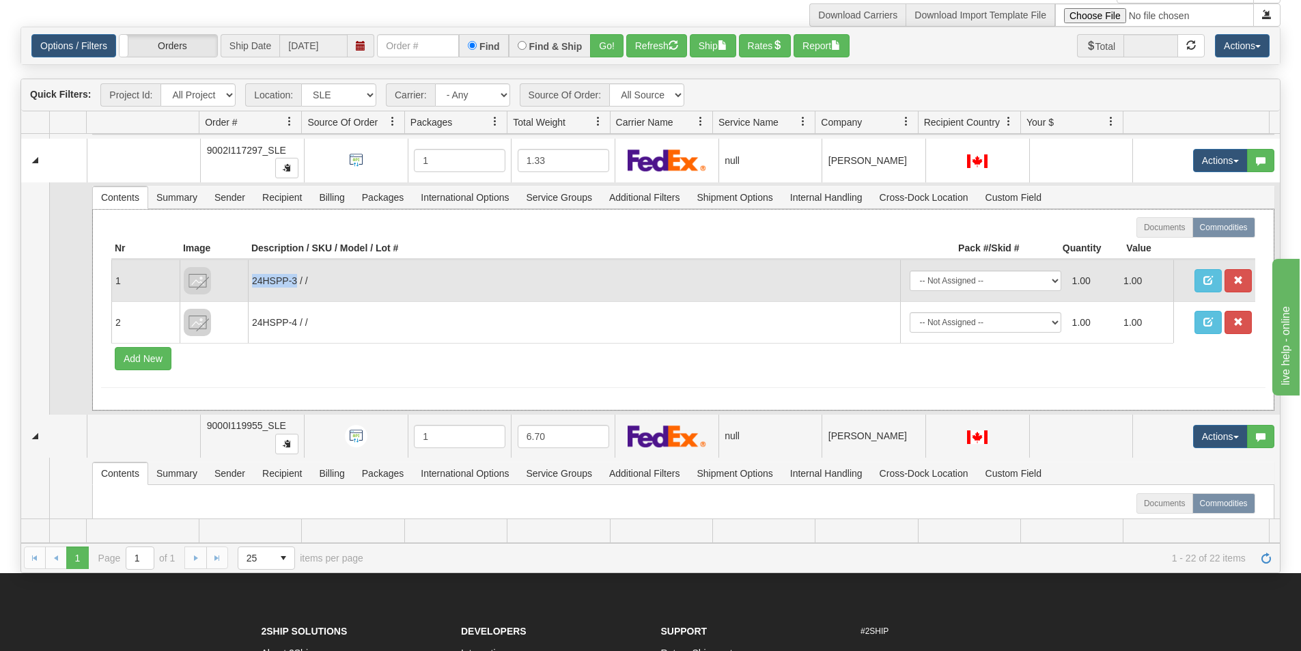
drag, startPoint x: 296, startPoint y: 279, endPoint x: 254, endPoint y: 279, distance: 42.4
click at [254, 279] on td "24HSPP-3 / /" at bounding box center [574, 281] width 652 height 42
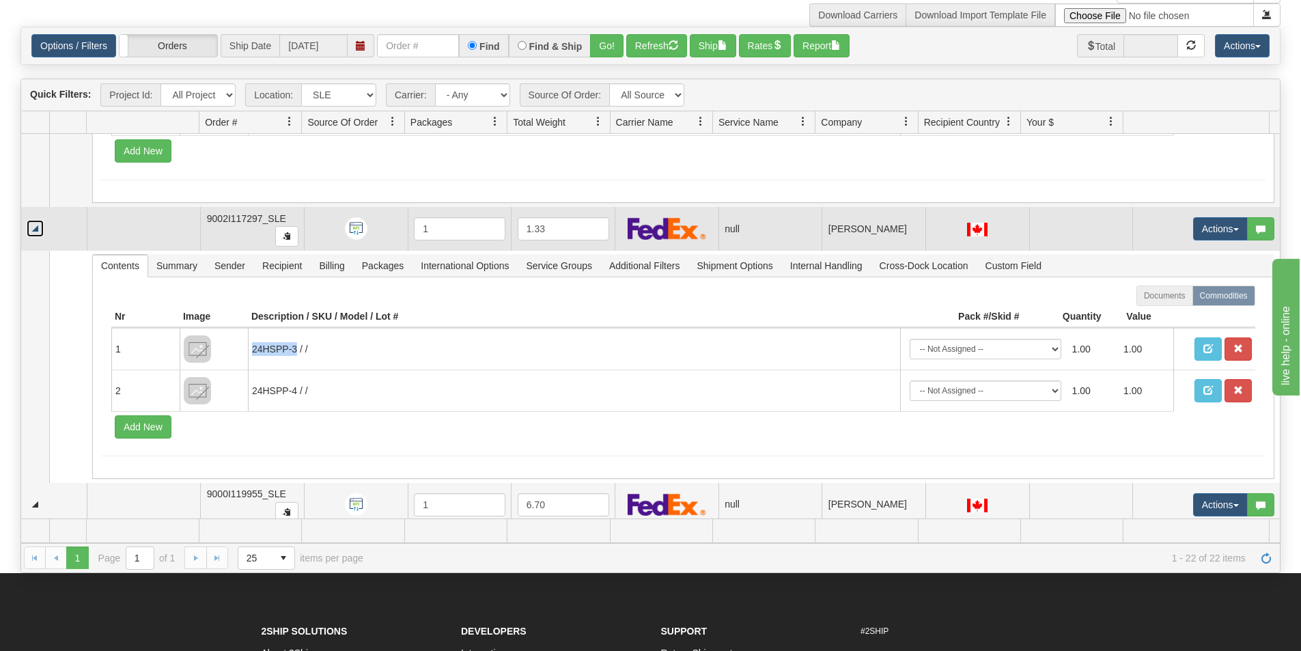
click at [35, 229] on link "Collapse" at bounding box center [35, 228] width 17 height 17
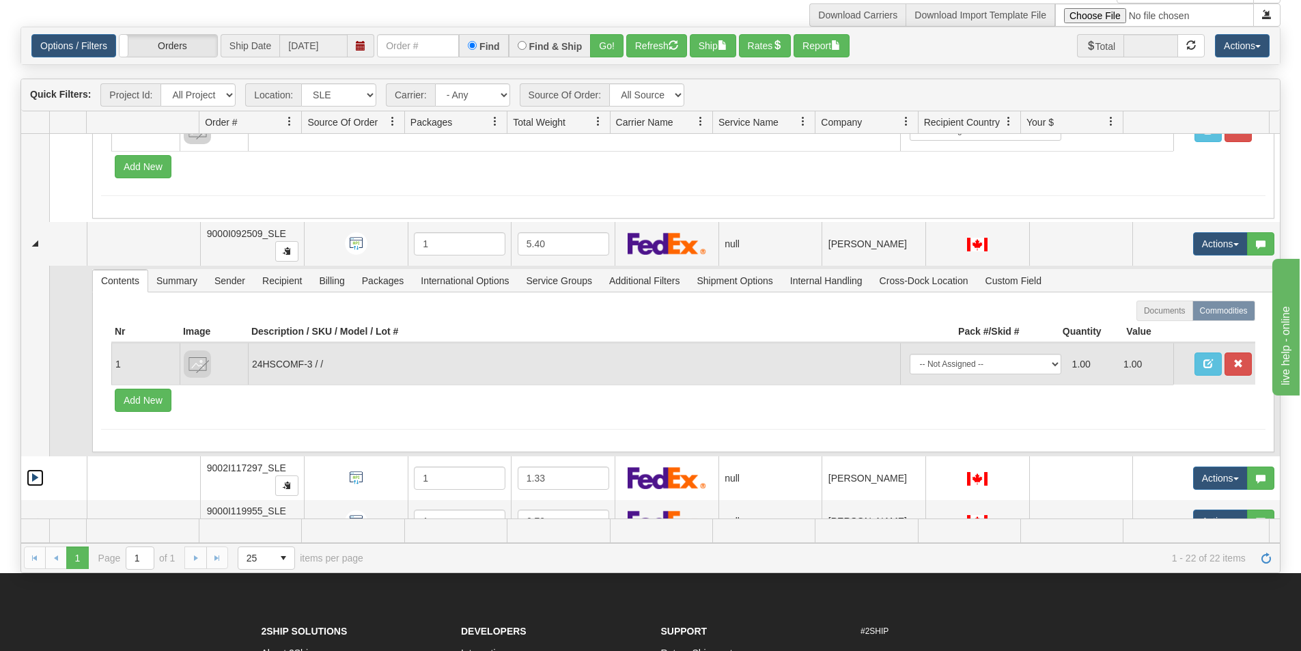
scroll to position [1995, 0]
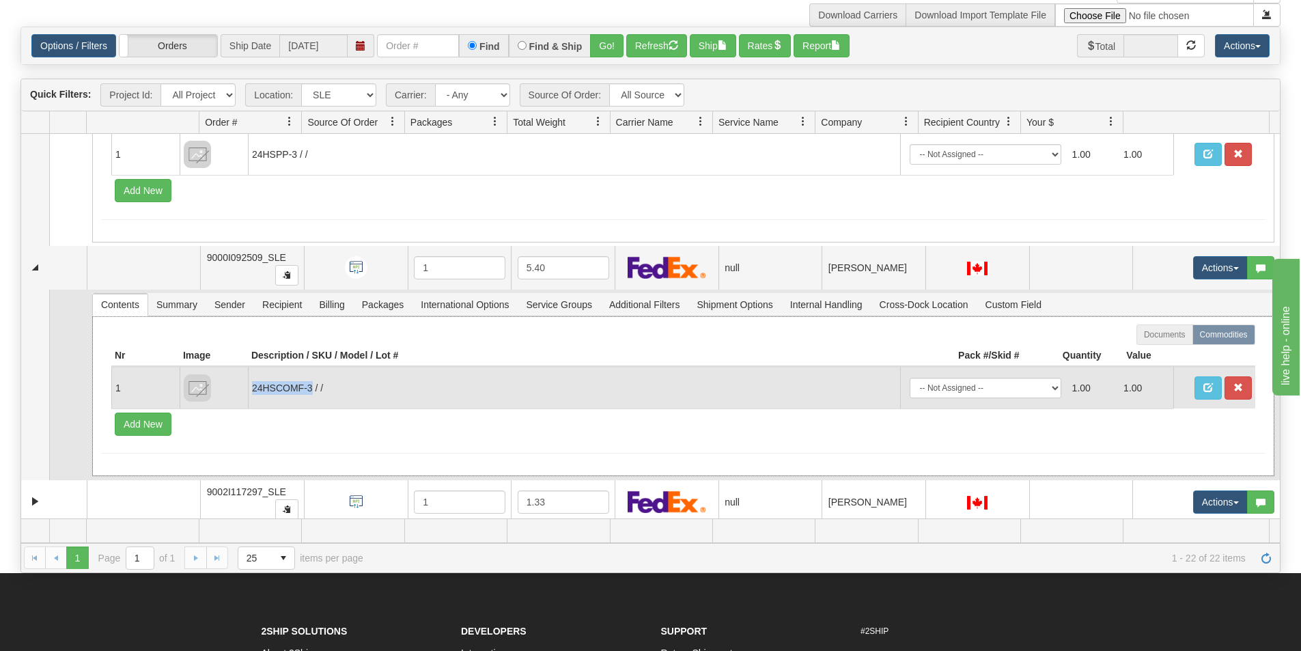
drag, startPoint x: 311, startPoint y: 389, endPoint x: 251, endPoint y: 384, distance: 61.0
click at [251, 384] on td "24HSCOMF-3 / /" at bounding box center [574, 388] width 652 height 42
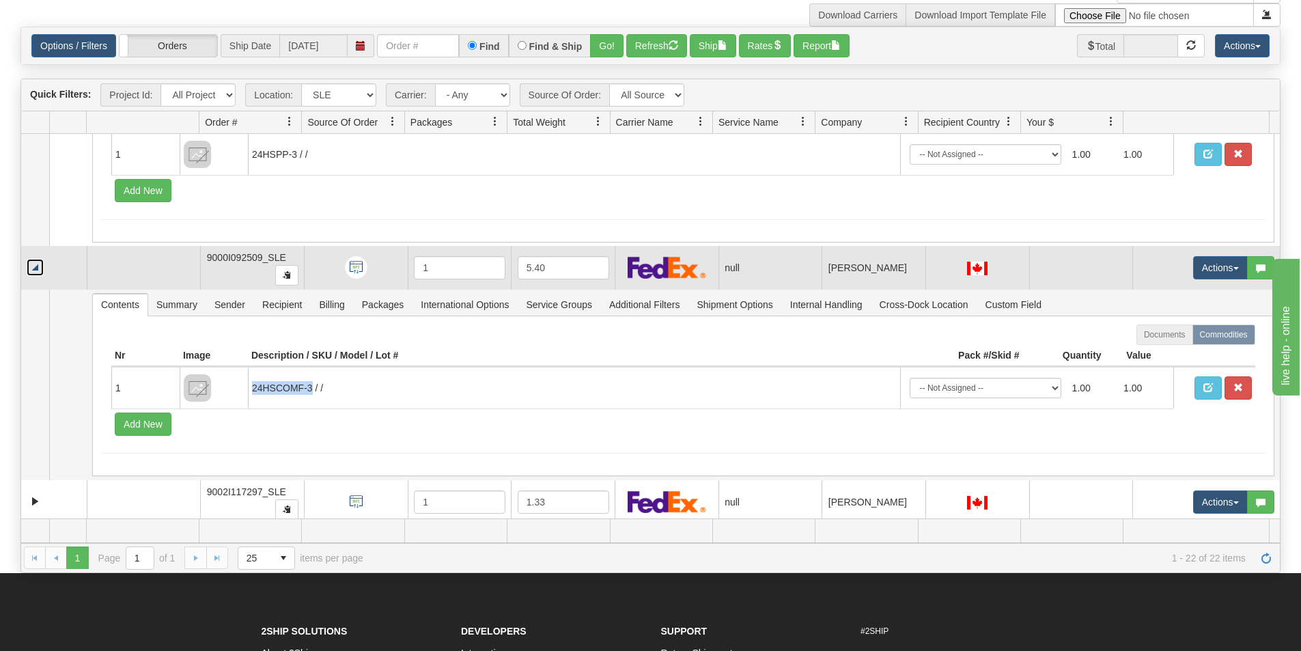
click at [36, 269] on link "Collapse" at bounding box center [35, 267] width 17 height 17
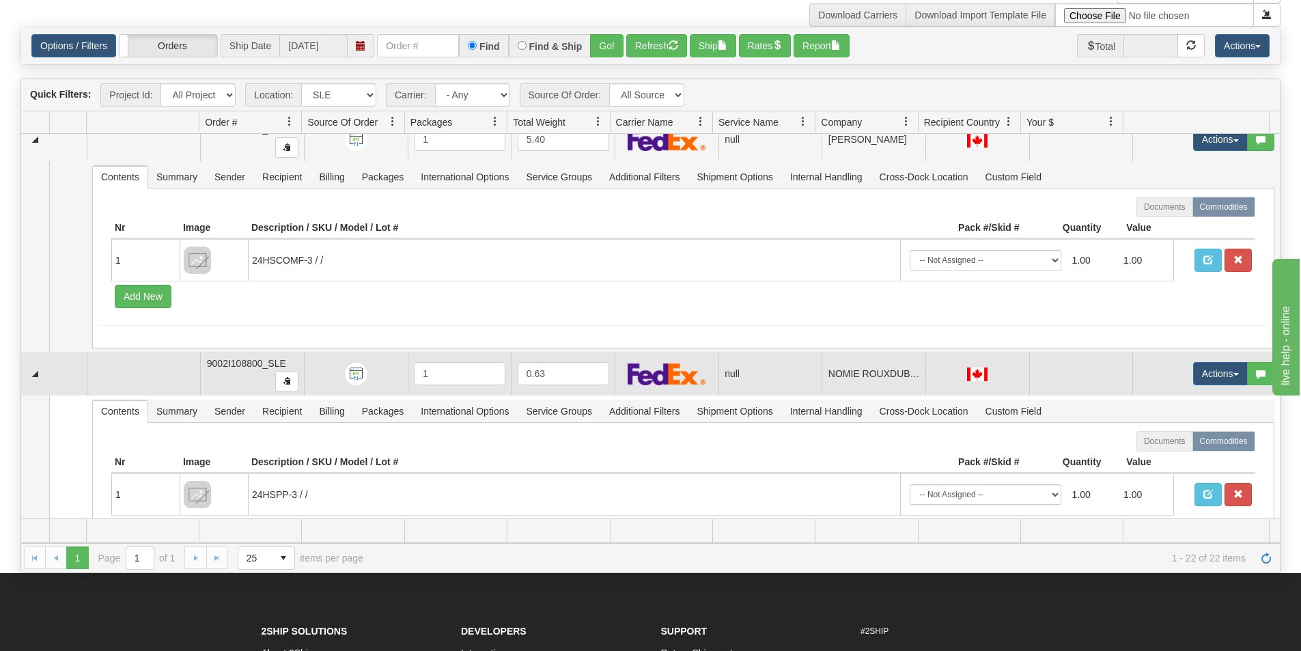
scroll to position [1722, 0]
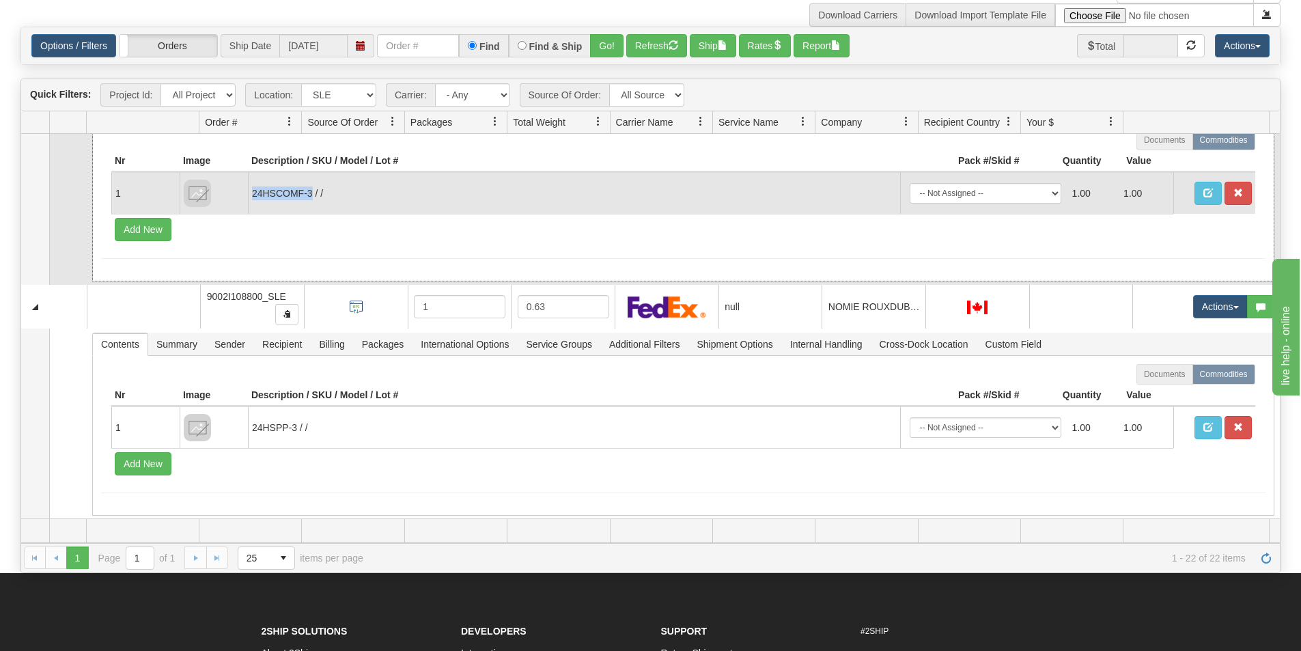
drag, startPoint x: 311, startPoint y: 192, endPoint x: 248, endPoint y: 199, distance: 63.9
click at [248, 199] on td "24HSCOMF-3 / /" at bounding box center [574, 193] width 652 height 42
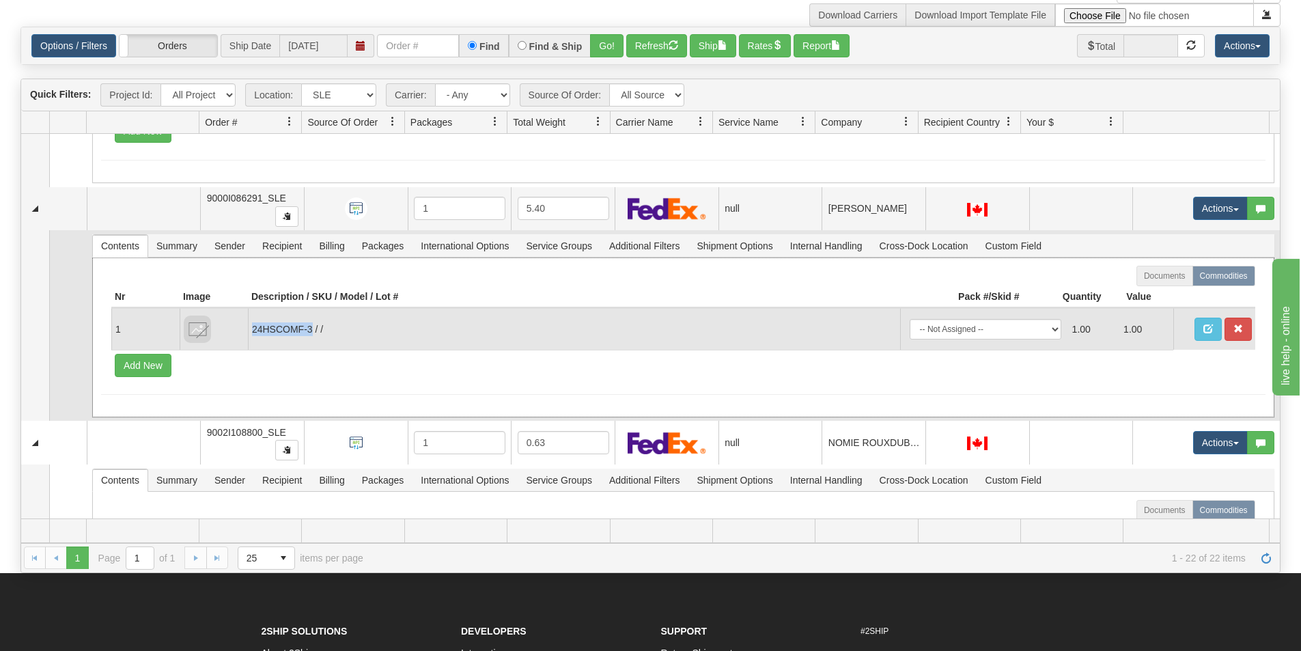
scroll to position [1585, 0]
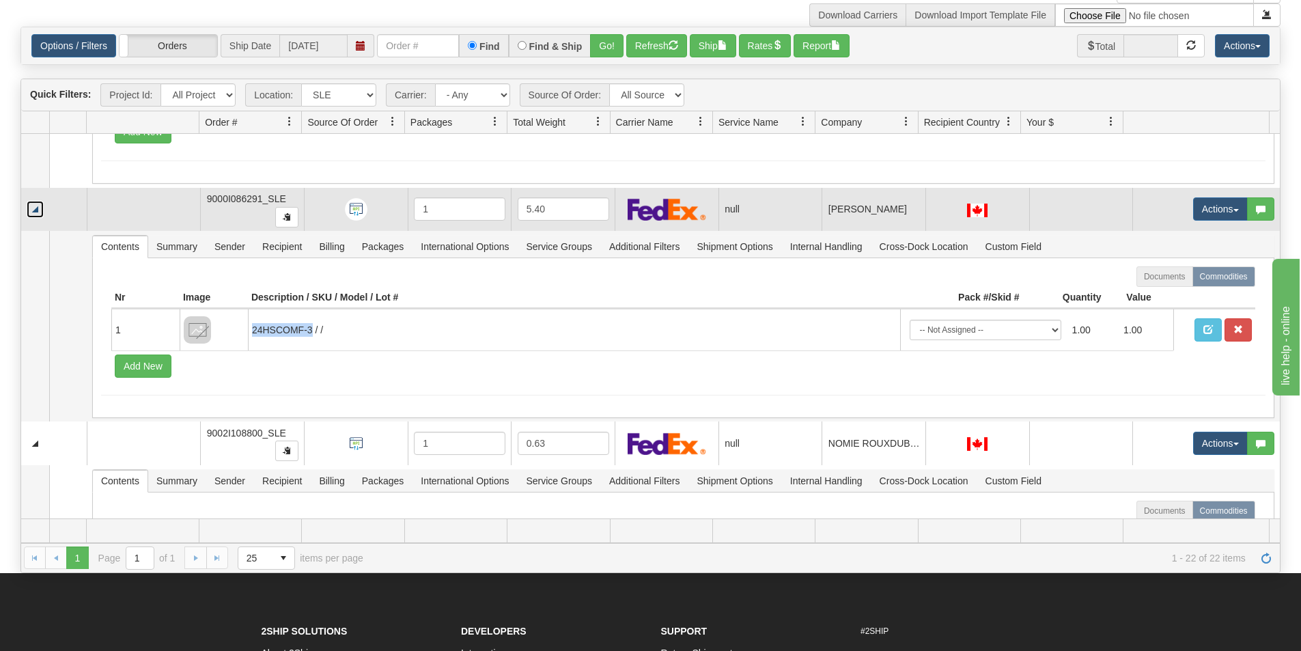
click at [33, 211] on link "Collapse" at bounding box center [35, 209] width 17 height 17
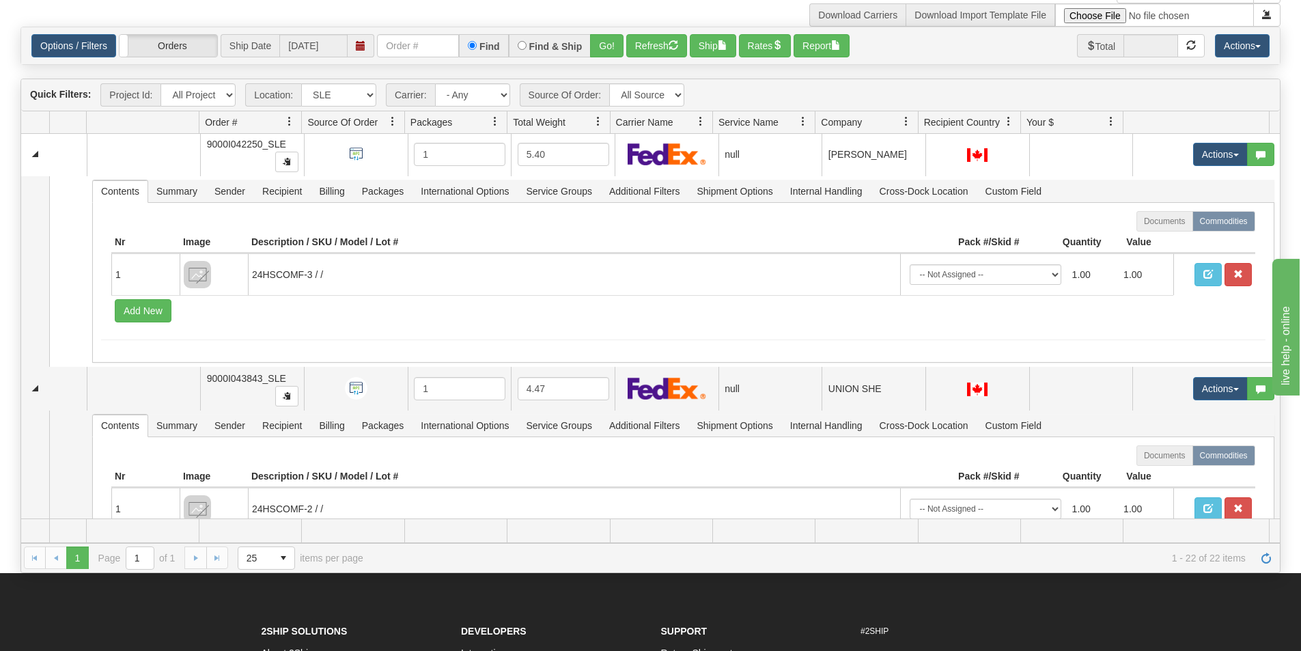
scroll to position [0, 0]
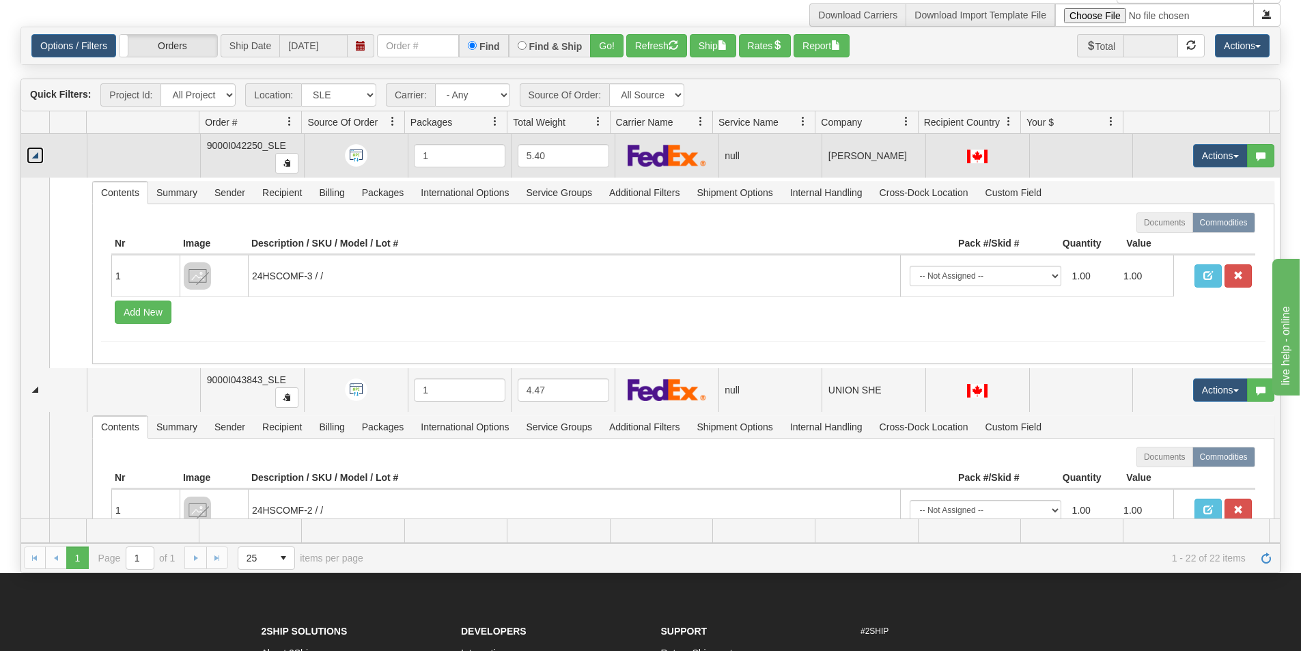
click at [31, 153] on link "Collapse" at bounding box center [35, 155] width 17 height 17
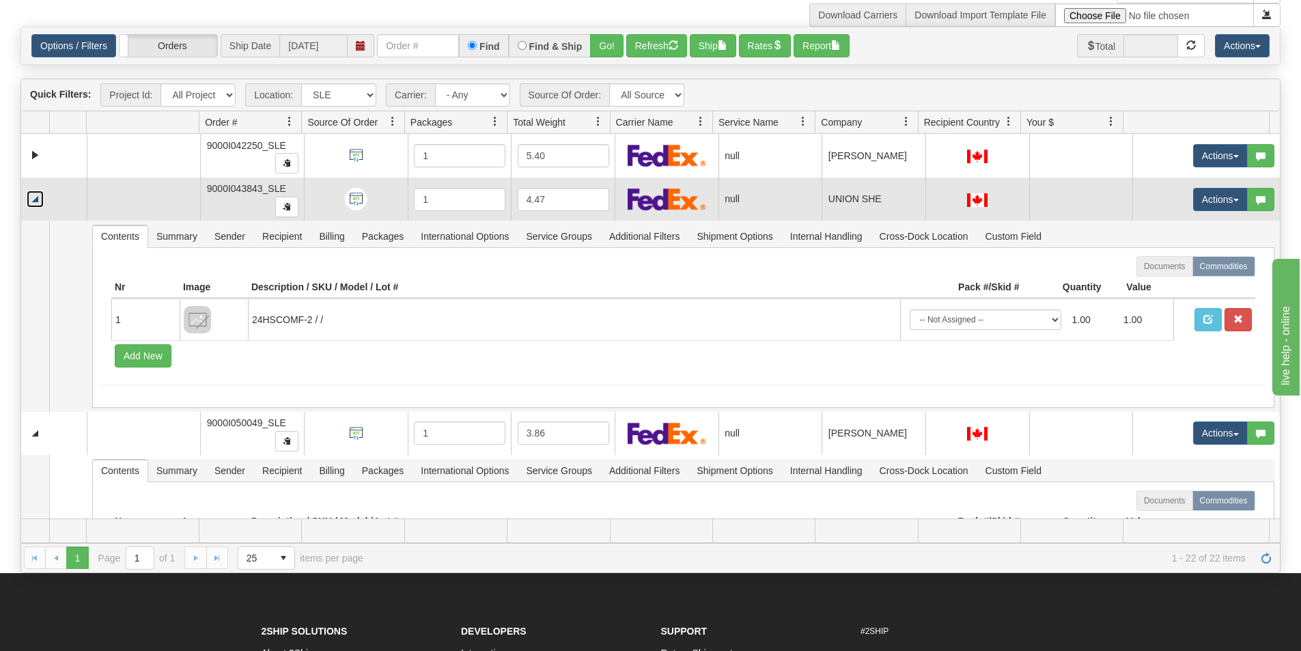
click at [40, 200] on link "Collapse" at bounding box center [35, 199] width 17 height 17
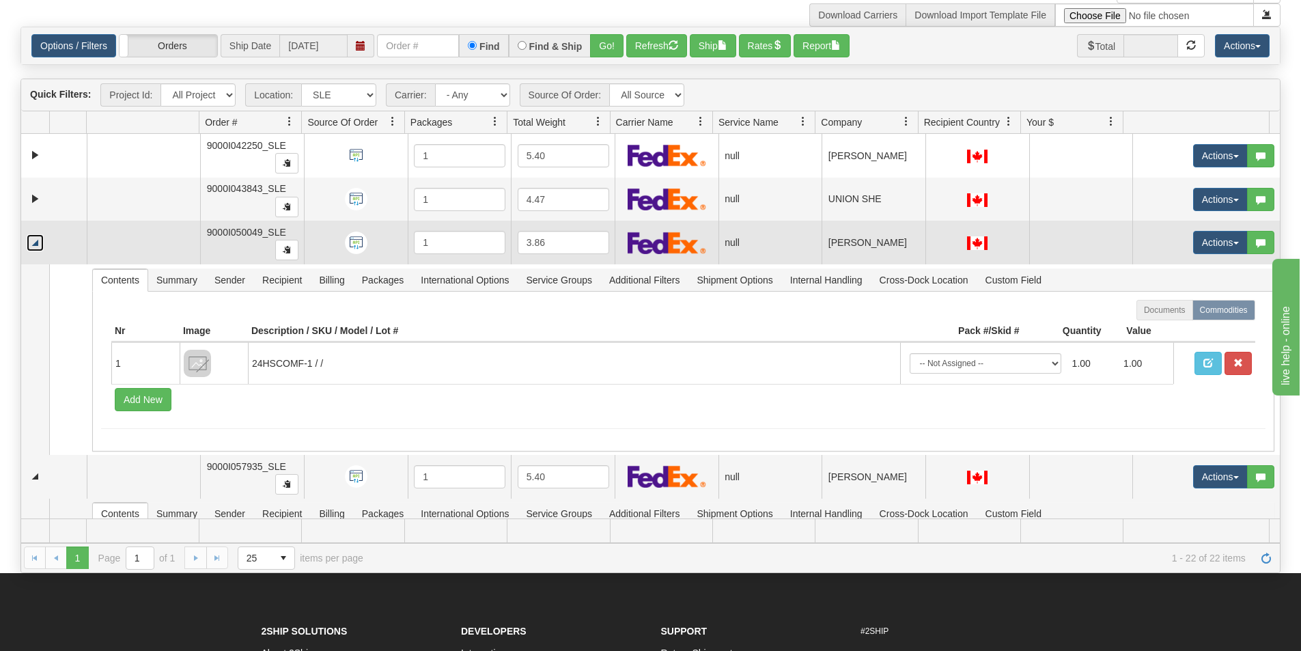
click at [35, 238] on link "Collapse" at bounding box center [35, 242] width 17 height 17
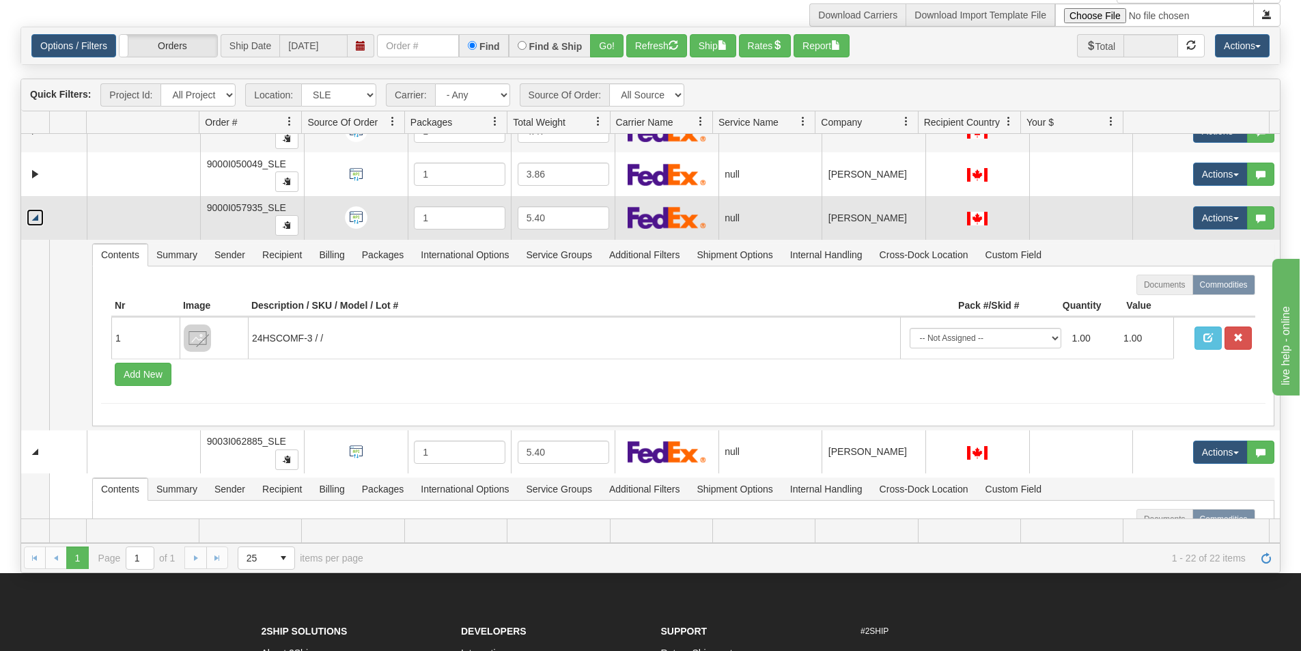
click at [39, 215] on link "Collapse" at bounding box center [35, 217] width 17 height 17
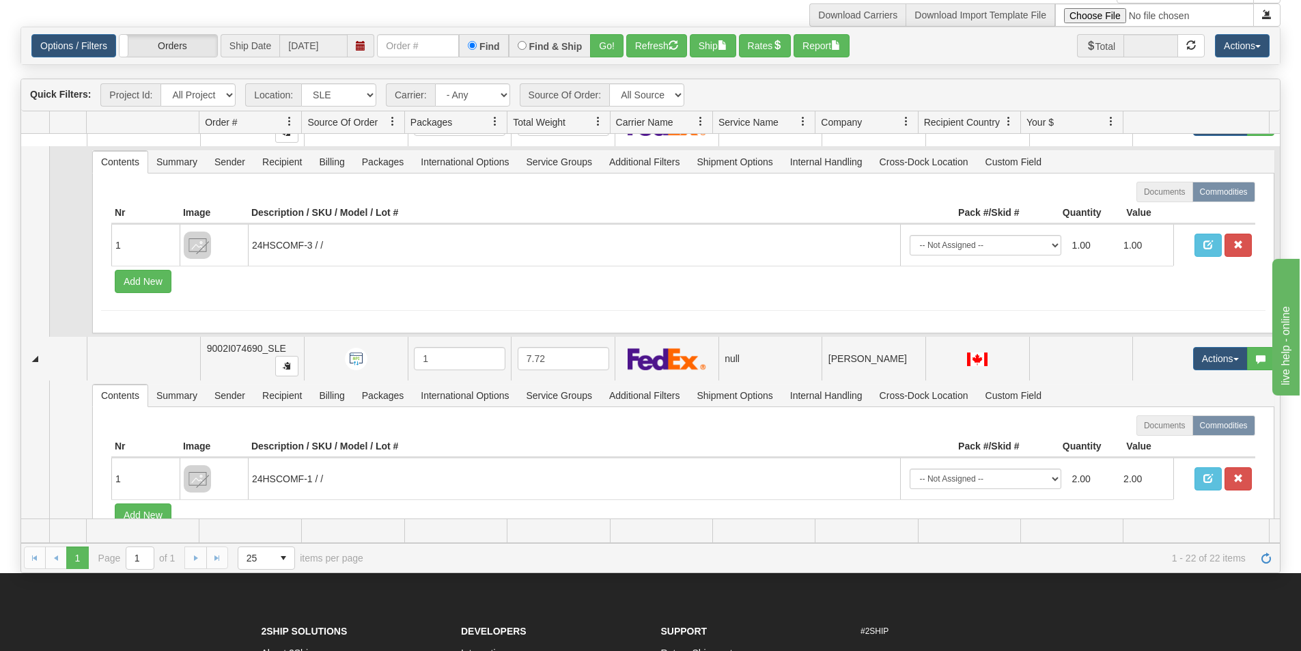
scroll to position [137, 0]
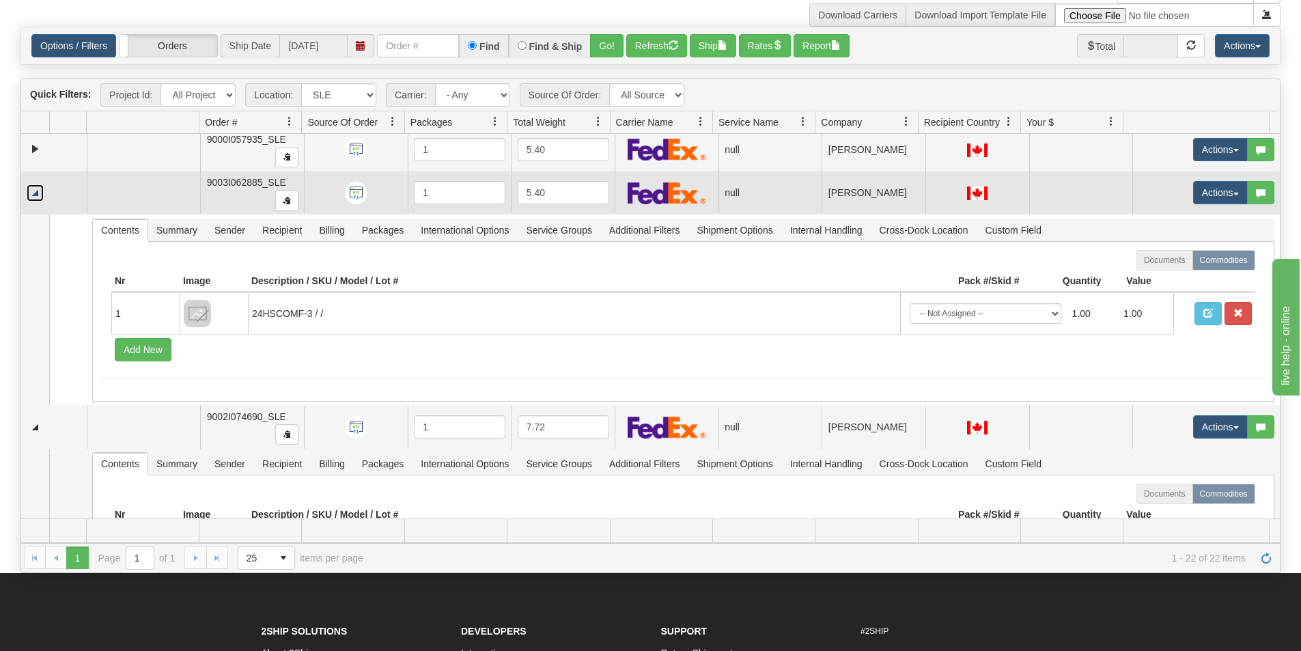
click at [36, 195] on link "Collapse" at bounding box center [35, 192] width 17 height 17
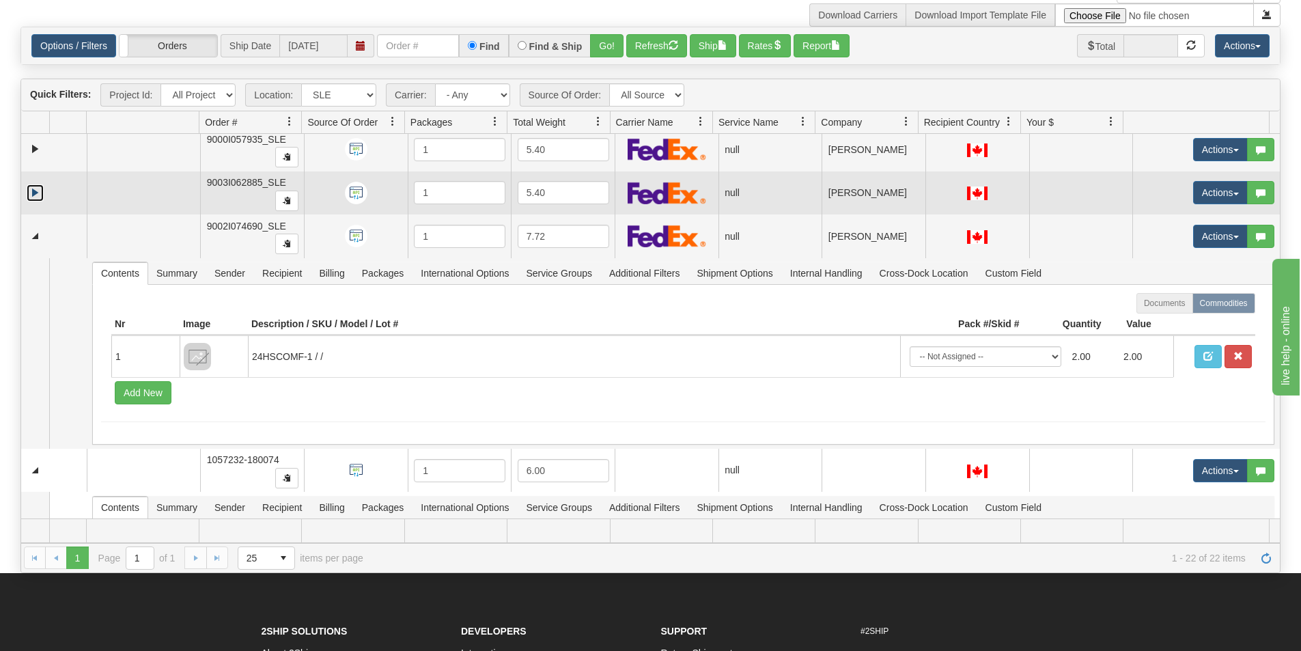
scroll to position [205, 0]
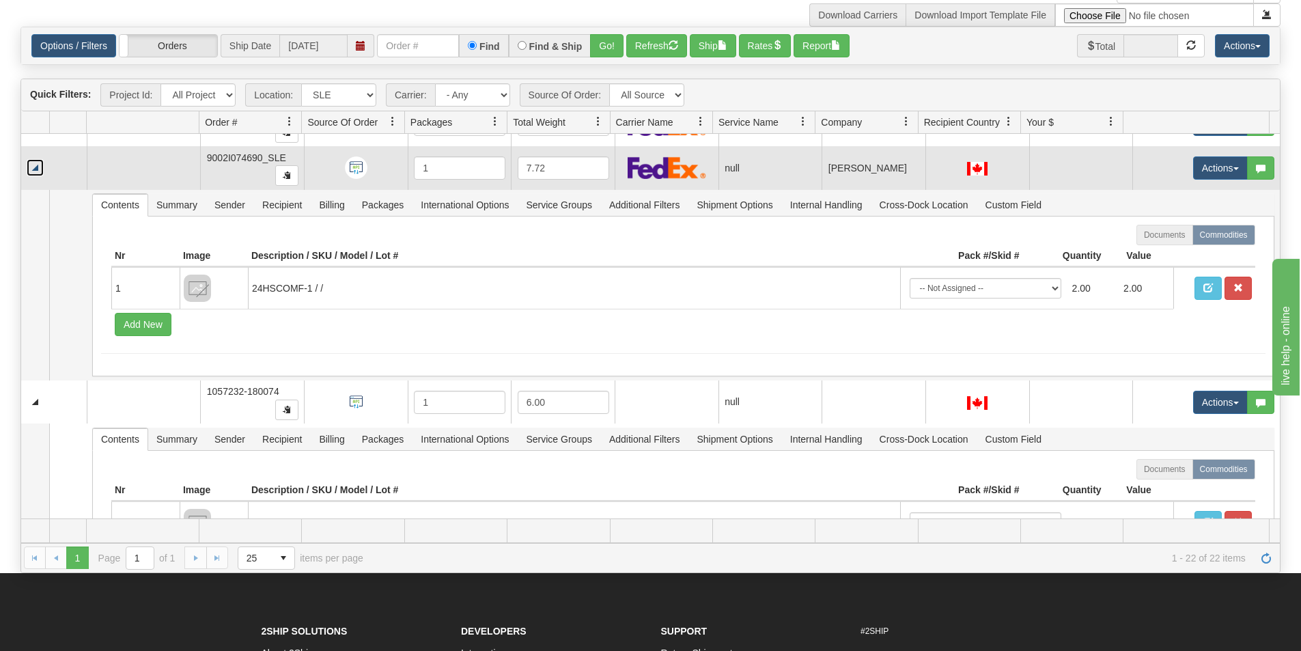
click at [36, 166] on link "Collapse" at bounding box center [35, 167] width 17 height 17
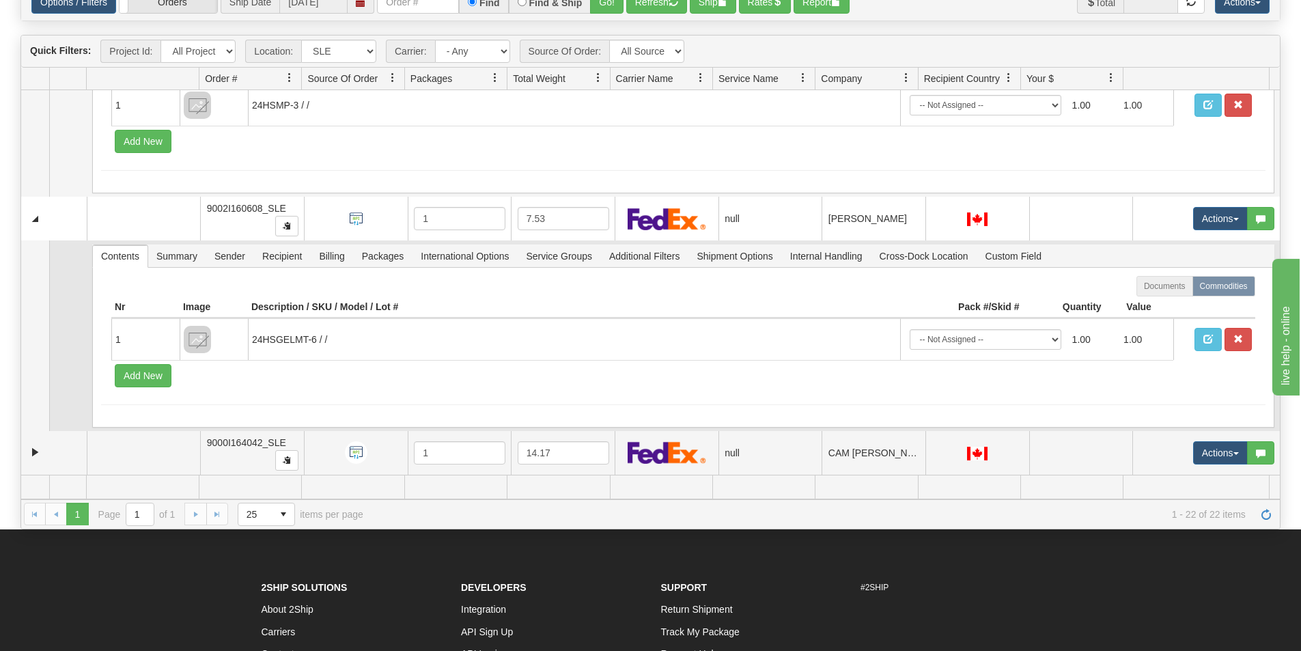
scroll to position [147, 0]
